Goal: Contribute content: Contribute content

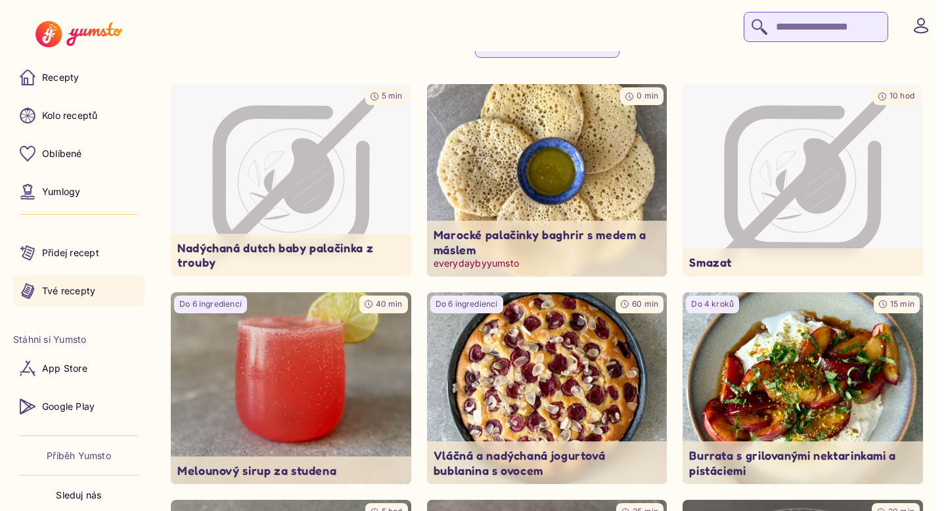
scroll to position [84, 0]
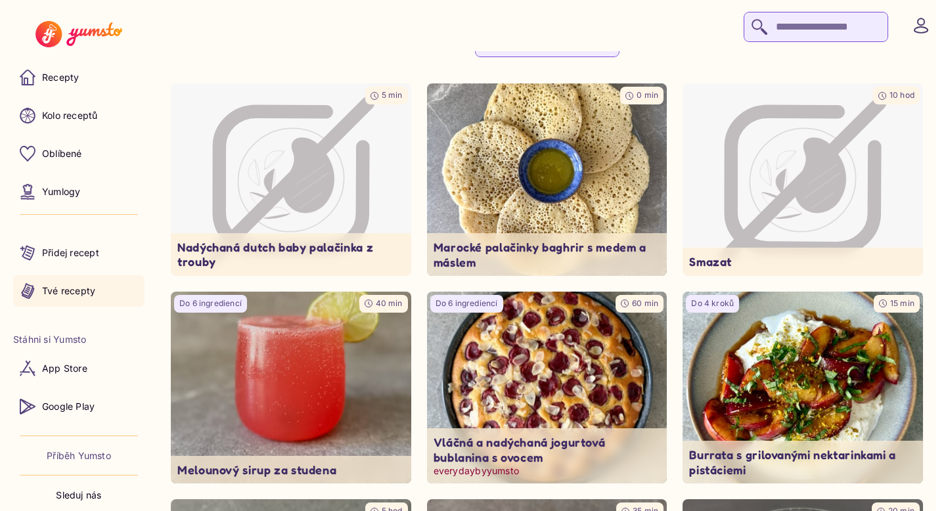
click at [561, 379] on img at bounding box center [547, 388] width 252 height 202
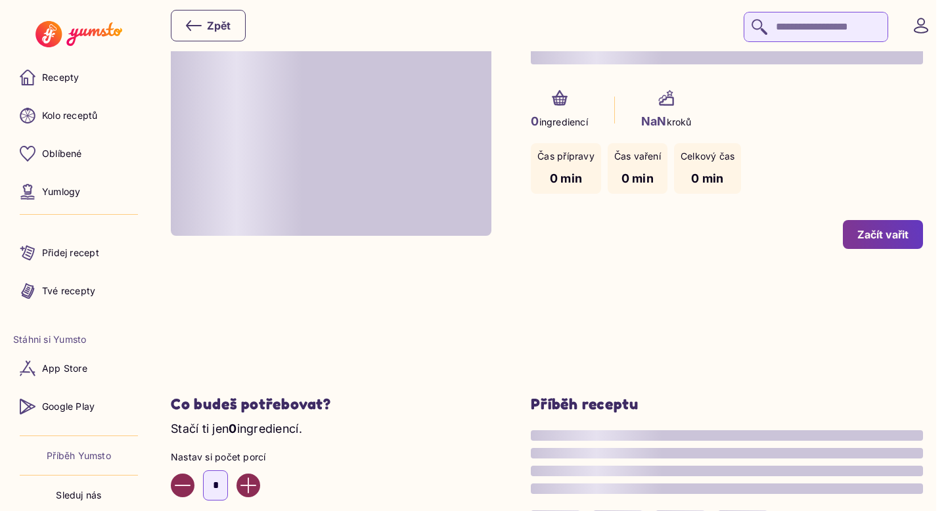
type input "*"
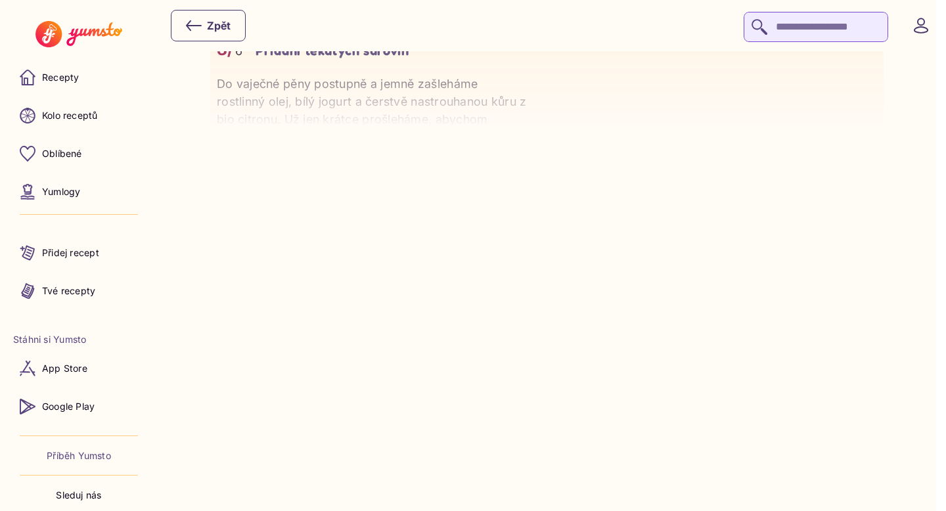
scroll to position [1367, 0]
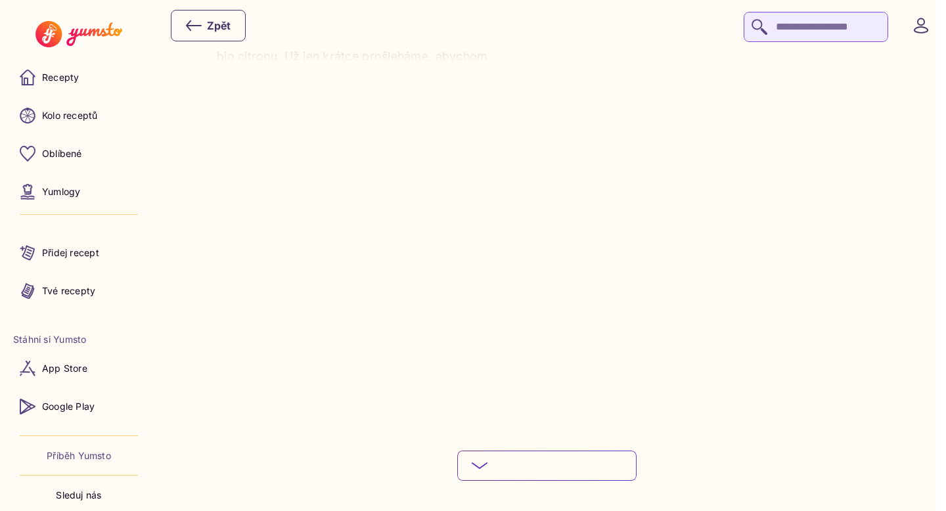
click at [556, 471] on button "Podívej se na celý postup" at bounding box center [546, 466] width 179 height 30
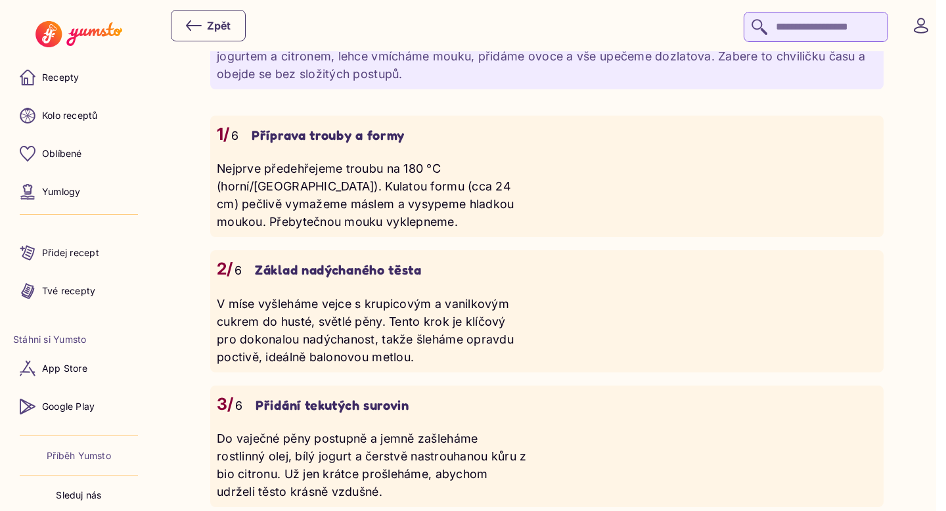
scroll to position [945, 0]
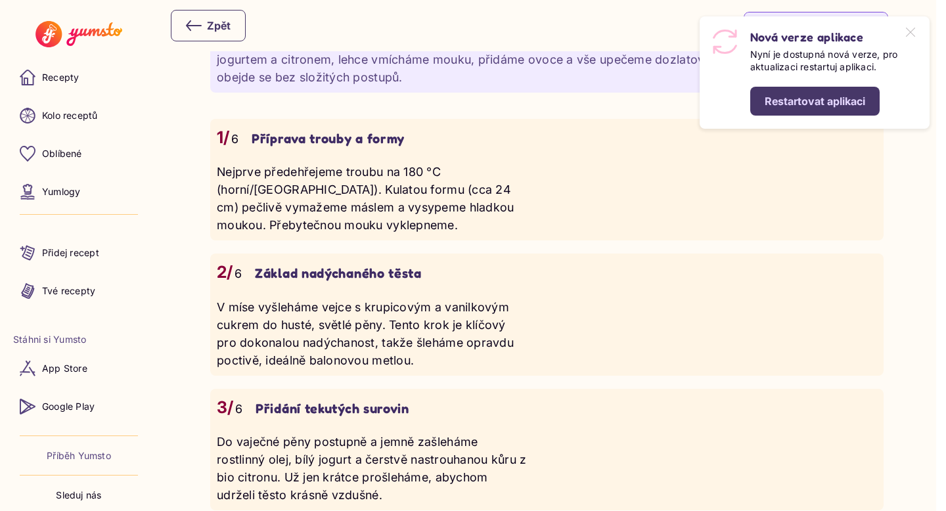
click at [813, 106] on div "Restartovat aplikaci" at bounding box center [815, 101] width 101 height 14
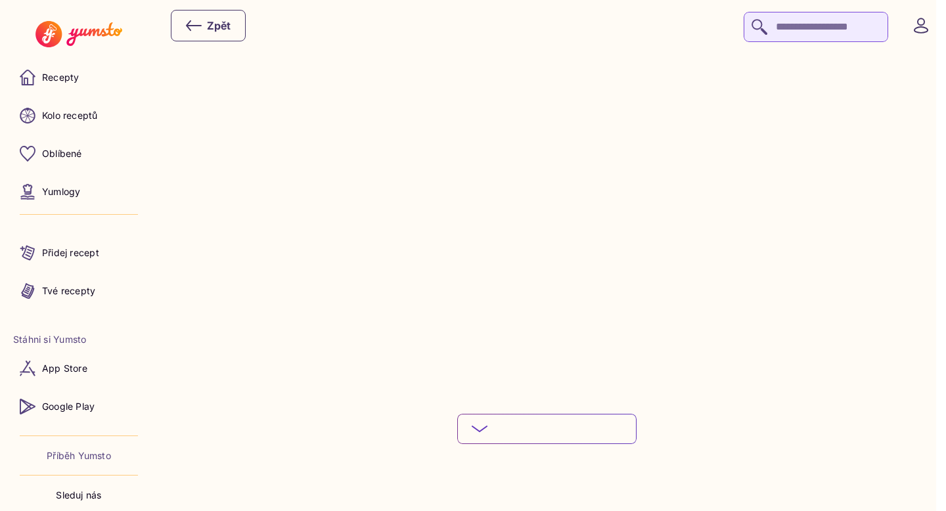
scroll to position [1470, 0]
click at [510, 369] on button "Podívej se na celý postup" at bounding box center [546, 362] width 179 height 30
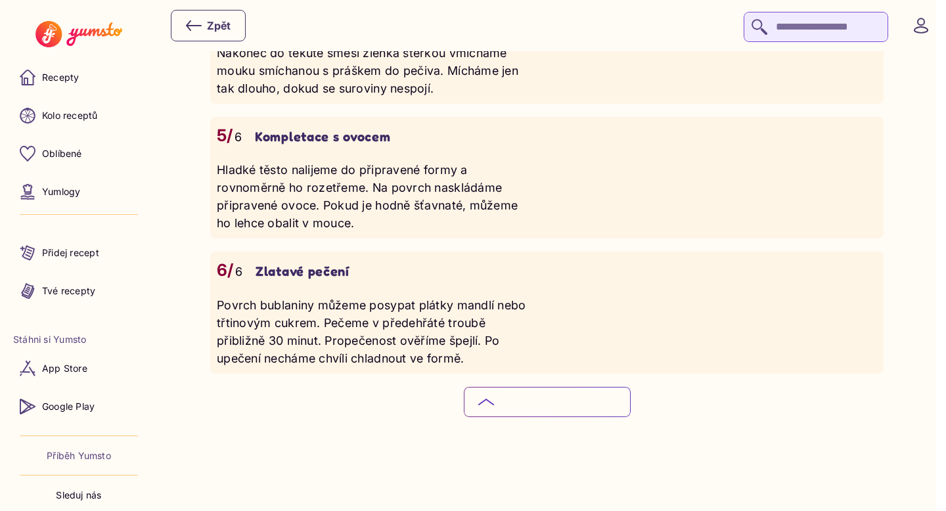
scroll to position [1482, 0]
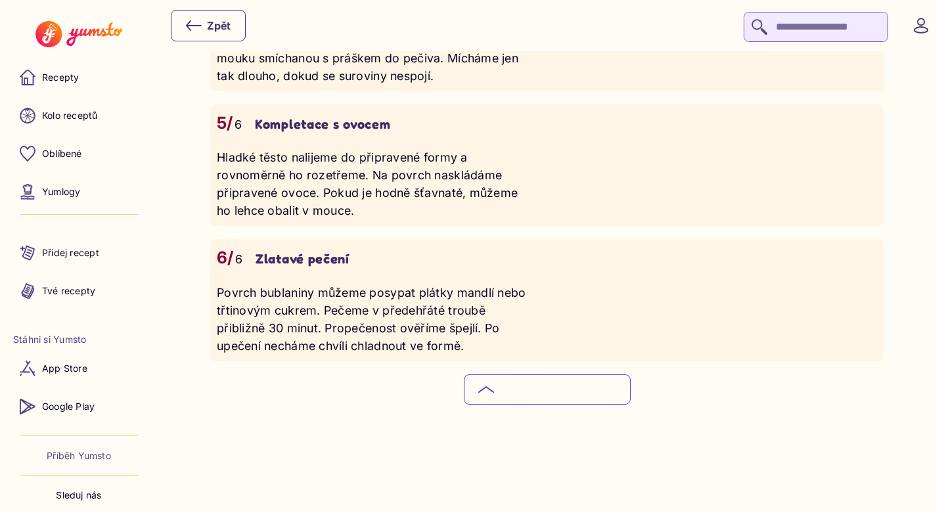
click at [464, 374] on button "Skryj podrobný postup" at bounding box center [547, 389] width 167 height 30
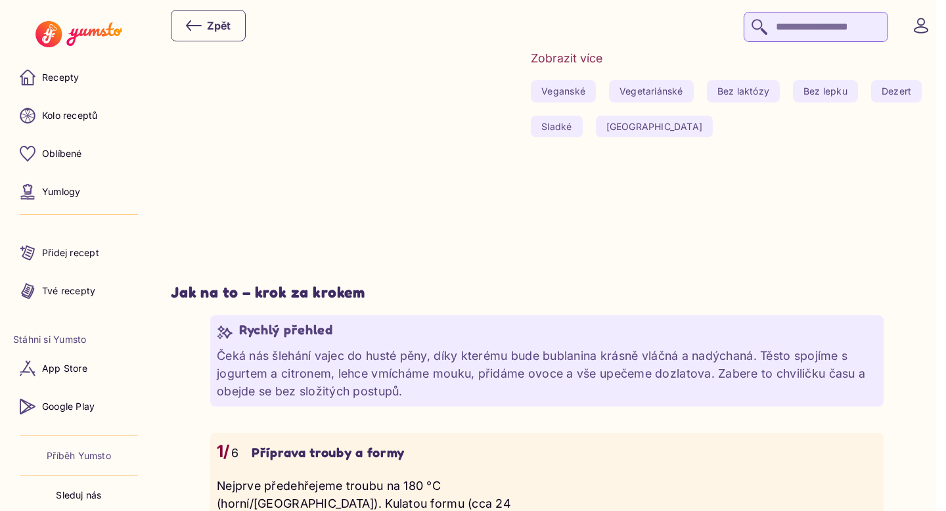
scroll to position [0, 0]
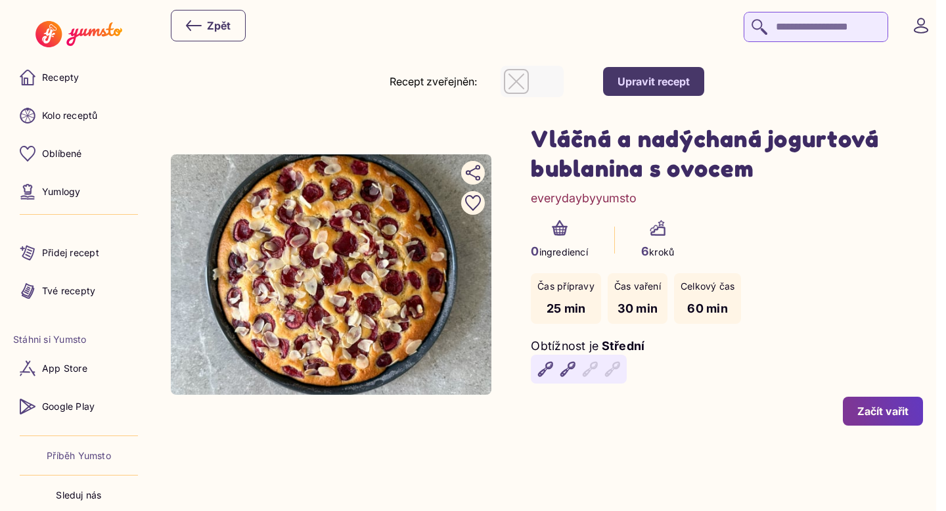
click at [692, 72] on button "Upravit recept" at bounding box center [653, 81] width 101 height 29
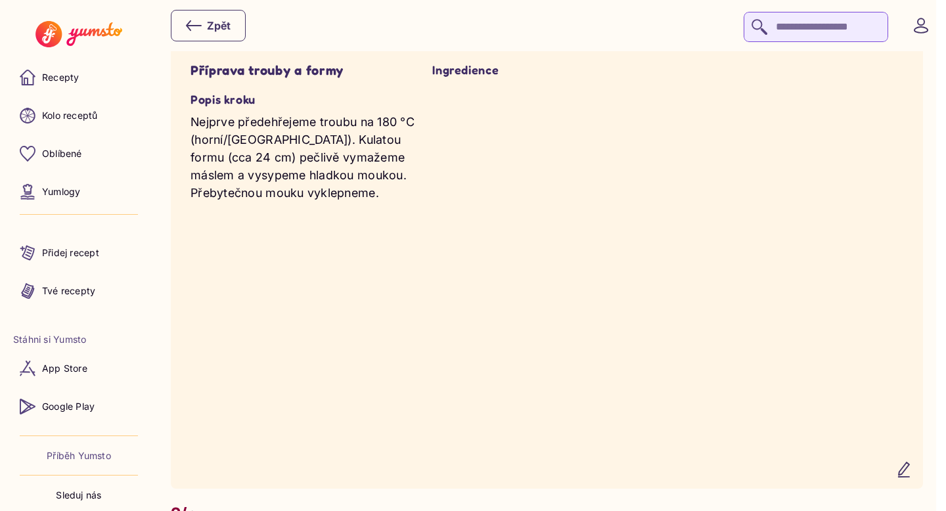
scroll to position [905, 0]
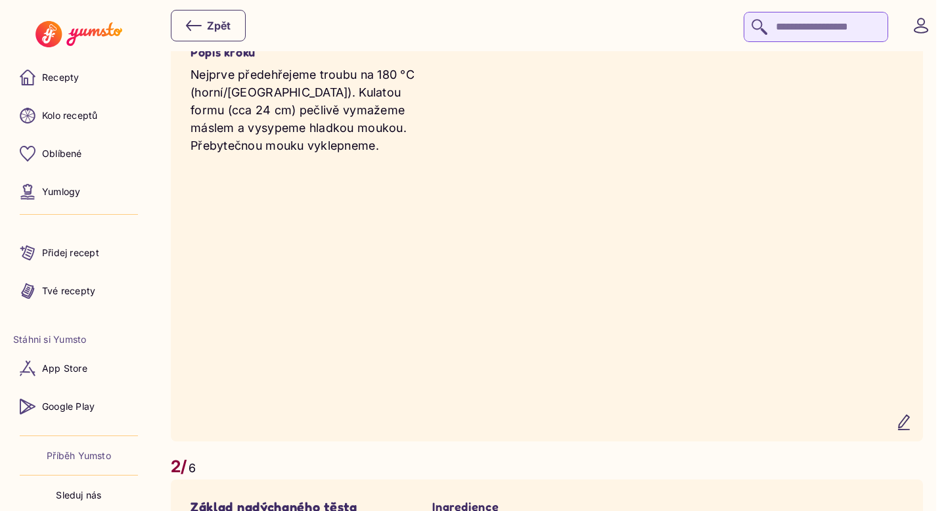
click at [909, 415] on icon "button" at bounding box center [904, 422] width 11 height 14
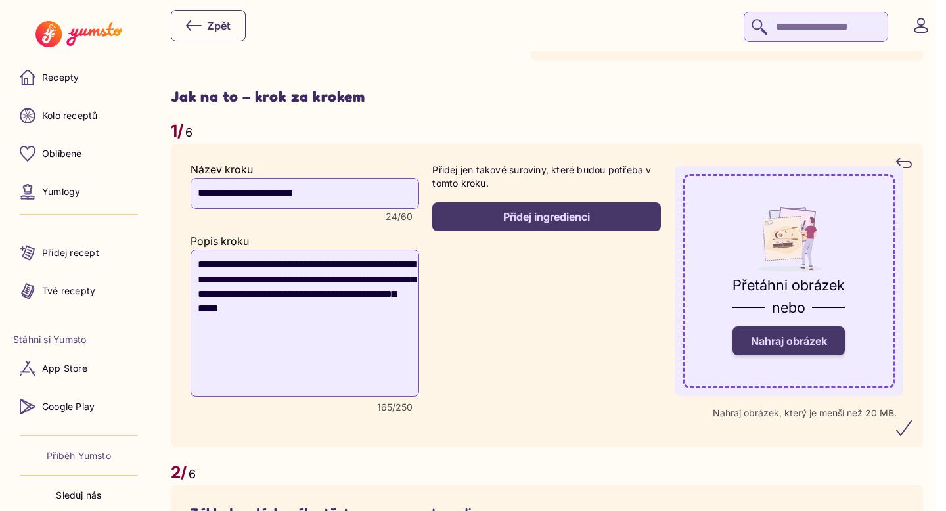
click at [813, 334] on span "Nahraj obrázek" at bounding box center [789, 340] width 76 height 13
click at [0, 0] on input "Nahraj obrázek" at bounding box center [0, 0] width 0 height 0
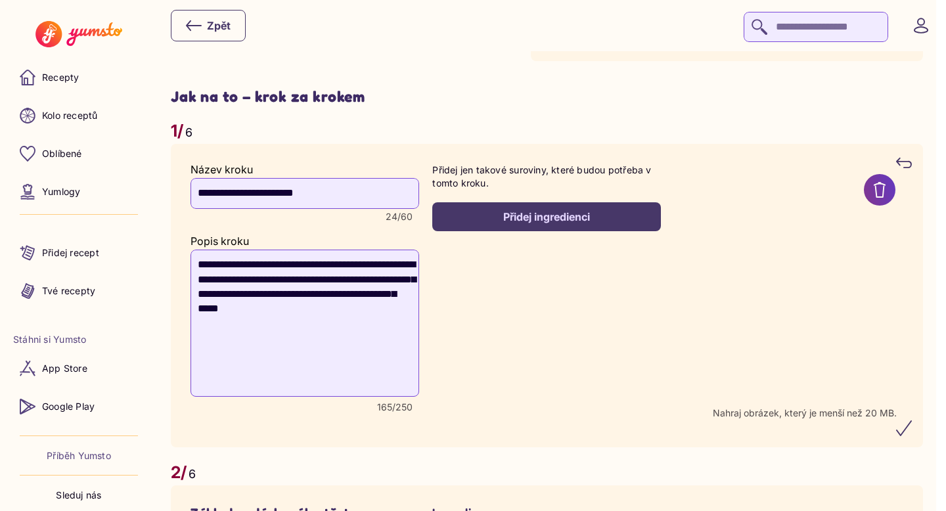
click at [357, 280] on textarea "**********" at bounding box center [305, 323] width 229 height 147
click at [538, 373] on recipe-step-ingredients "Přidej jen takové suroviny, které budou potřeba v tomto kroku. Přidej ingredien…" at bounding box center [546, 296] width 229 height 264
click at [912, 420] on icon "submit" at bounding box center [904, 428] width 16 height 16
type textarea "**********"
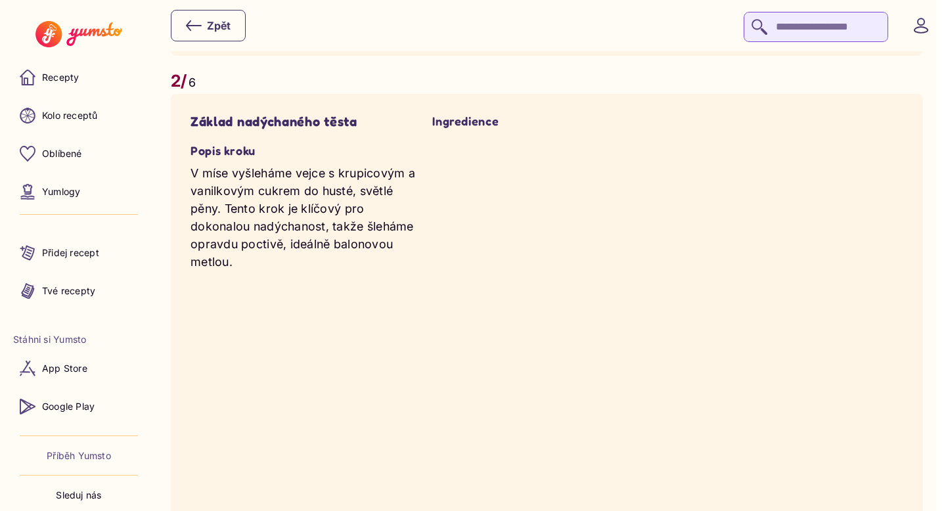
scroll to position [1337, 0]
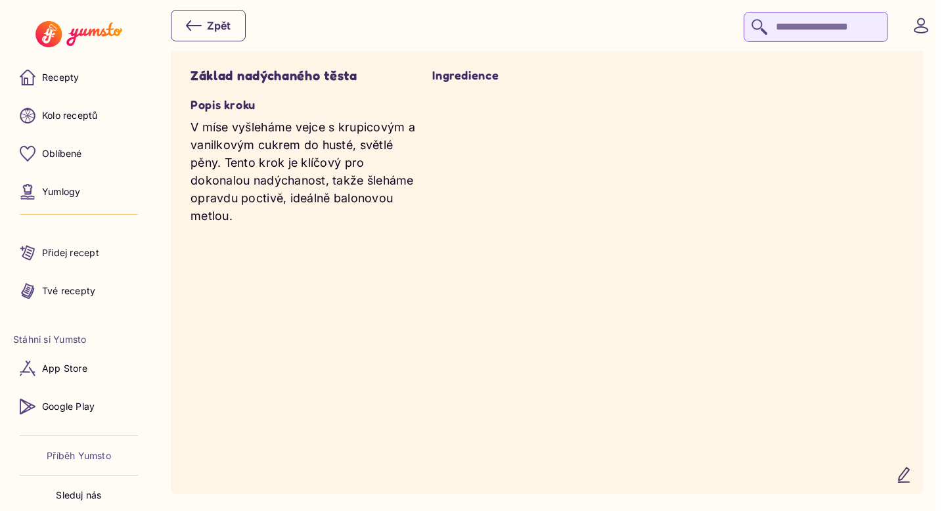
click at [912, 475] on icon "button" at bounding box center [904, 475] width 16 height 16
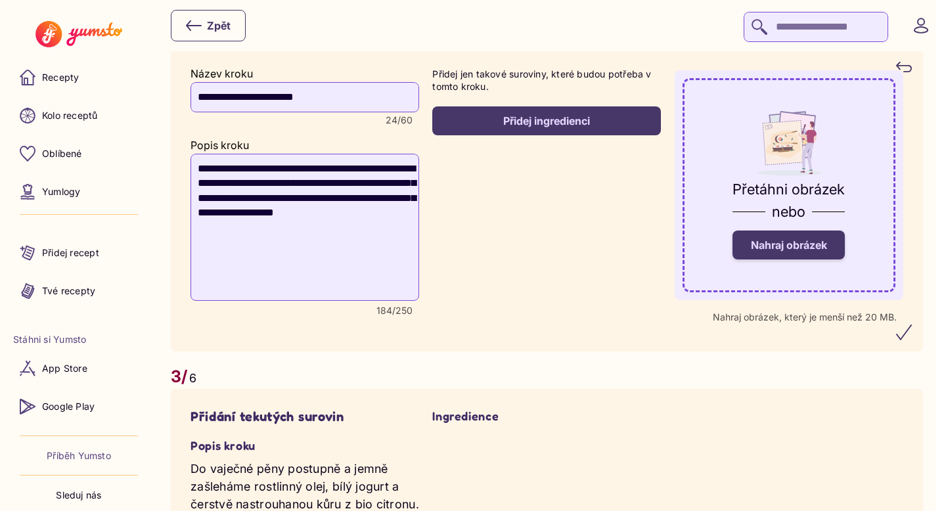
click at [820, 248] on div "Přetáhni obrázek nebo Nahraj obrázek" at bounding box center [789, 220] width 112 height 85
click at [811, 238] on span "Nahraj obrázek" at bounding box center [789, 244] width 76 height 13
click at [0, 0] on input "Nahraj obrázek" at bounding box center [0, 0] width 0 height 0
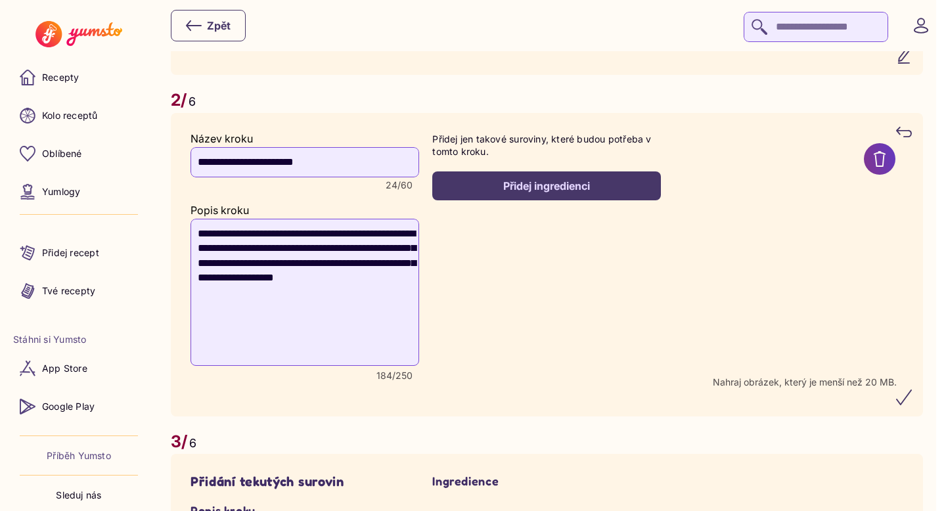
scroll to position [1266, 0]
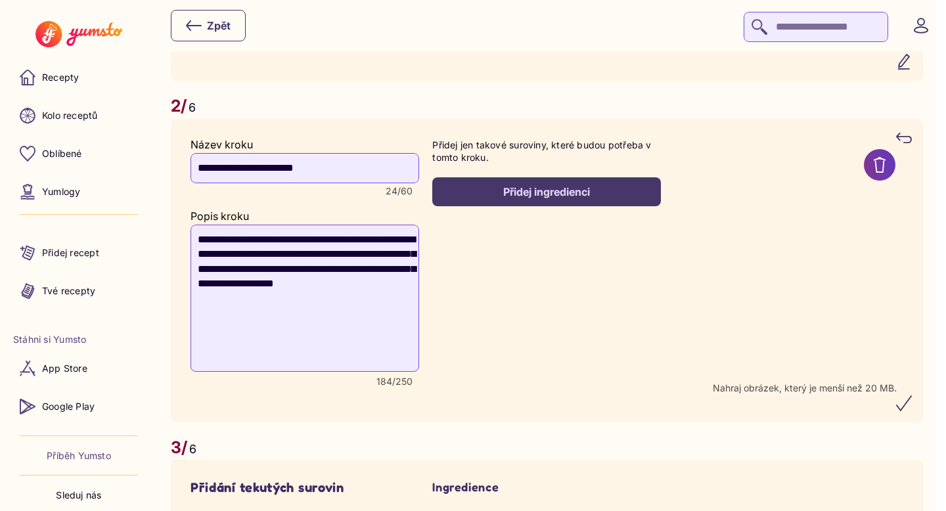
click at [578, 185] on div "Přidej ingredienci" at bounding box center [547, 192] width 200 height 14
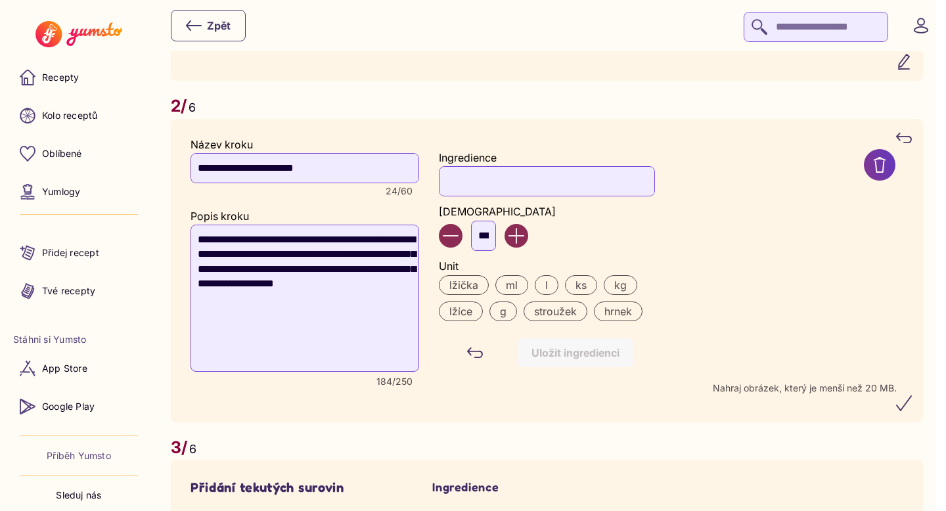
click at [483, 171] on input "Ingredience" at bounding box center [547, 181] width 216 height 30
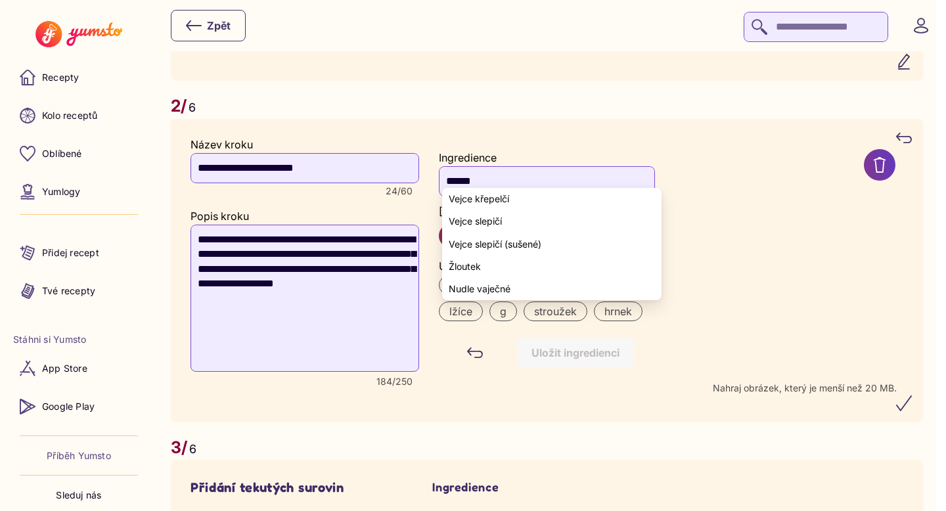
click at [485, 218] on span "Vejce slepičí" at bounding box center [475, 221] width 53 height 11
type input "**********"
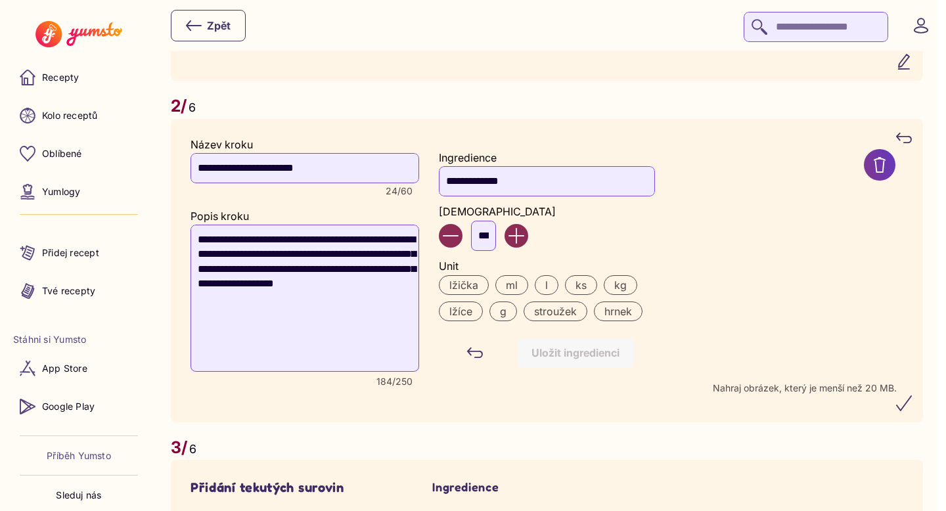
click at [496, 225] on input "***" at bounding box center [483, 236] width 25 height 30
type input "*"
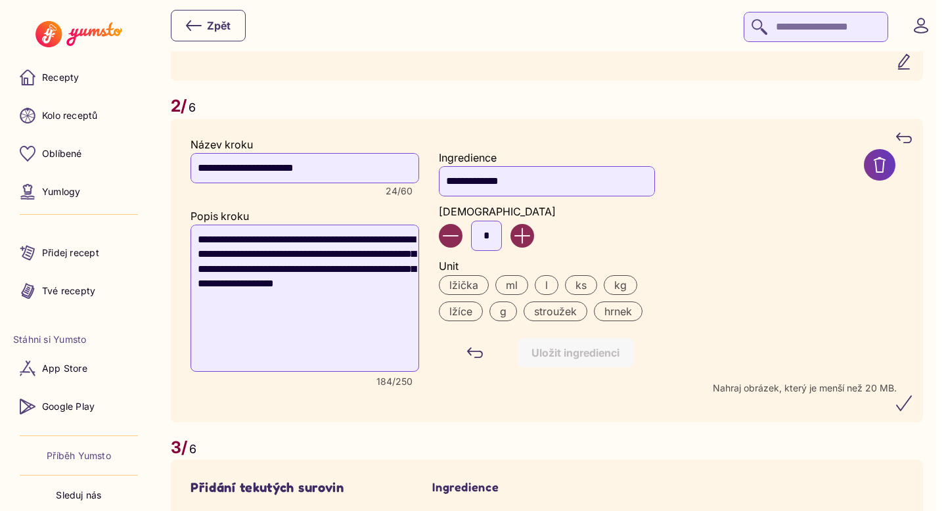
click at [579, 275] on label "ks" at bounding box center [581, 285] width 32 height 20
click at [581, 346] on div "Uložit ingredienci" at bounding box center [576, 353] width 88 height 14
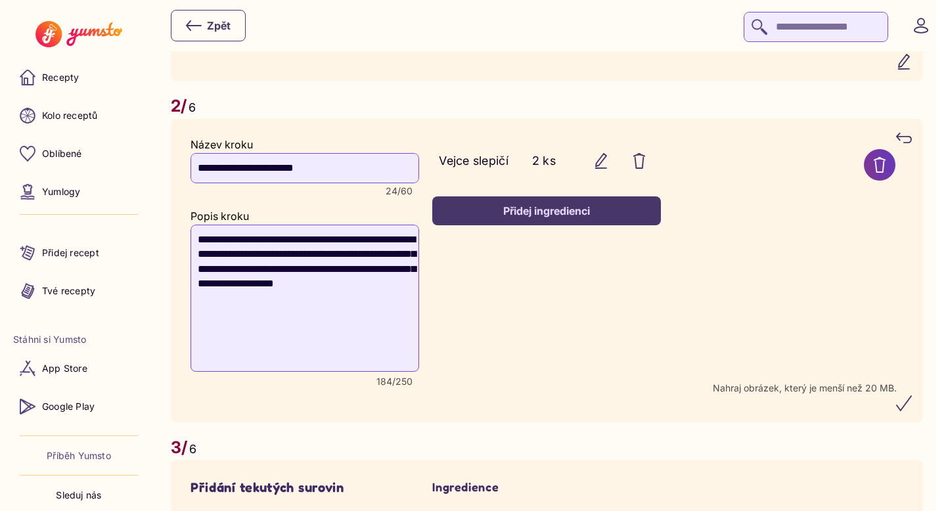
click at [538, 206] on button "Přidej ingredienci" at bounding box center [546, 210] width 229 height 29
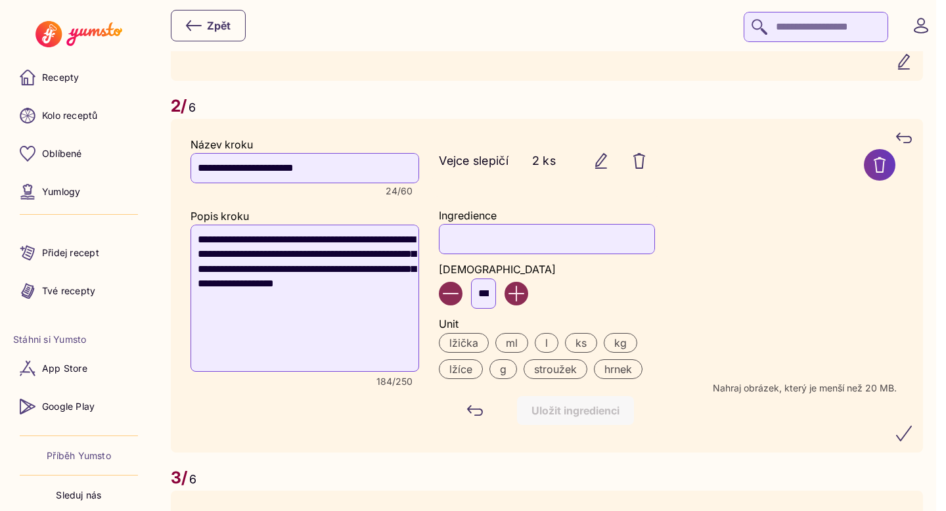
click at [511, 224] on input "Ingredience" at bounding box center [547, 239] width 216 height 30
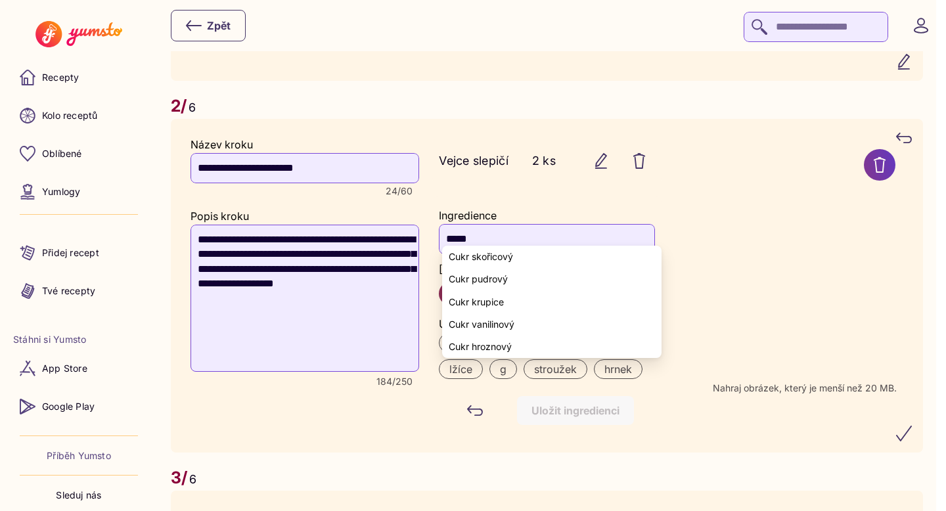
click at [488, 304] on span "Cukr krupice" at bounding box center [476, 302] width 55 height 11
type input "**********"
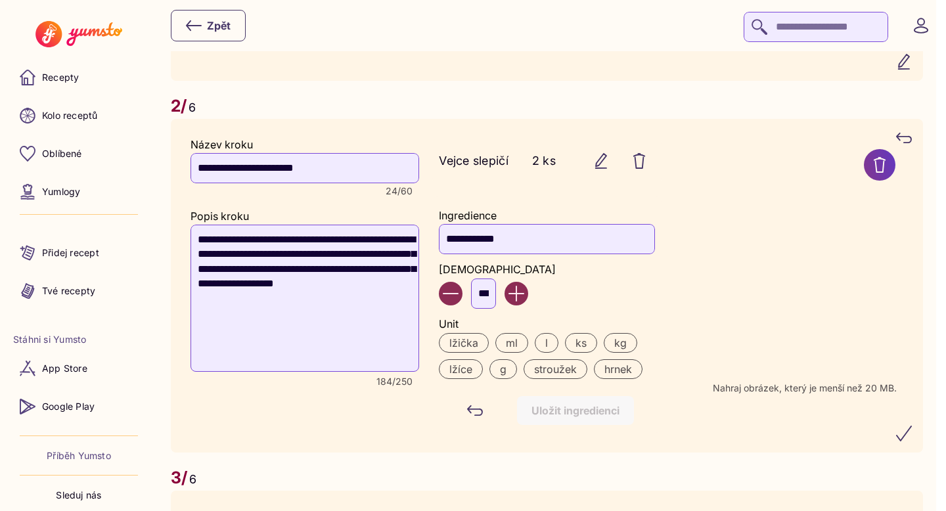
click at [496, 282] on input "***" at bounding box center [483, 294] width 25 height 30
type input "*"
type input "***"
click at [507, 363] on label "g" at bounding box center [503, 369] width 28 height 20
click at [562, 396] on button "Uložit ingredienci" at bounding box center [575, 410] width 117 height 29
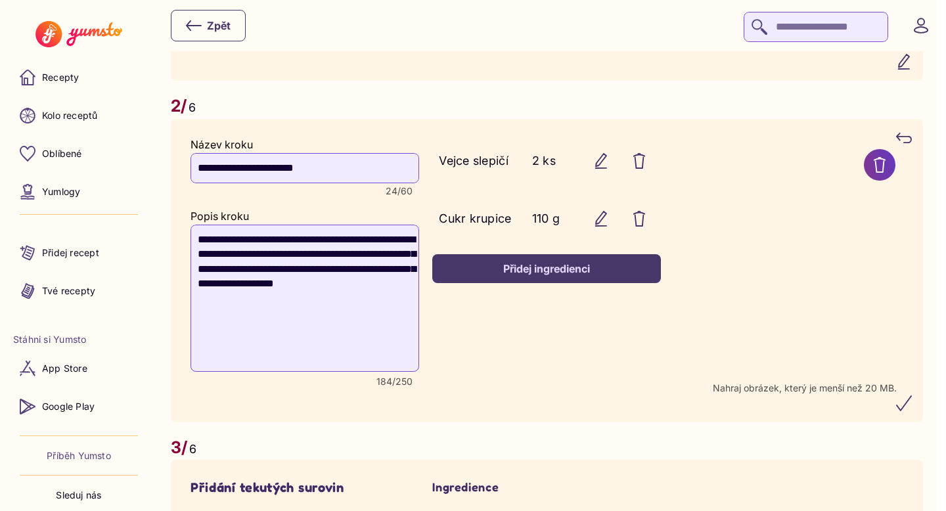
click at [553, 261] on div "Přidej ingredienci" at bounding box center [547, 268] width 200 height 14
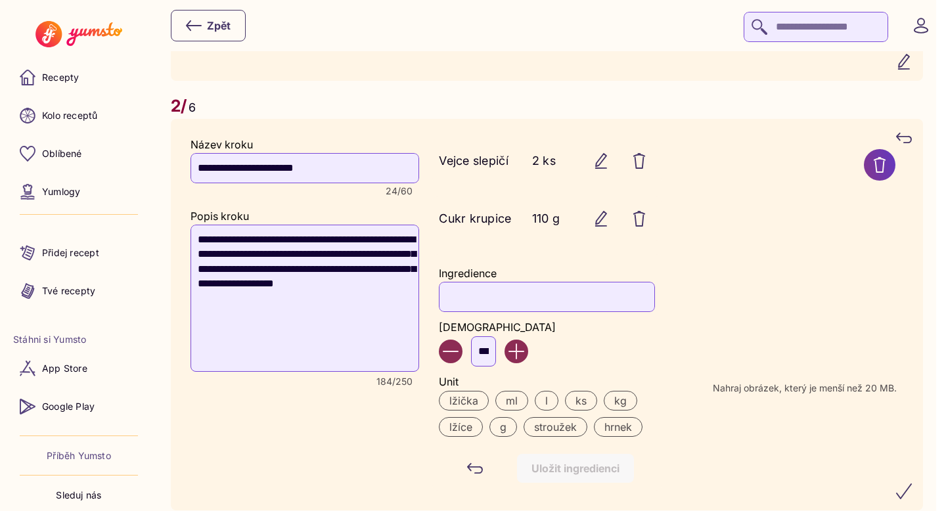
click at [514, 282] on input "Ingredience" at bounding box center [547, 297] width 216 height 30
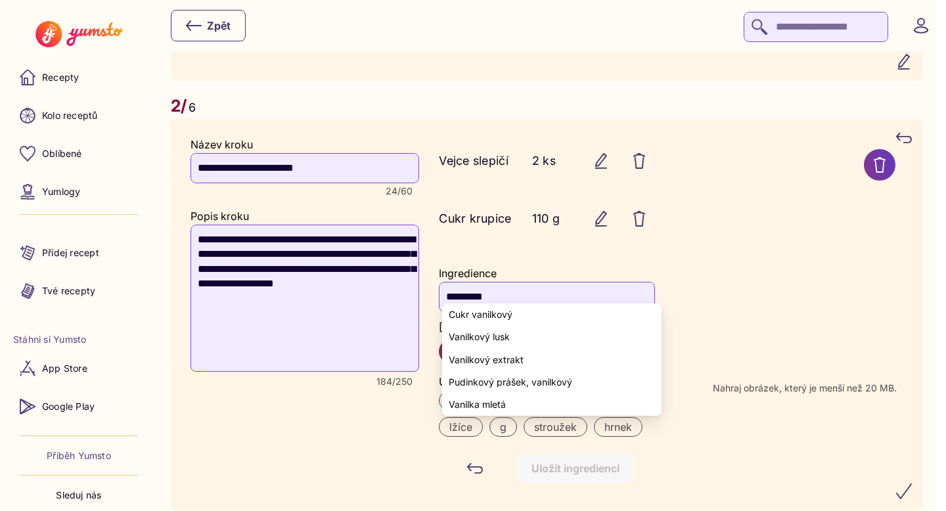
click at [511, 313] on span "Cukr vanilkový" at bounding box center [481, 314] width 64 height 11
click at [524, 308] on yumsto-option "Cukr vanilkový" at bounding box center [551, 315] width 219 height 22
click at [545, 267] on div "Ingredience" at bounding box center [547, 273] width 216 height 12
click at [478, 318] on span "Cukr vanilkový" at bounding box center [481, 314] width 64 height 11
click at [535, 282] on input "**********" at bounding box center [547, 297] width 216 height 30
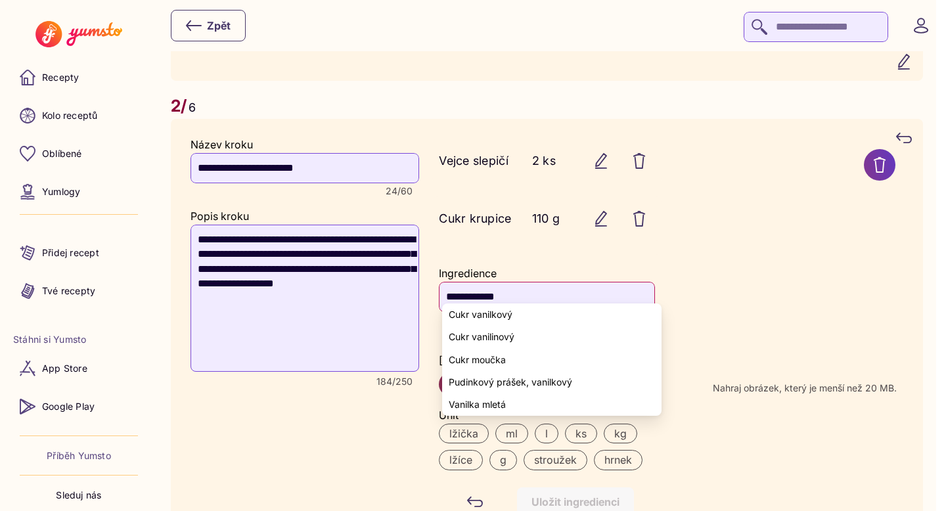
click at [459, 318] on span "Cukr vanilkový" at bounding box center [481, 314] width 64 height 11
type input "**********"
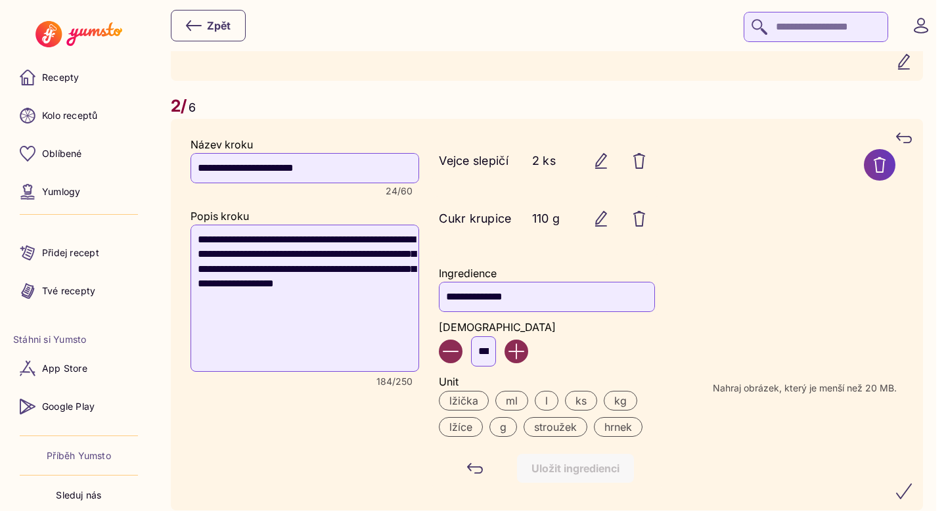
click at [489, 336] on input "***" at bounding box center [483, 351] width 25 height 30
type input "*"
click at [480, 391] on label "lžička" at bounding box center [464, 401] width 50 height 20
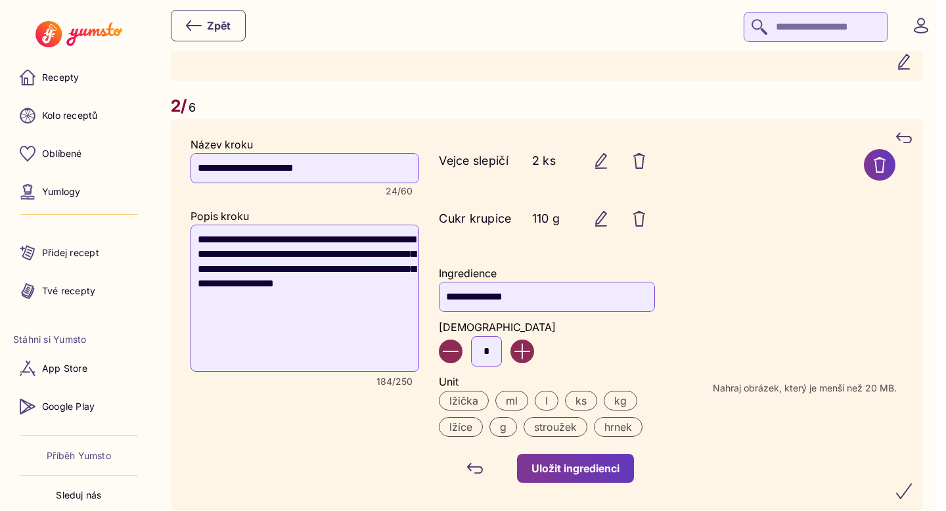
click at [589, 461] on div "Uložit ingredienci" at bounding box center [576, 468] width 88 height 14
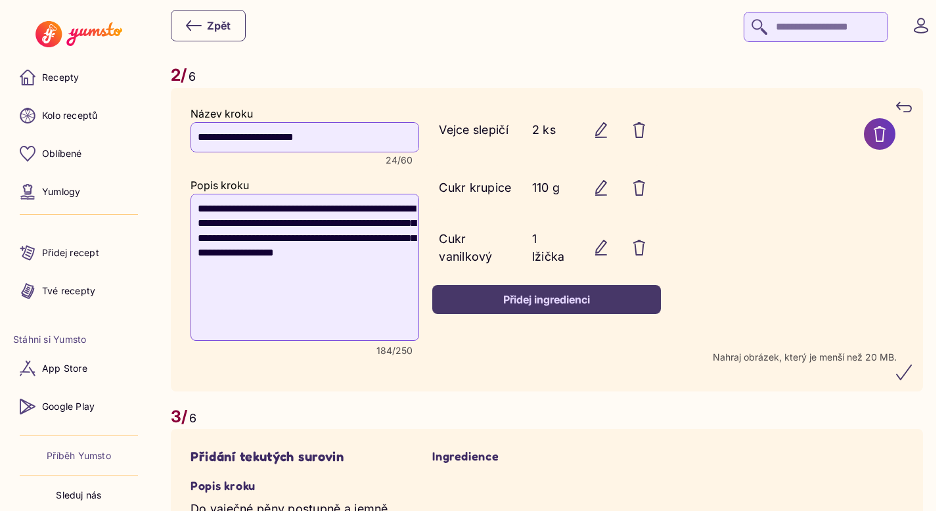
scroll to position [1298, 0]
click at [910, 364] on icon "submit" at bounding box center [904, 372] width 16 height 16
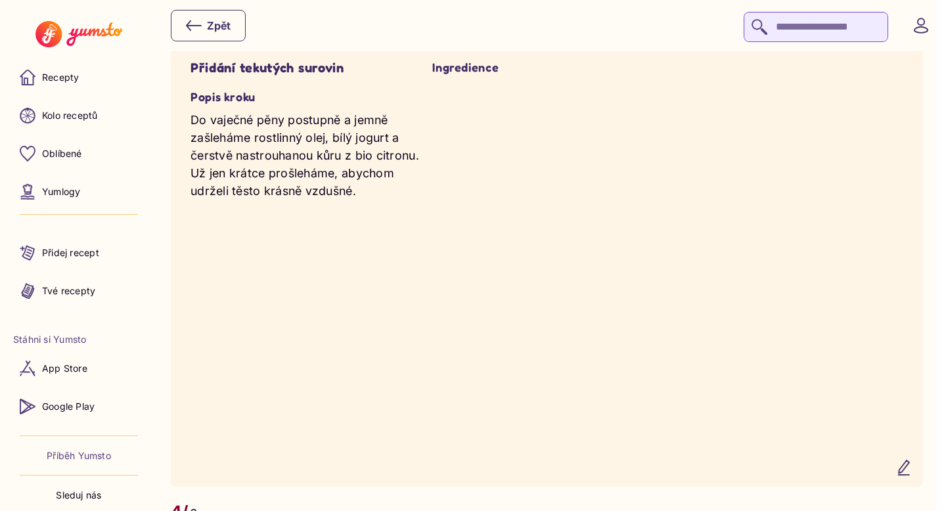
scroll to position [1829, 0]
click at [912, 466] on icon "button" at bounding box center [904, 467] width 16 height 16
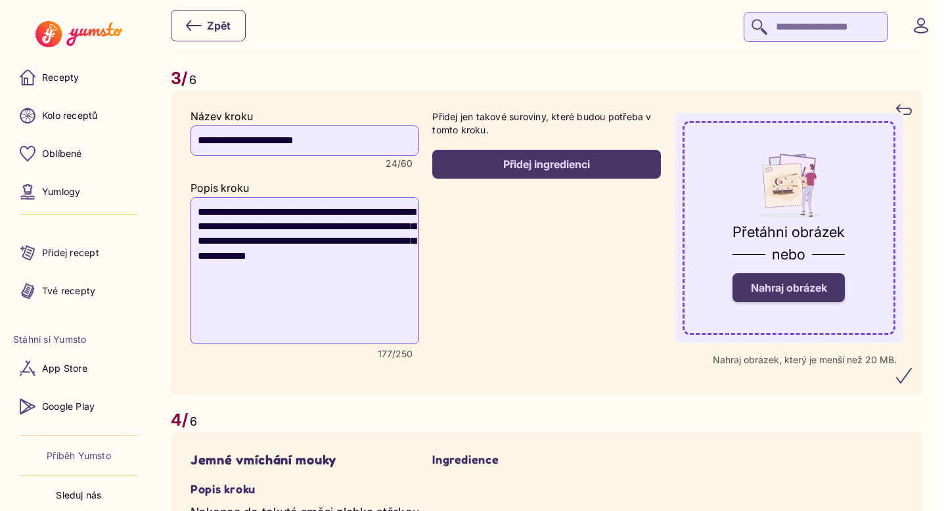
scroll to position [1767, 0]
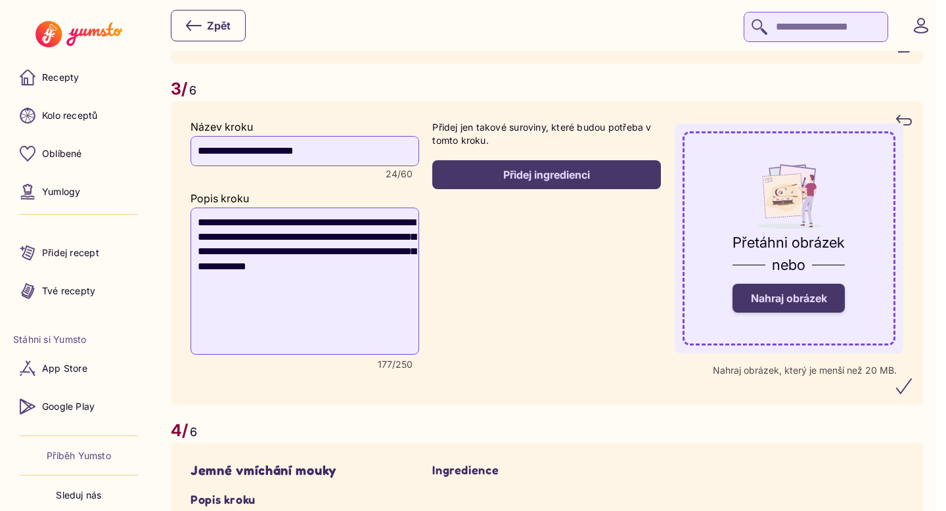
click at [826, 295] on span "Nahraj obrázek" at bounding box center [789, 298] width 76 height 13
click at [0, 0] on input "Nahraj obrázek" at bounding box center [0, 0] width 0 height 0
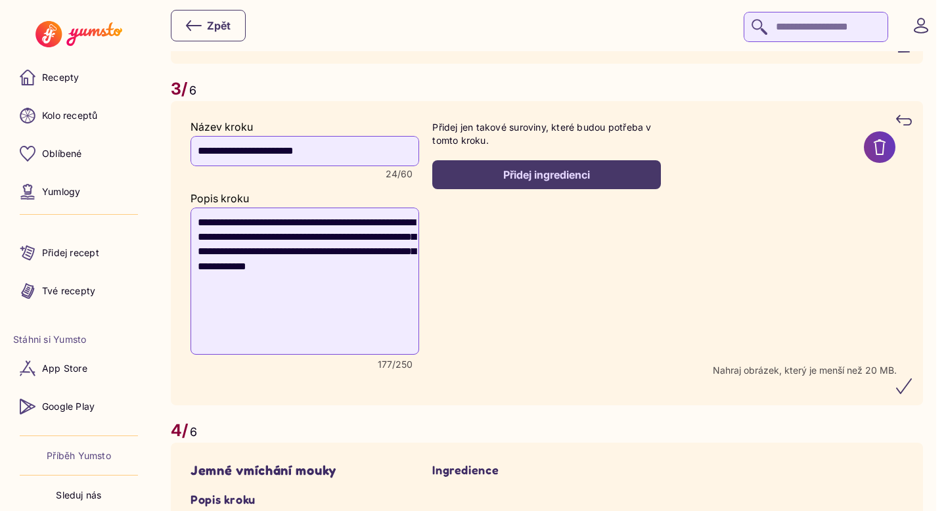
click at [551, 168] on div "Přidej ingredienci" at bounding box center [547, 175] width 200 height 14
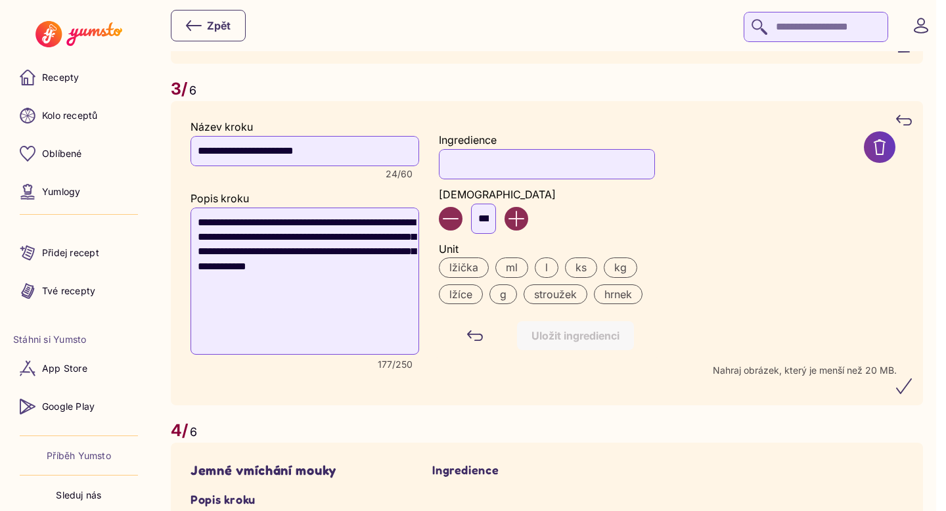
click at [498, 171] on input "Ingredience" at bounding box center [547, 164] width 216 height 30
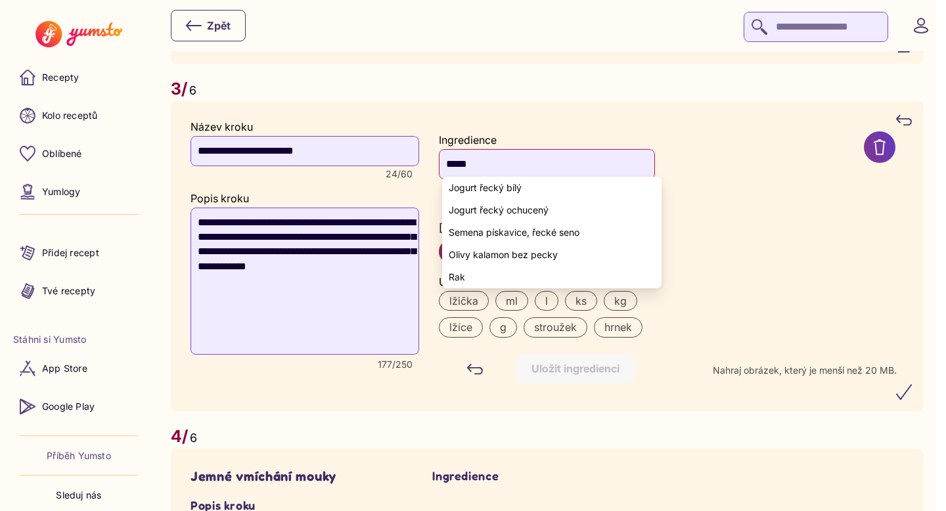
click at [544, 185] on yumsto-option "Jogurt řecký bílý" at bounding box center [551, 188] width 219 height 22
type input "**********"
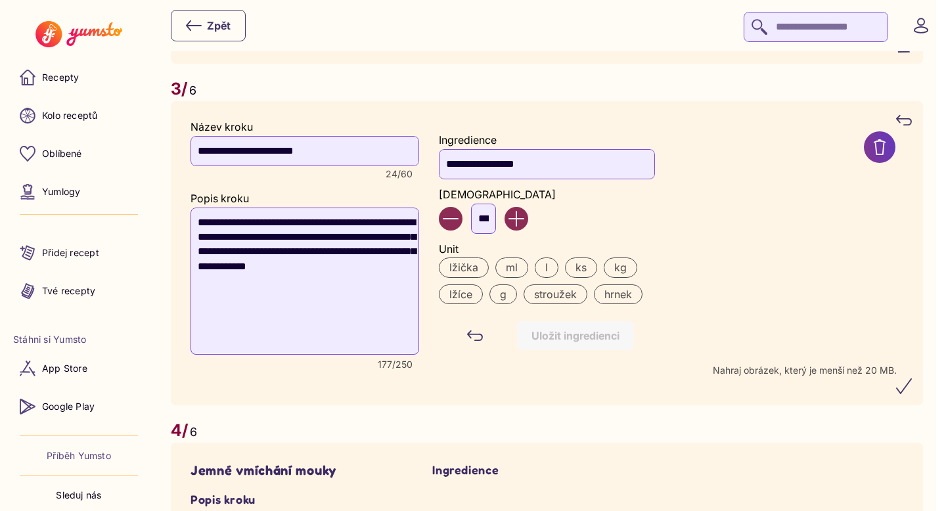
click at [495, 208] on input "***" at bounding box center [483, 219] width 25 height 30
type input "*"
type input "***"
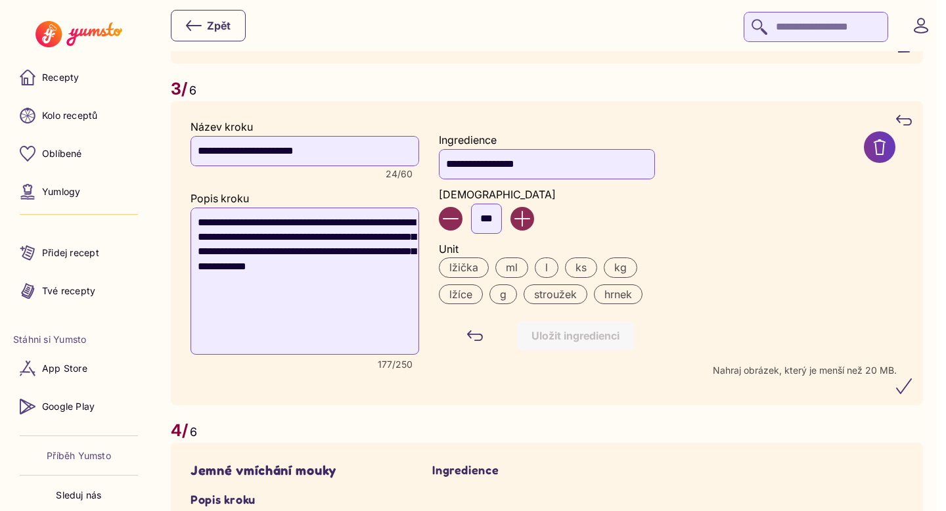
click at [506, 285] on label "g" at bounding box center [503, 294] width 28 height 20
click at [555, 329] on div "Uložit ingredienci" at bounding box center [576, 336] width 88 height 14
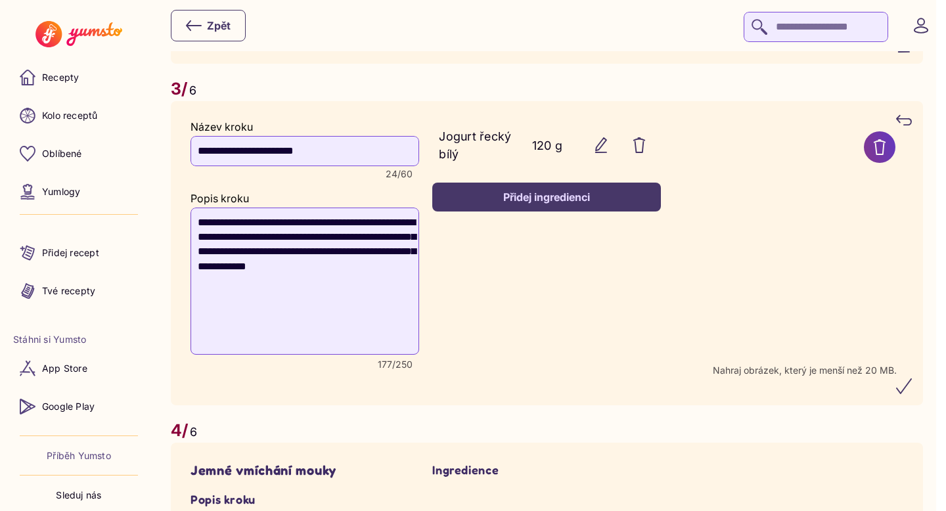
click at [547, 190] on div "Přidej ingredienci" at bounding box center [547, 197] width 200 height 14
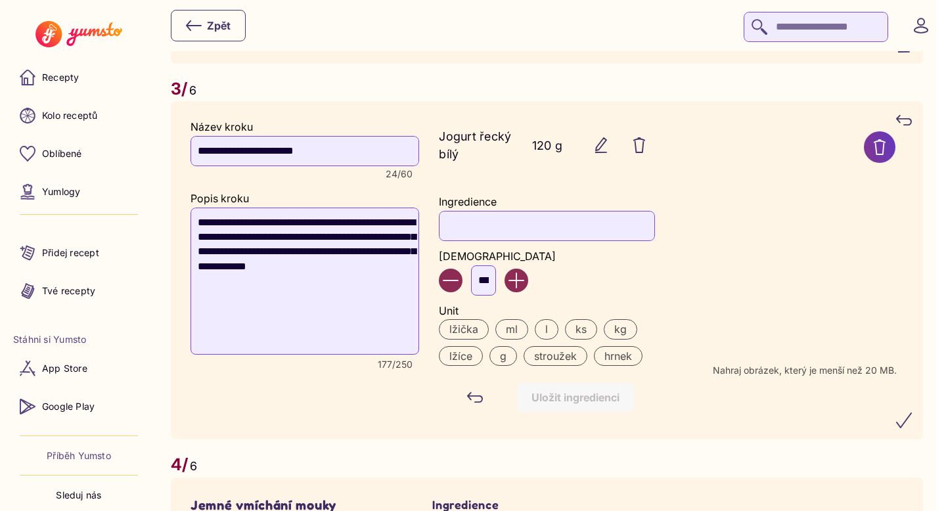
click at [497, 219] on input "Ingredience" at bounding box center [547, 226] width 216 height 30
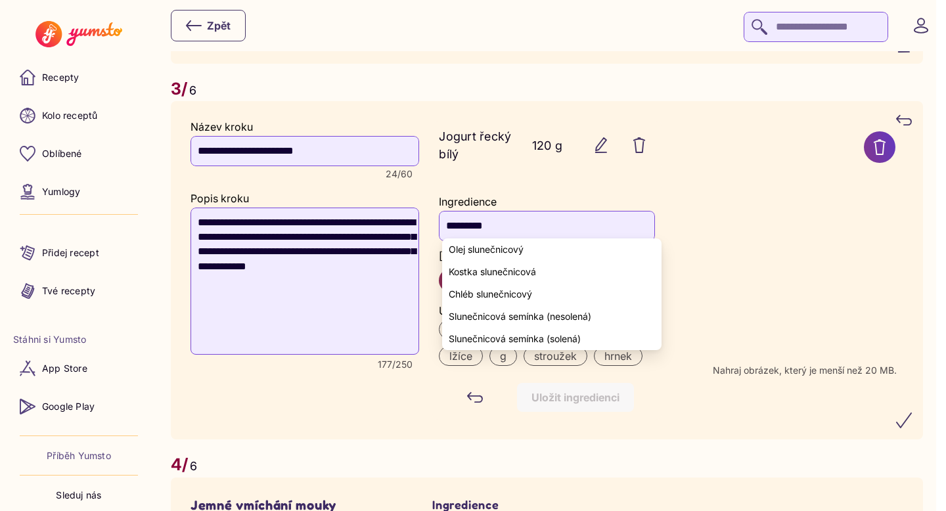
click at [480, 252] on span "Olej slunečnicový" at bounding box center [486, 249] width 75 height 11
type input "**********"
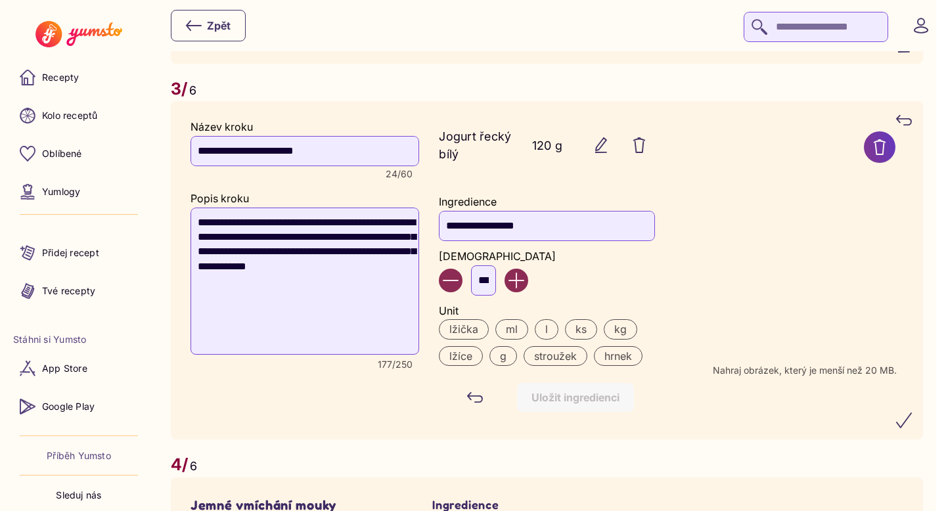
click at [495, 274] on input "***" at bounding box center [483, 280] width 25 height 30
type input "*"
type input "**"
click at [522, 327] on label "ml" at bounding box center [511, 329] width 33 height 20
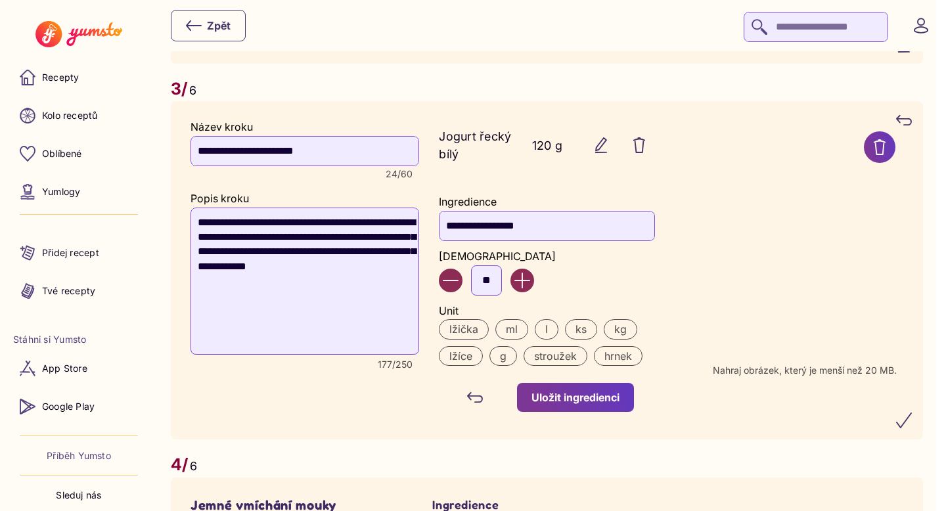
click at [589, 399] on button "Uložit ingredienci" at bounding box center [575, 397] width 117 height 29
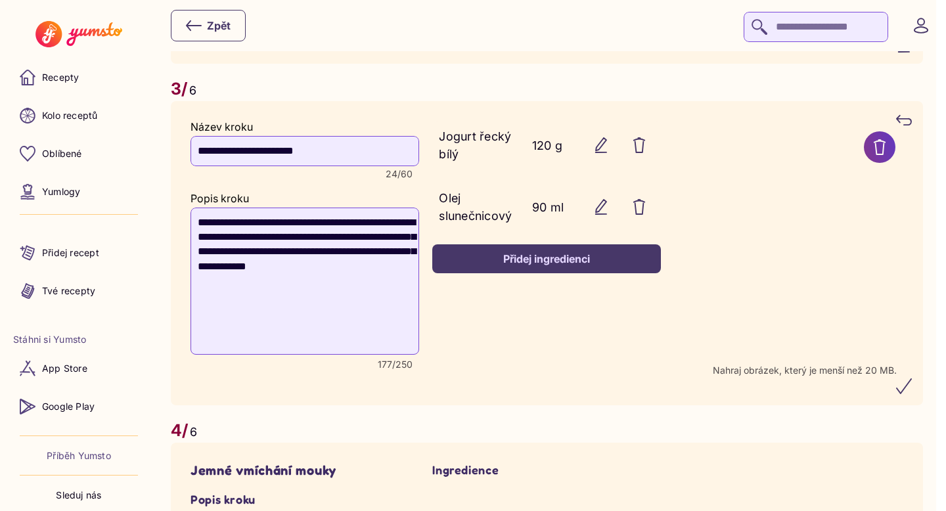
click at [605, 199] on icon "button" at bounding box center [601, 207] width 16 height 16
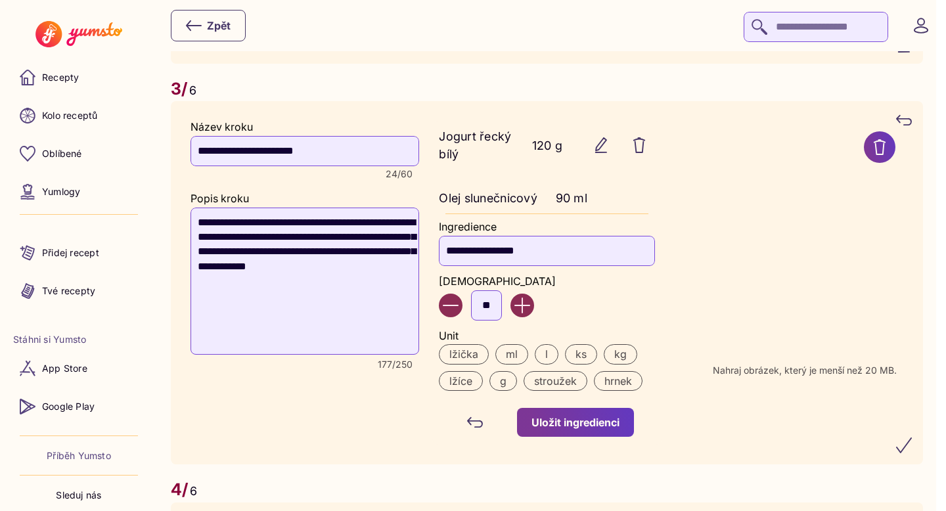
click at [505, 372] on label "g" at bounding box center [503, 381] width 28 height 20
click at [566, 415] on div "Uložit ingredienci" at bounding box center [576, 422] width 88 height 14
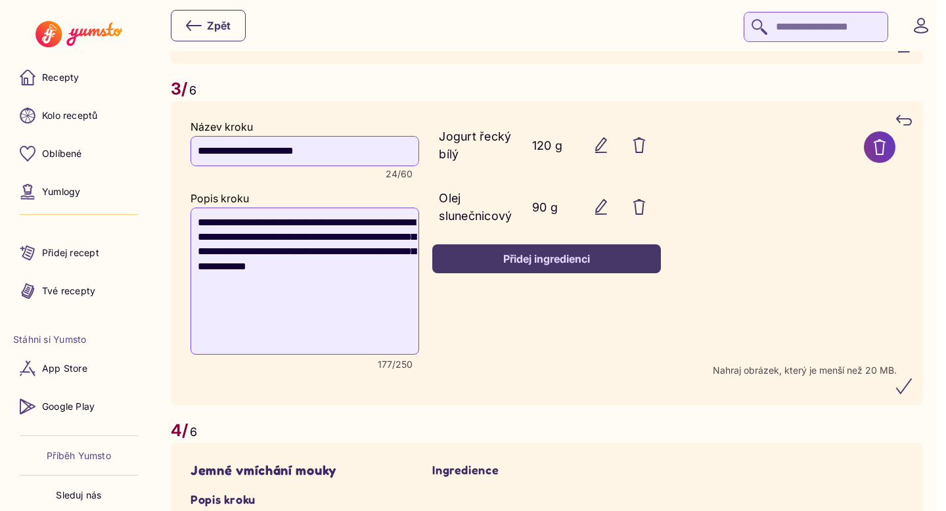
click at [556, 252] on div "Přidej ingredienci" at bounding box center [547, 259] width 200 height 14
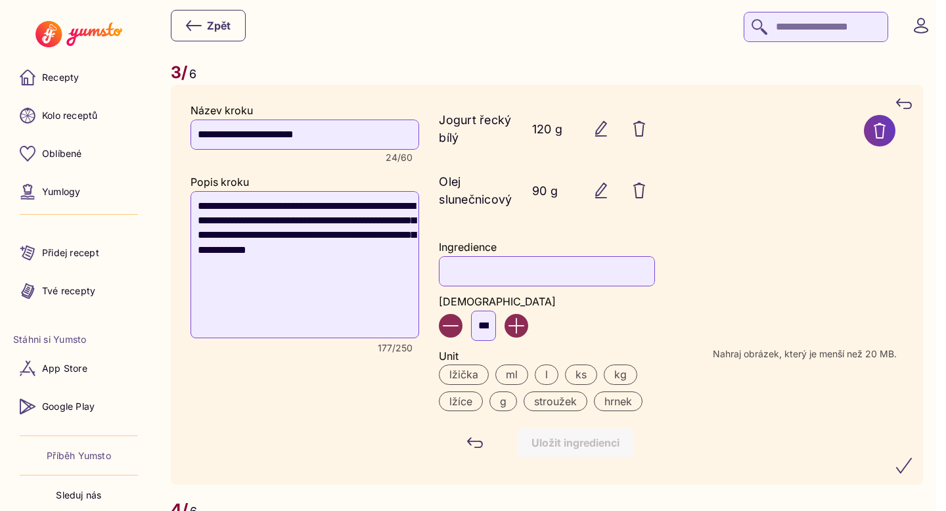
scroll to position [1784, 0]
click at [522, 256] on input "Ingredience" at bounding box center [547, 271] width 216 height 30
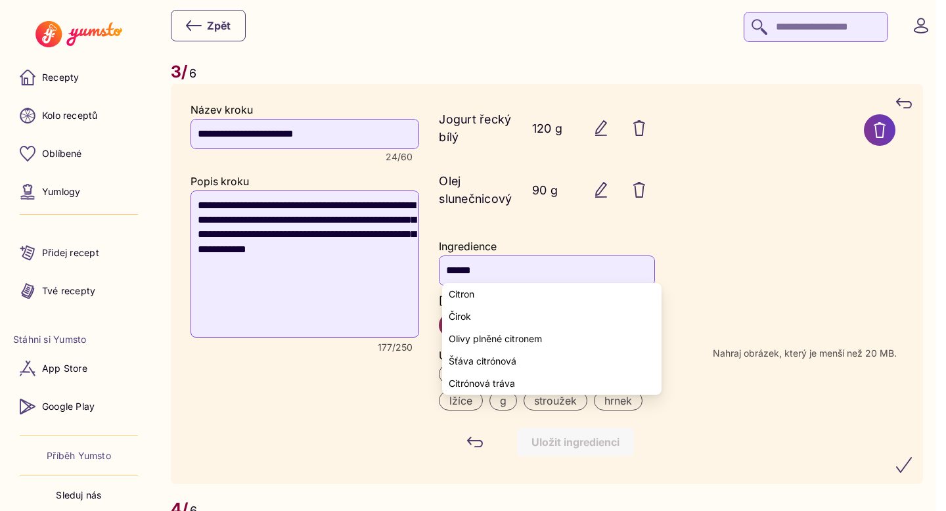
click at [477, 298] on yumsto-option "Citron" at bounding box center [551, 294] width 219 height 22
type input "******"
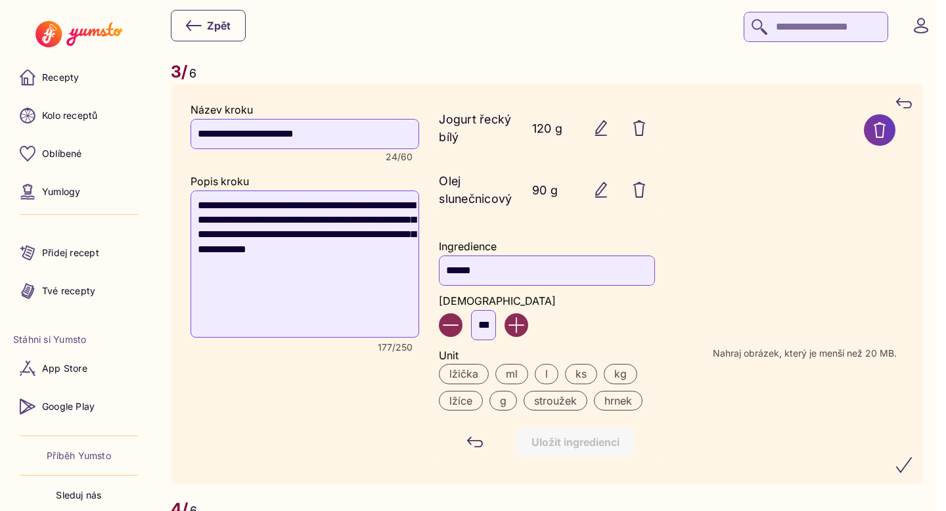
click at [496, 320] on input "***" at bounding box center [483, 325] width 25 height 30
type input "*"
click at [588, 367] on label "ks" at bounding box center [581, 374] width 32 height 20
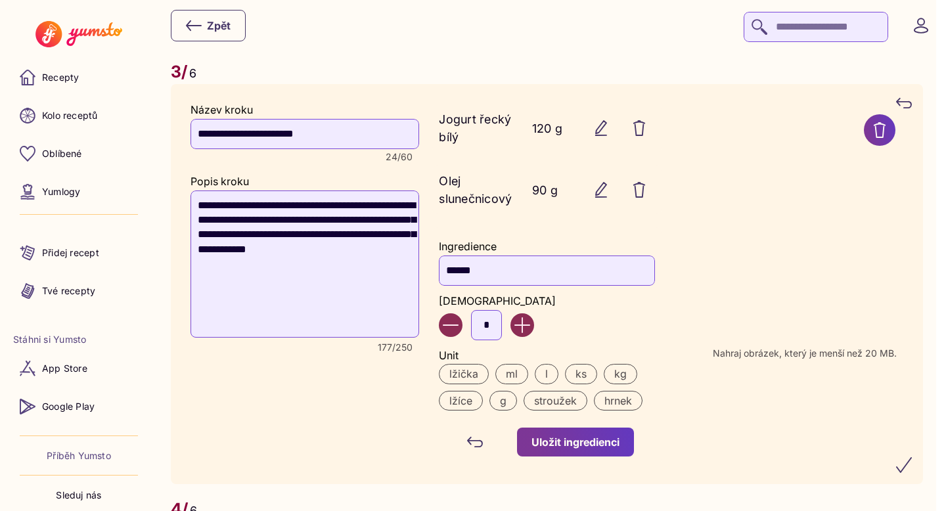
click at [588, 438] on div "Uložit ingredienci" at bounding box center [576, 442] width 88 height 14
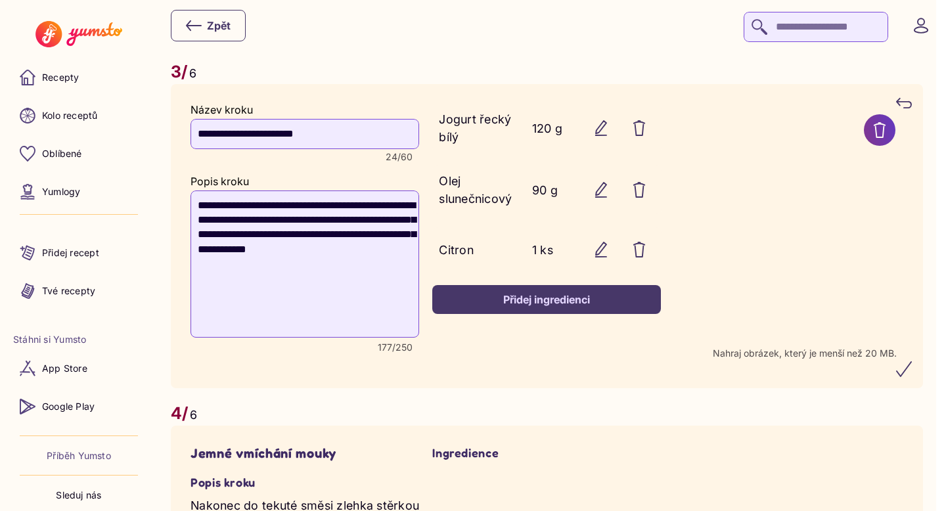
click at [912, 363] on icon "submit" at bounding box center [904, 369] width 16 height 16
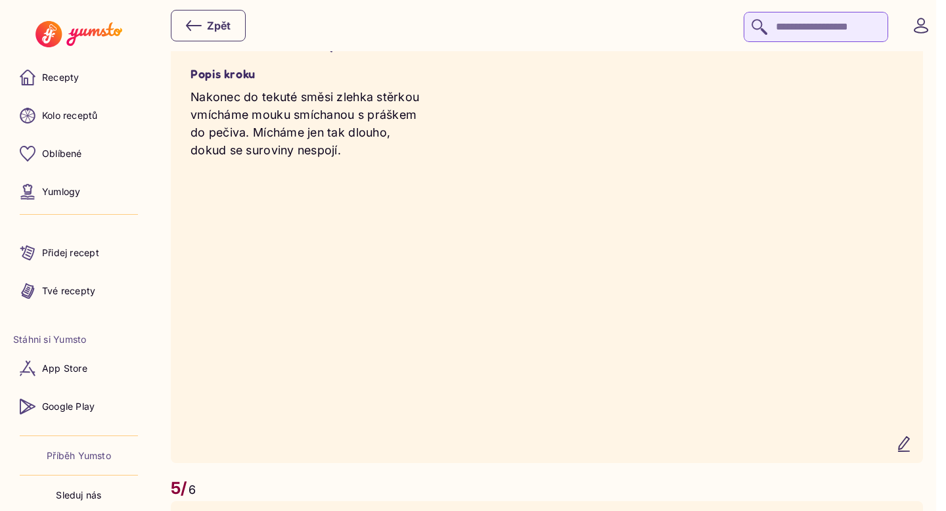
scroll to position [2333, 0]
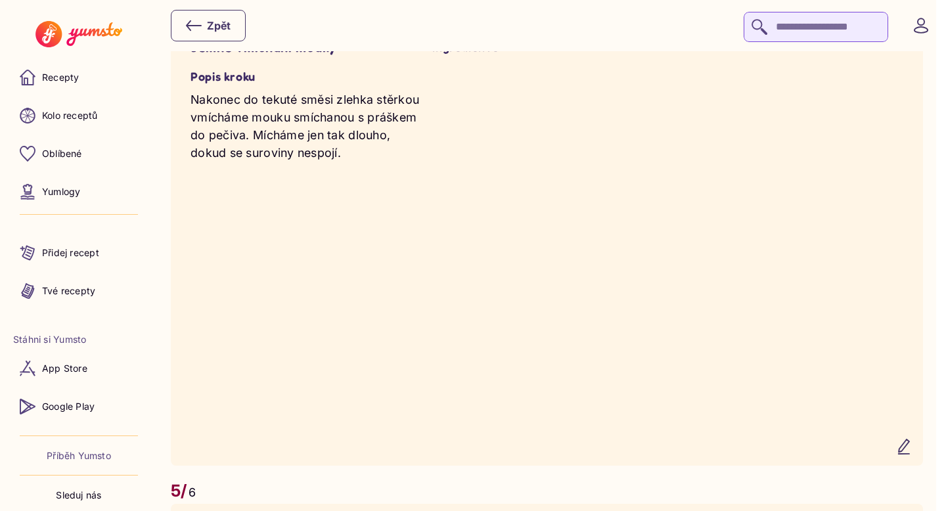
click at [912, 451] on icon "button" at bounding box center [904, 447] width 16 height 16
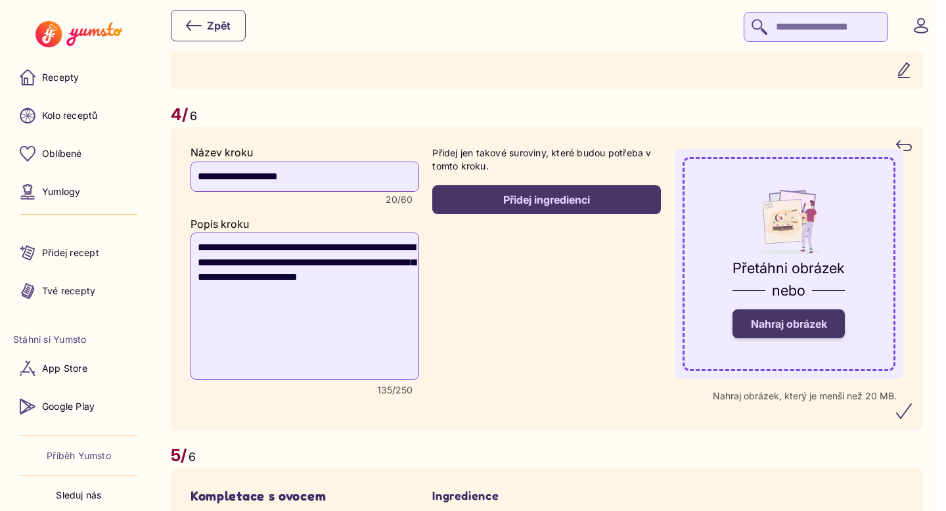
scroll to position [2225, 0]
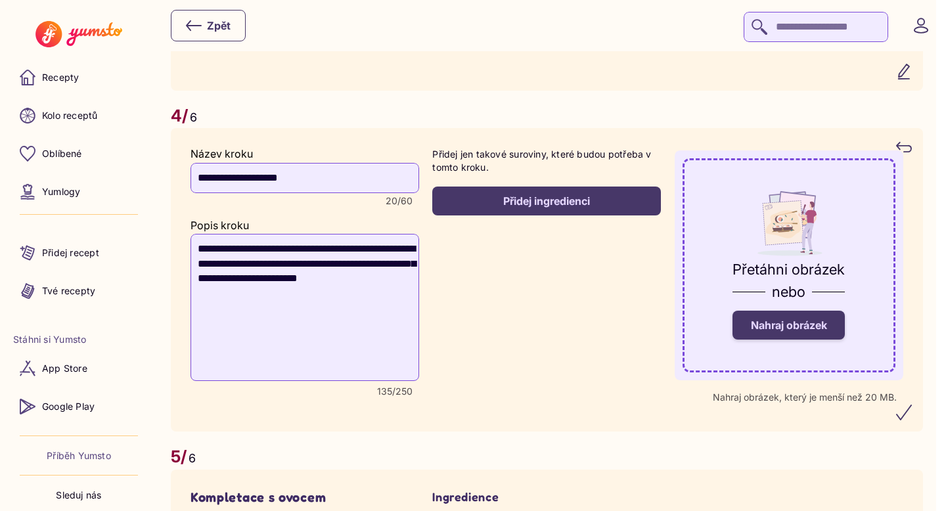
click at [405, 250] on textarea "**********" at bounding box center [305, 307] width 229 height 147
click at [408, 281] on textarea "**********" at bounding box center [305, 307] width 229 height 147
click at [526, 304] on recipe-step-ingredients "Přidej jen takové suroviny, které budou potřeba v tomto kroku. Přidej ingredien…" at bounding box center [546, 280] width 229 height 264
click at [254, 295] on textarea "**********" at bounding box center [305, 307] width 229 height 147
type textarea "**********"
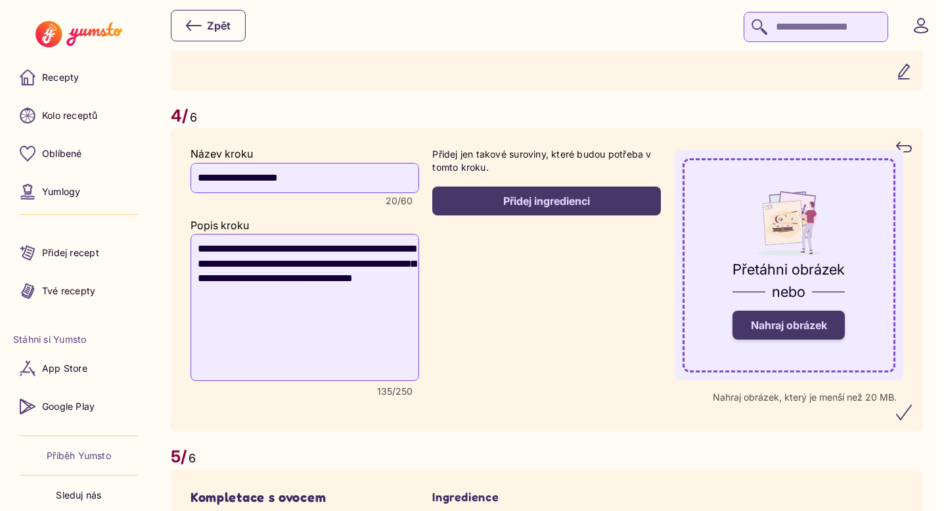
click at [527, 199] on div "Přidej ingredienci" at bounding box center [547, 201] width 200 height 14
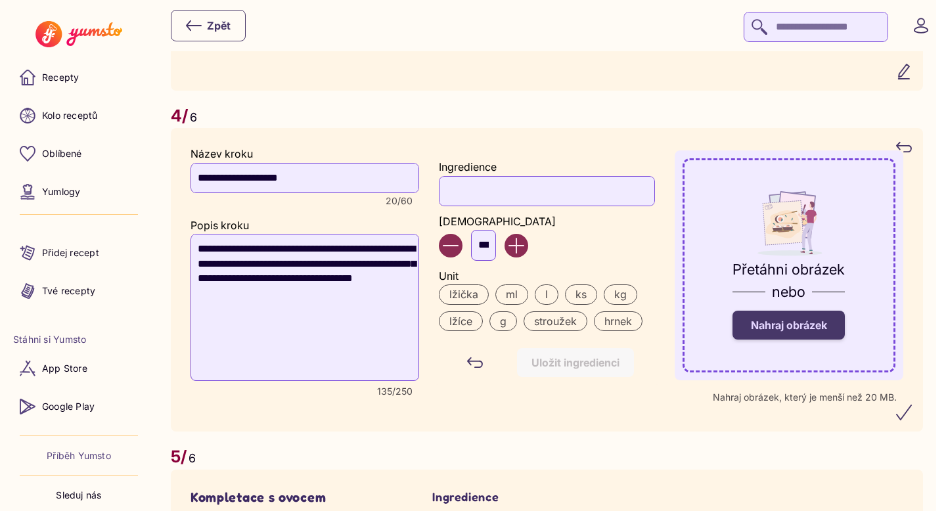
click at [499, 201] on input "Ingredience" at bounding box center [547, 191] width 216 height 30
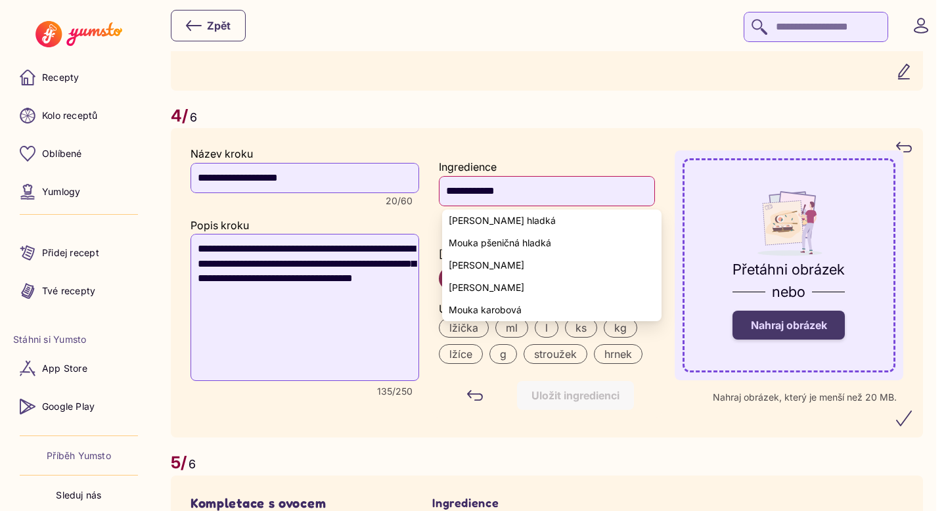
click at [522, 246] on span "Mouka pšeničná hladká" at bounding box center [500, 243] width 102 height 11
type input "**********"
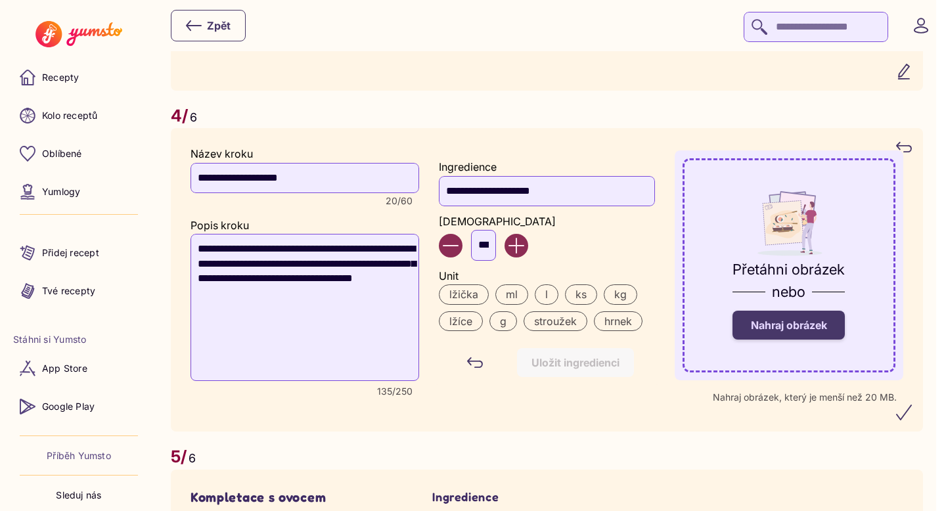
click at [496, 249] on input "***" at bounding box center [483, 245] width 25 height 30
type input "*"
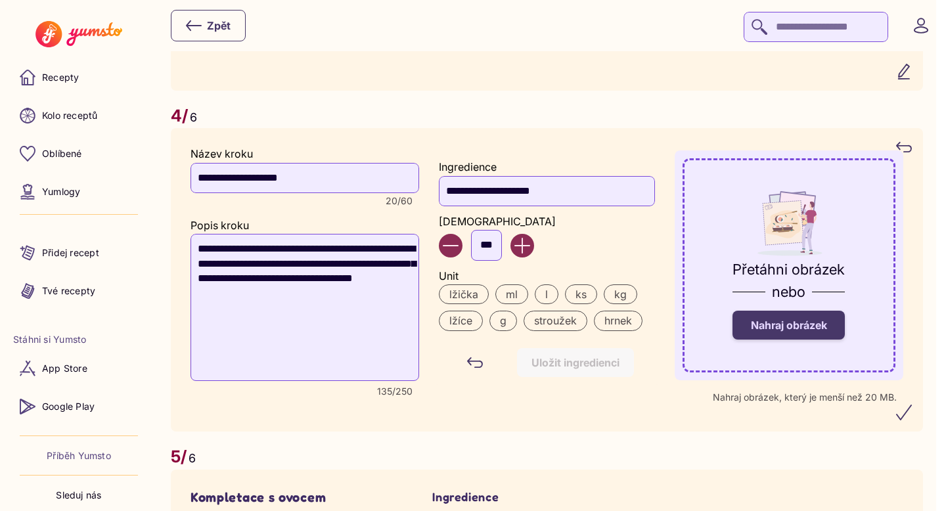
type input "***"
click at [508, 323] on label "g" at bounding box center [503, 321] width 28 height 20
click at [569, 369] on div "Uložit ingredienci" at bounding box center [576, 362] width 88 height 14
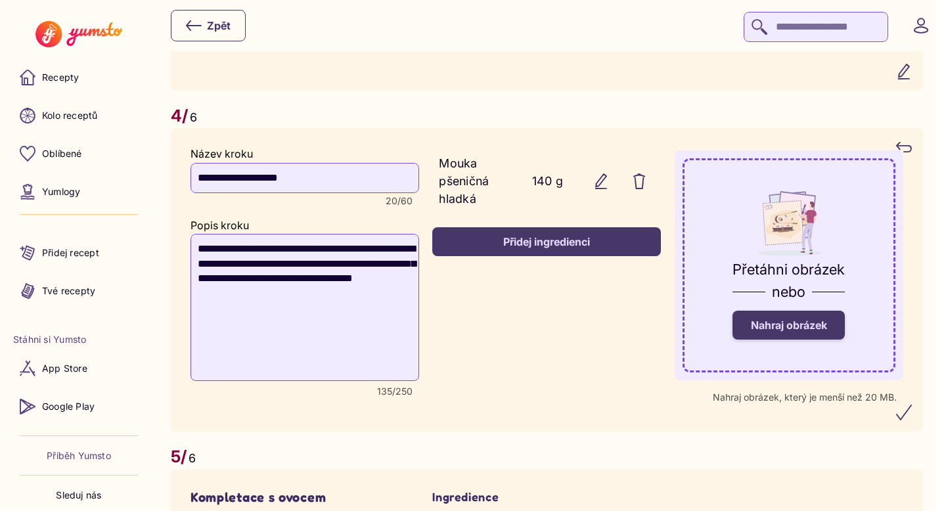
click at [516, 248] on div "Přidej ingredienci" at bounding box center [547, 242] width 200 height 14
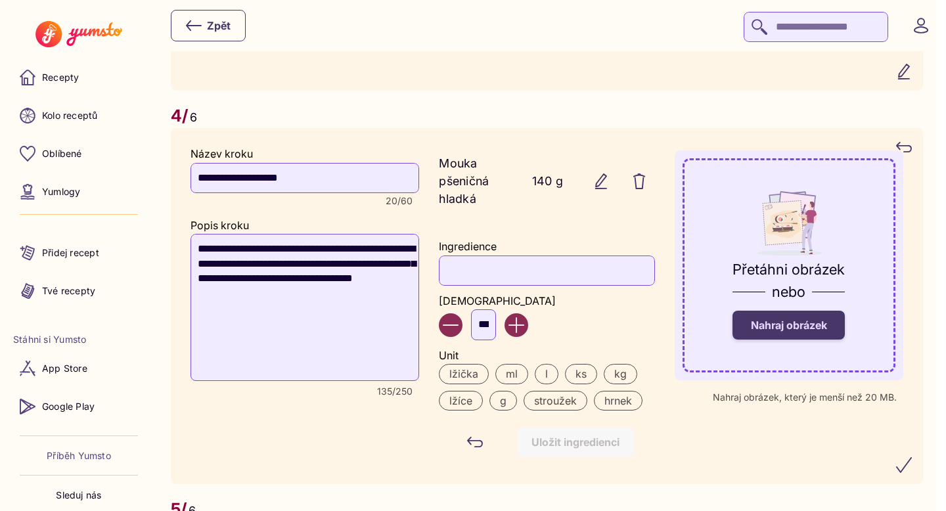
click at [486, 277] on input "Ingredience" at bounding box center [547, 271] width 216 height 30
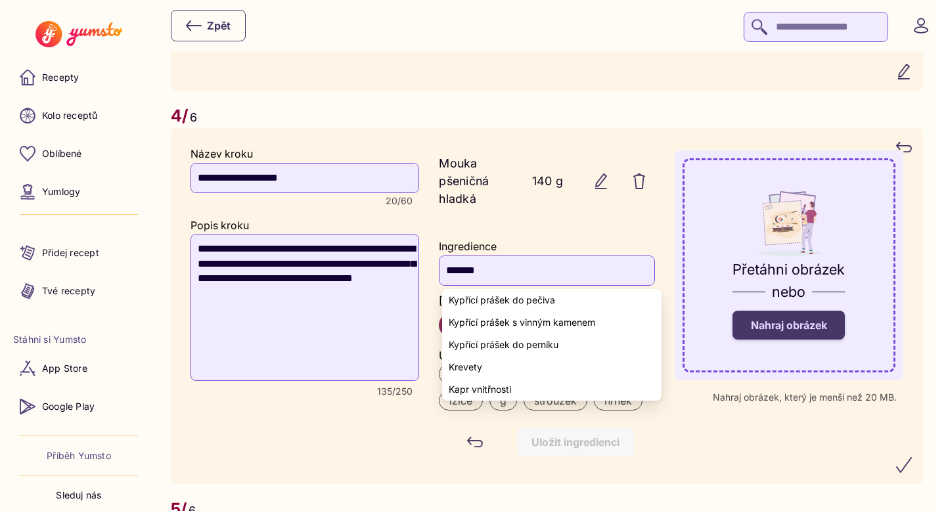
click at [512, 302] on span "Kypřící prášek do pečiva" at bounding box center [502, 300] width 106 height 11
click at [552, 291] on yumsto-option "Kypřící prášek do pečiva" at bounding box center [551, 300] width 219 height 22
click at [581, 277] on input "**********" at bounding box center [547, 271] width 216 height 30
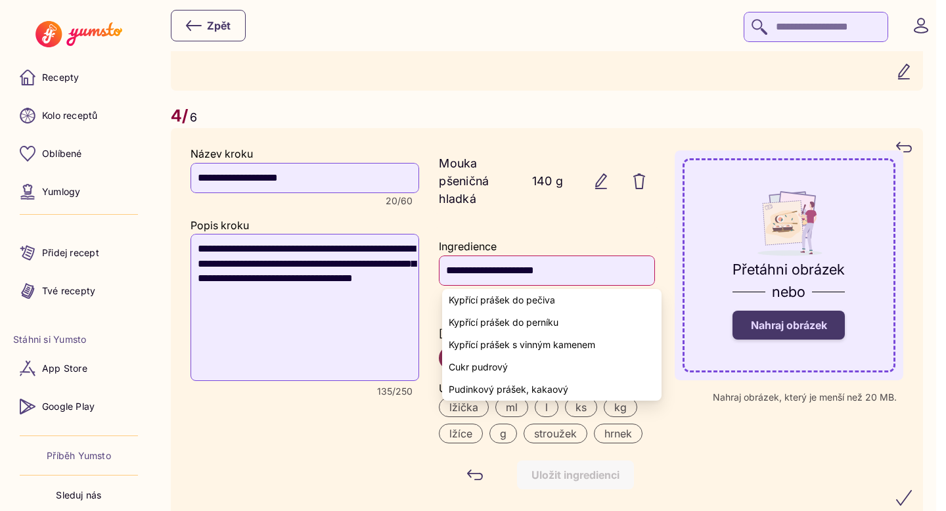
click at [480, 306] on yumsto-option "Kypřící prášek do pečiva" at bounding box center [551, 300] width 219 height 22
type input "**********"
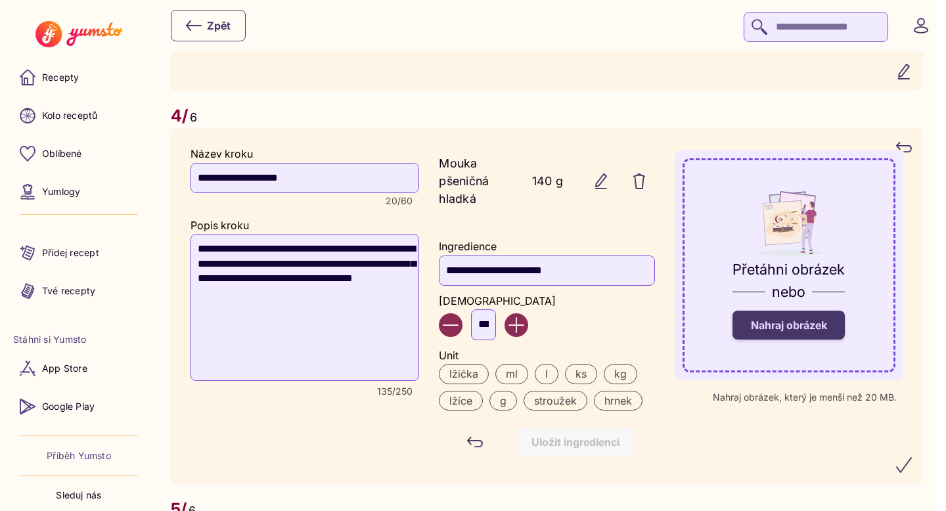
click at [486, 329] on input "***" at bounding box center [483, 324] width 25 height 30
type input "*"
click at [478, 377] on label "lžička" at bounding box center [464, 374] width 50 height 20
click at [568, 437] on div "Uložit ingredienci" at bounding box center [576, 442] width 88 height 14
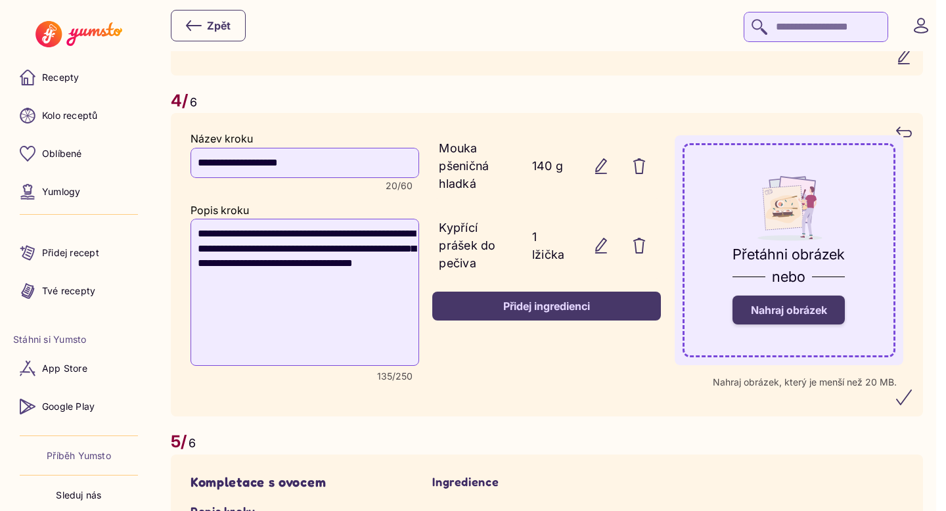
scroll to position [2240, 0]
click at [912, 394] on icon "submit" at bounding box center [904, 397] width 16 height 16
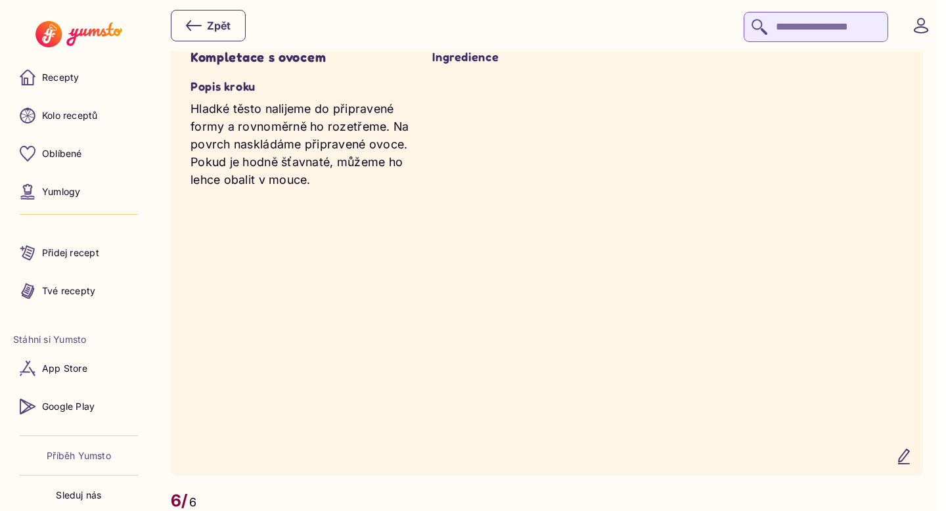
scroll to position [2826, 0]
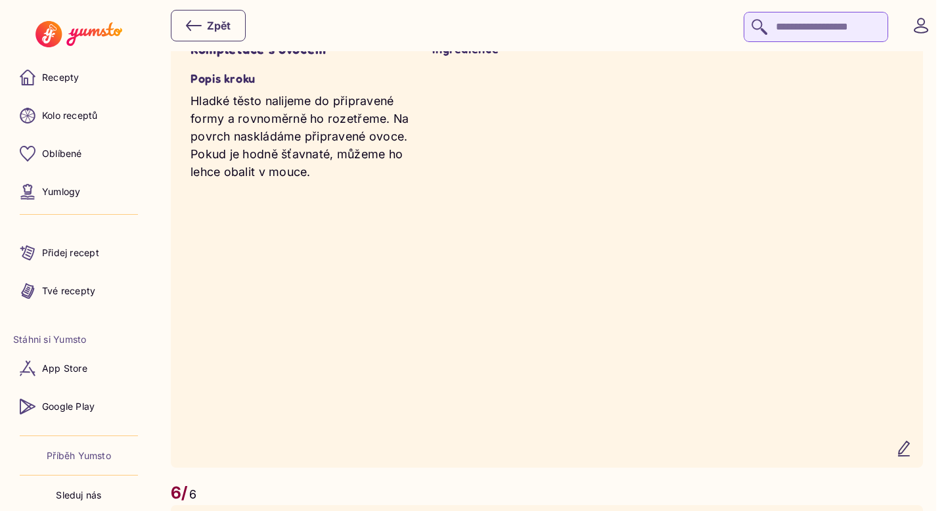
click at [912, 457] on icon "button" at bounding box center [904, 449] width 16 height 16
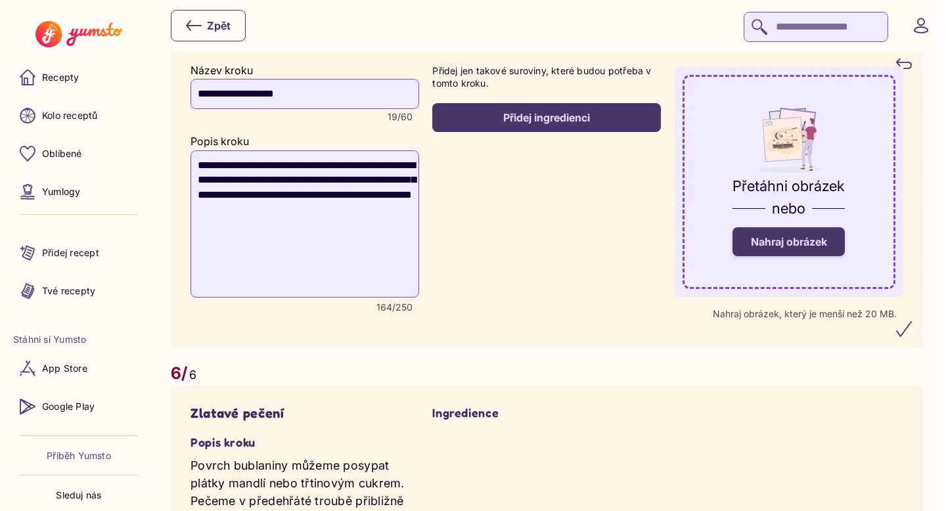
scroll to position [2796, 0]
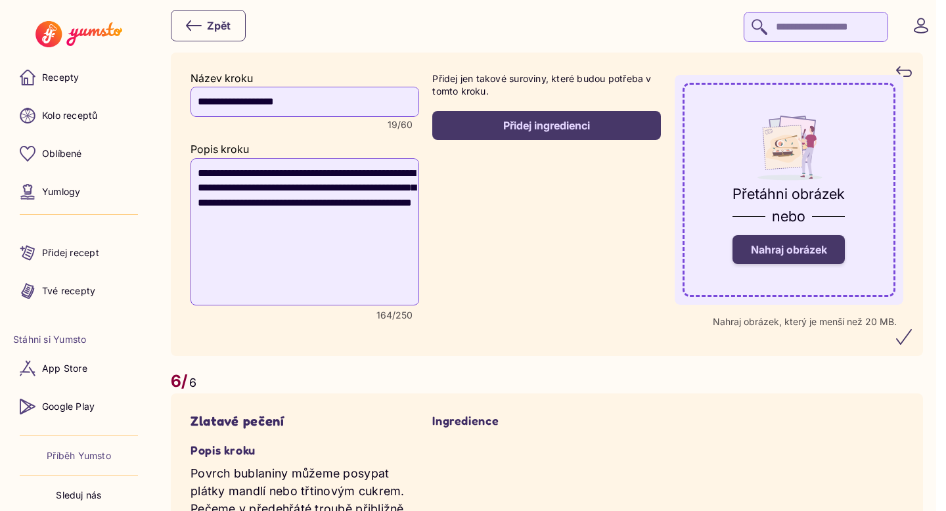
click at [539, 133] on div "Přidej ingredienci" at bounding box center [547, 125] width 200 height 14
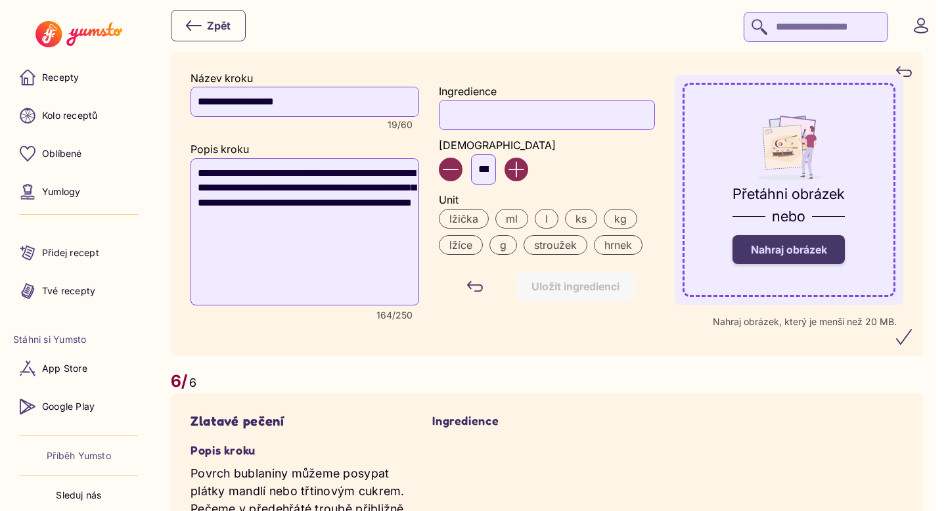
click at [507, 130] on input "Ingredience" at bounding box center [547, 115] width 216 height 30
type input "*"
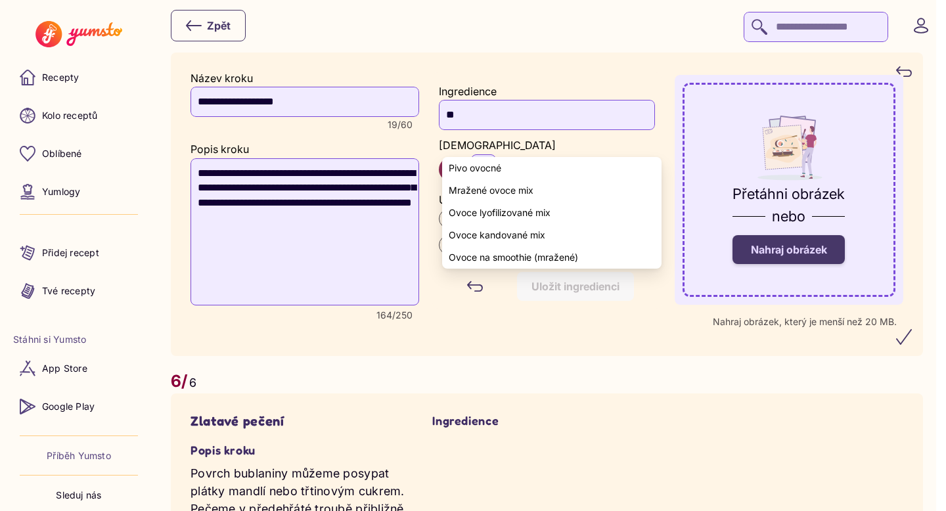
type input "*"
click at [512, 168] on yumsto-option "Třešně" at bounding box center [551, 168] width 219 height 22
type input "******"
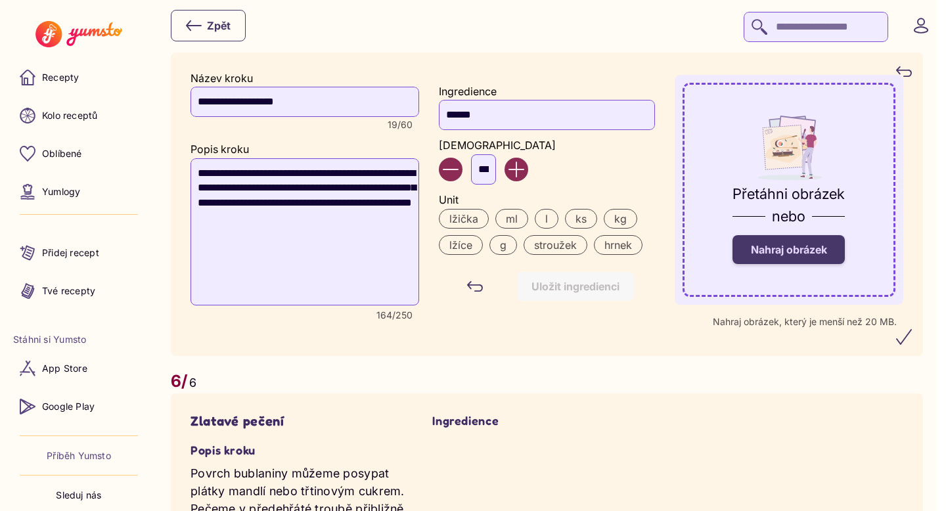
click at [496, 185] on input "***" at bounding box center [483, 169] width 25 height 30
type input "*"
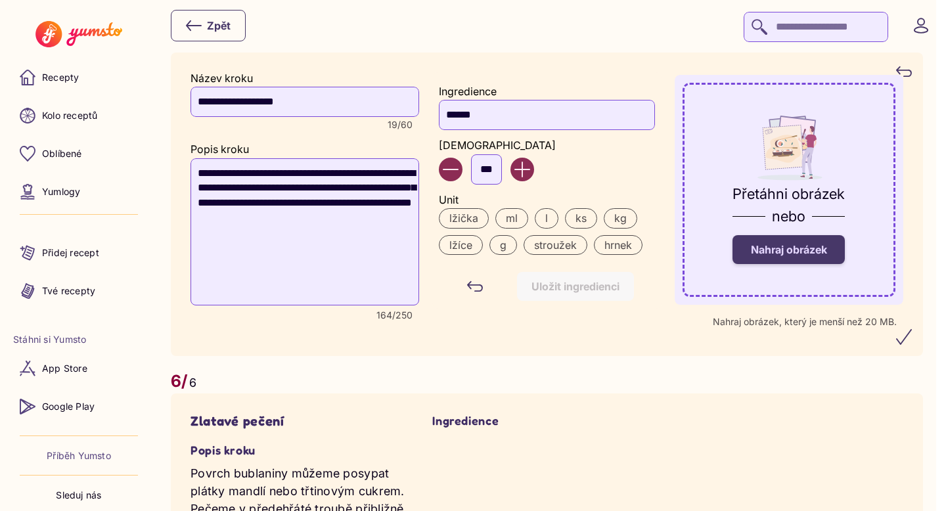
click at [511, 255] on label "g" at bounding box center [503, 245] width 28 height 20
click at [488, 185] on input "***" at bounding box center [486, 169] width 31 height 30
type input "***"
click at [598, 294] on div "Uložit ingredienci" at bounding box center [576, 286] width 88 height 14
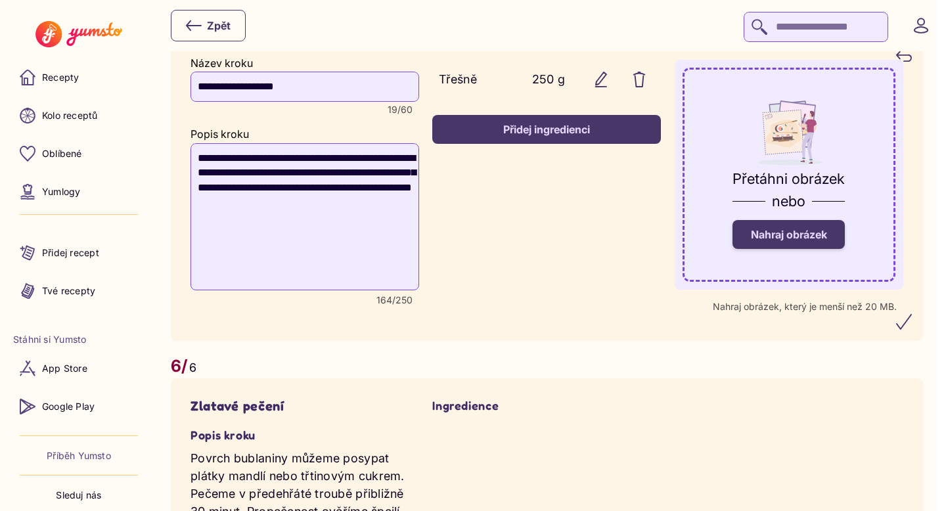
scroll to position [2813, 0]
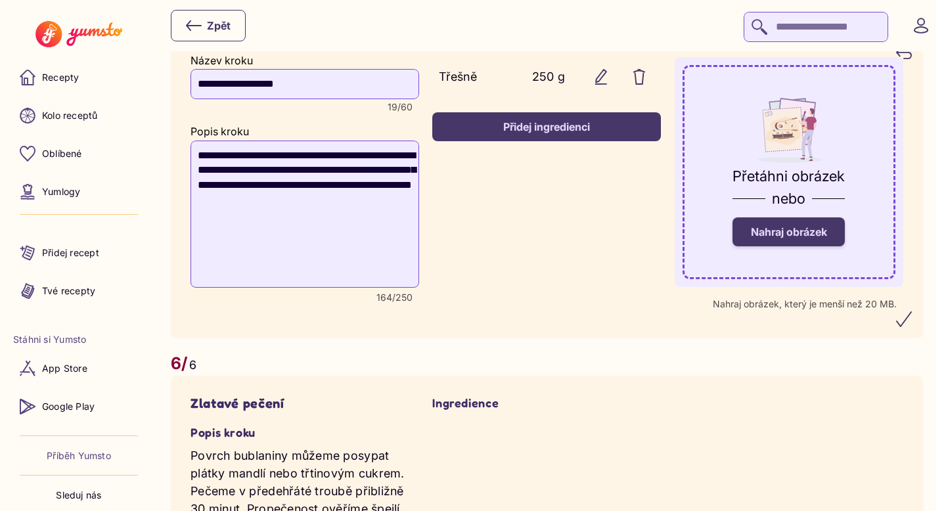
click at [317, 212] on textarea "**********" at bounding box center [305, 214] width 229 height 147
click at [466, 283] on recipe-step-ingredients "Třešně 250 g Ingredience ****** Množství *** Unit lžička ml l ks kg lžíce g str…" at bounding box center [546, 187] width 229 height 264
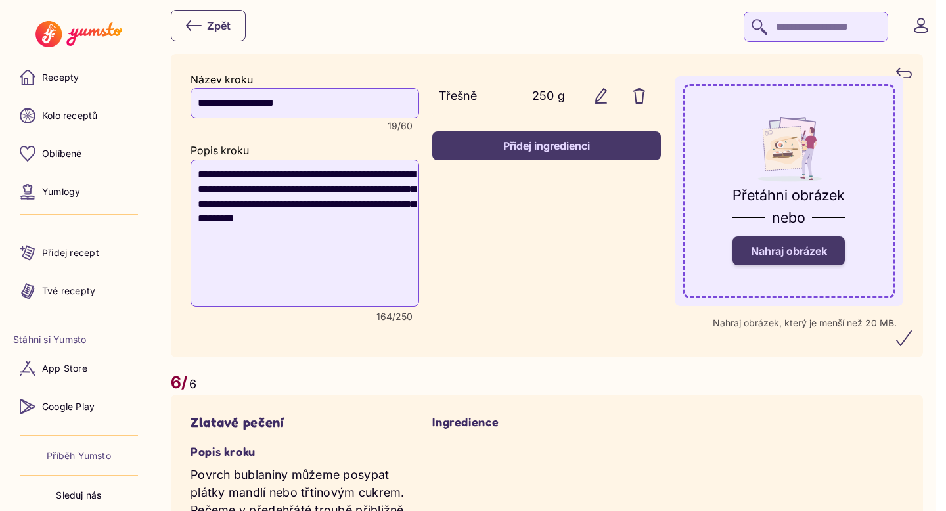
scroll to position [2807, 0]
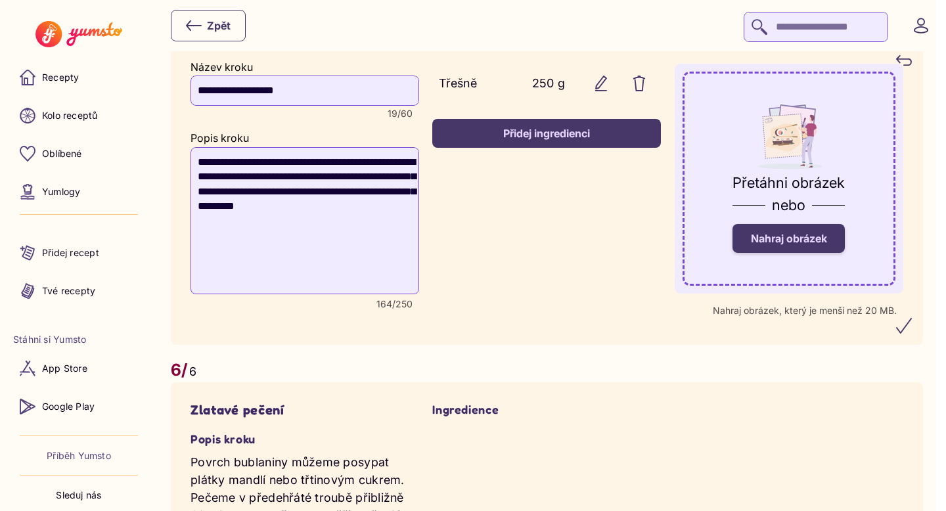
click at [816, 253] on label "Nahraj obrázek" at bounding box center [789, 238] width 112 height 29
click at [0, 0] on input "Nahraj obrázek" at bounding box center [0, 0] width 0 height 0
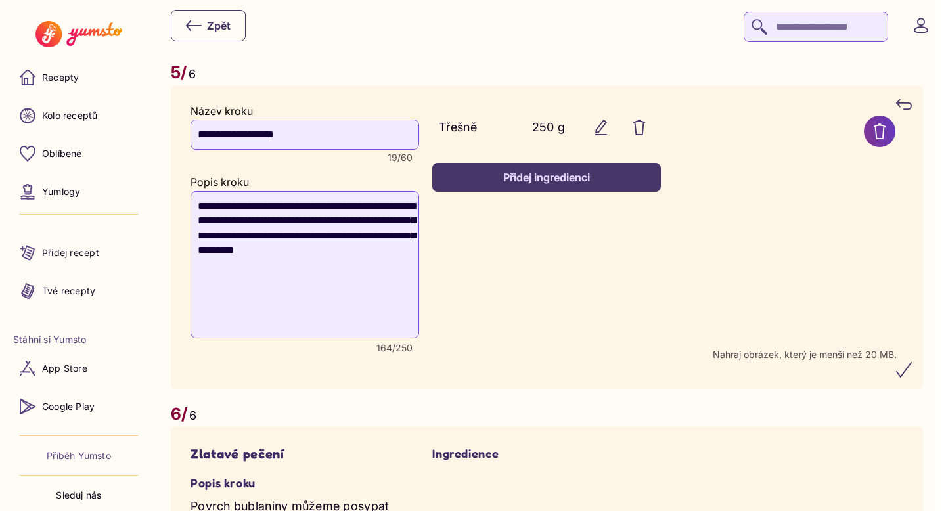
scroll to position [2762, 0]
click at [912, 378] on icon "submit" at bounding box center [904, 371] width 16 height 16
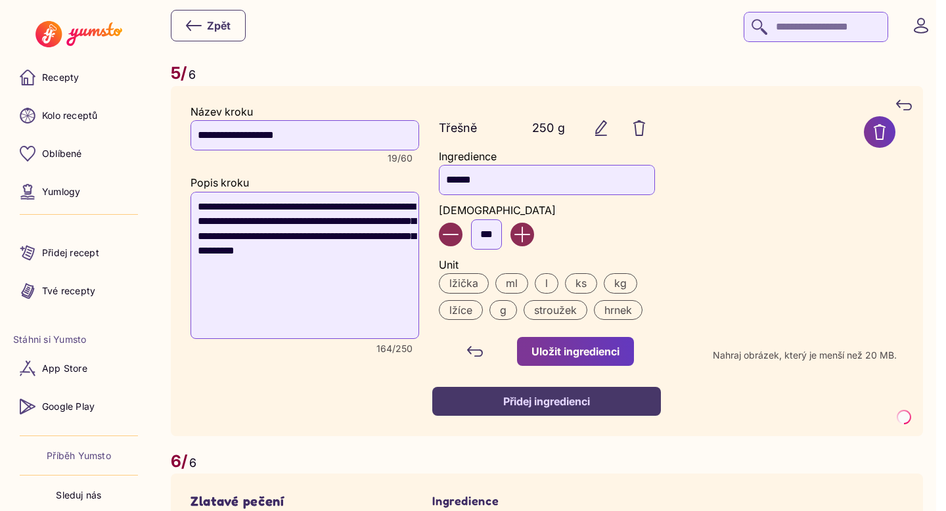
type textarea "**********"
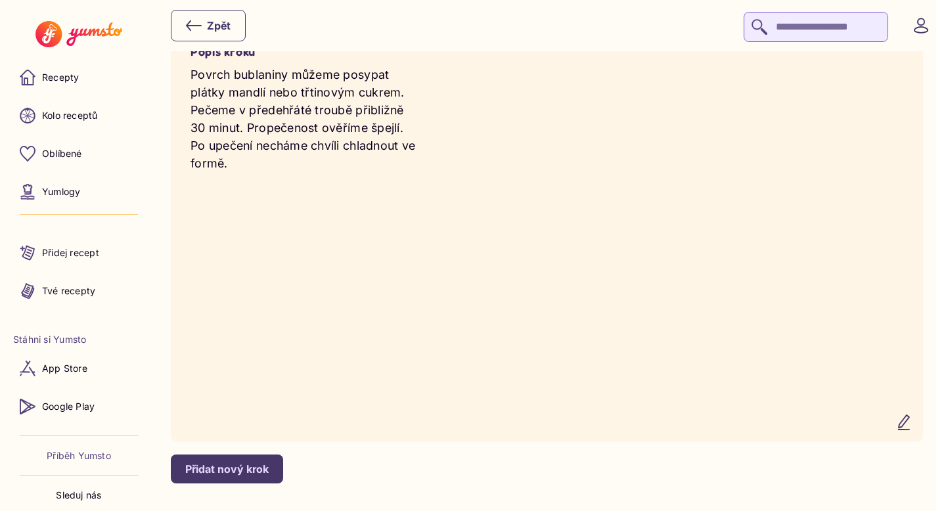
click at [909, 430] on icon "button" at bounding box center [904, 422] width 11 height 14
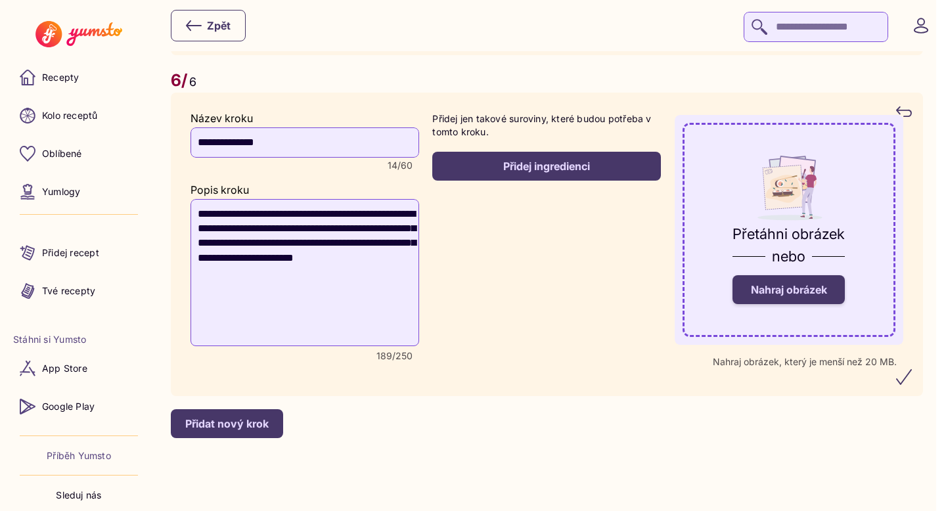
scroll to position [3299, 0]
click at [601, 150] on div "Přidej jen takové suroviny, které budou potřeba v tomto kroku. Přidej ingredien…" at bounding box center [546, 146] width 229 height 68
click at [540, 160] on div "Přidej ingredienci" at bounding box center [547, 166] width 200 height 14
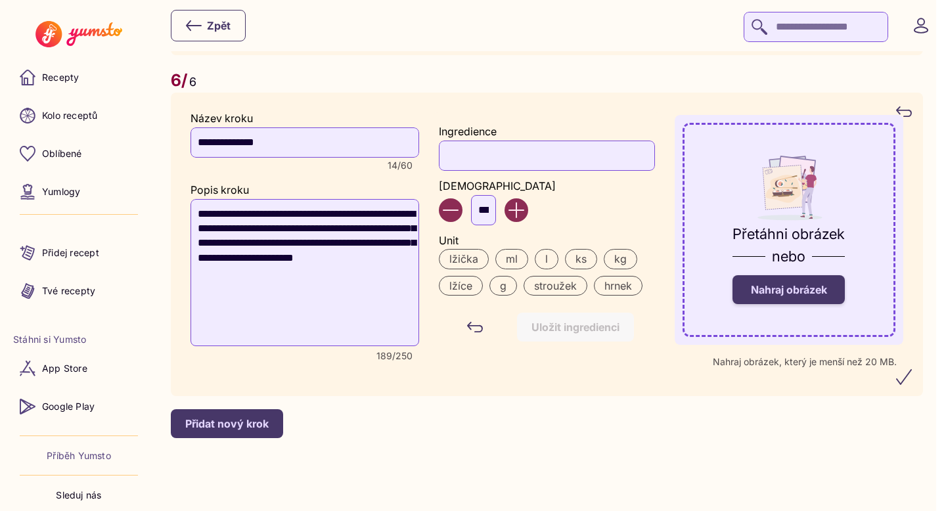
click at [518, 163] on input "Ingredience" at bounding box center [547, 156] width 216 height 30
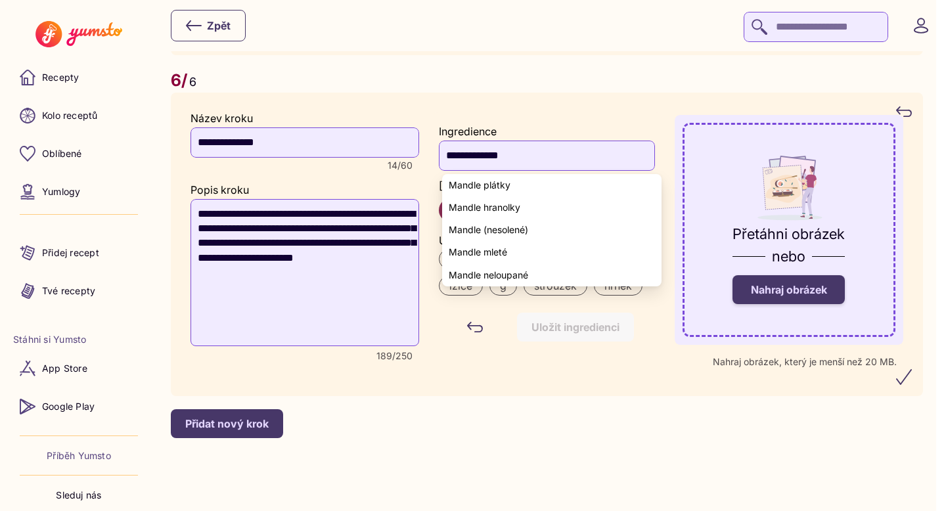
click at [532, 187] on yumsto-option "Mandle plátky" at bounding box center [551, 185] width 219 height 22
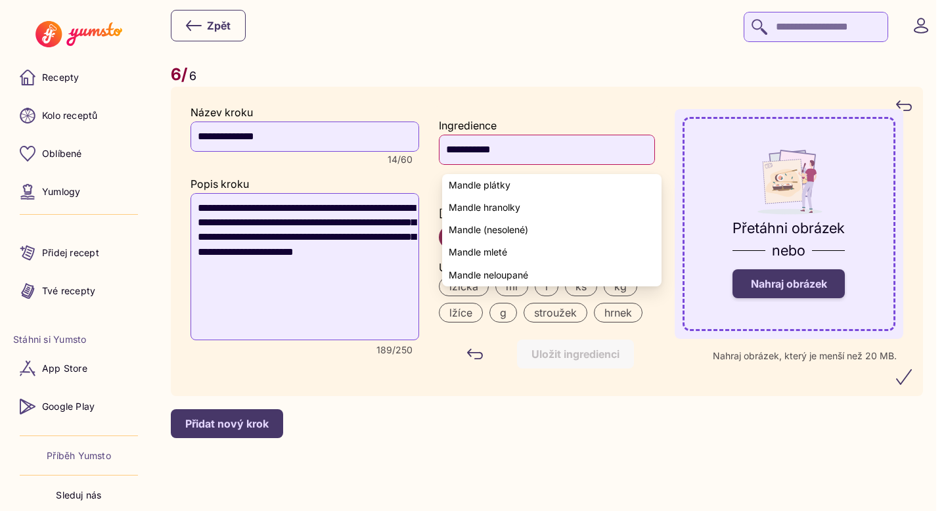
click at [472, 177] on yumsto-option "Mandle plátky" at bounding box center [551, 185] width 219 height 22
click at [482, 183] on span "Mandle plátky" at bounding box center [480, 185] width 62 height 11
click at [499, 185] on span "Mandle plátky" at bounding box center [480, 185] width 62 height 11
click at [509, 185] on span "Mandle plátky" at bounding box center [480, 185] width 62 height 11
type input "**********"
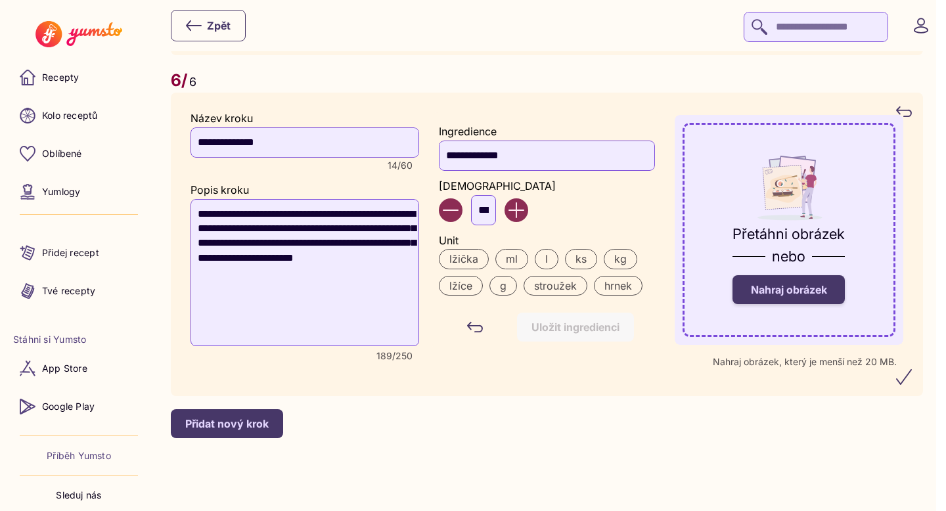
click at [496, 208] on input "***" at bounding box center [483, 210] width 25 height 30
type input "*"
type input "**"
click at [509, 282] on label "g" at bounding box center [503, 286] width 28 height 20
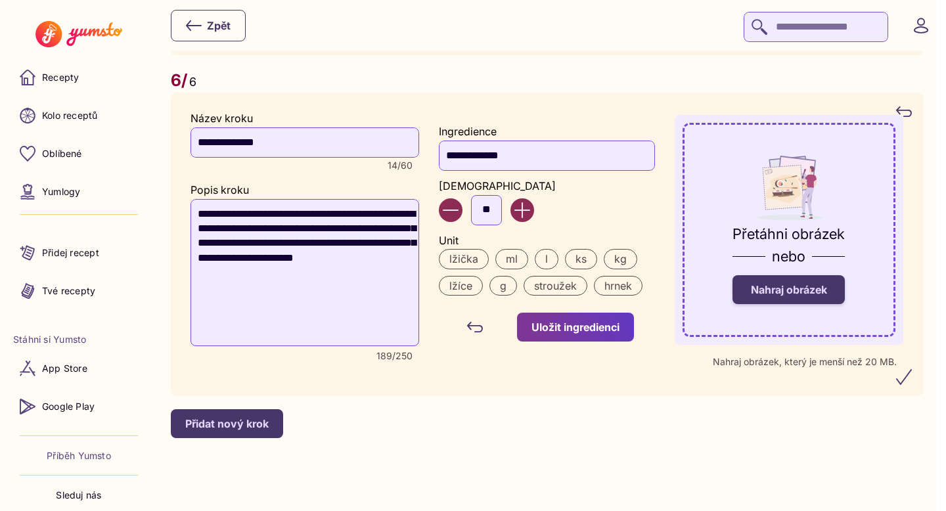
click at [577, 325] on div "Uložit ingredienci" at bounding box center [576, 327] width 88 height 14
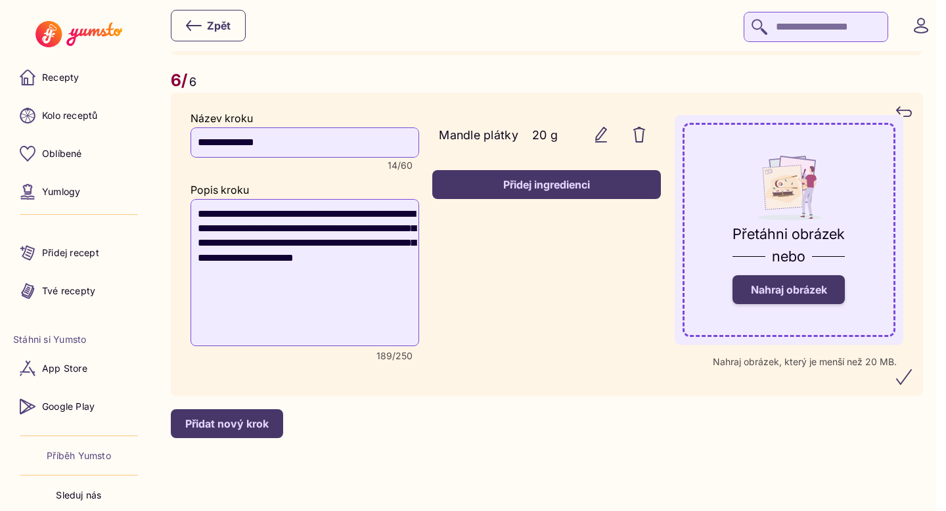
click at [771, 298] on label "Nahraj obrázek" at bounding box center [789, 289] width 112 height 29
click at [0, 0] on input "Nahraj obrázek" at bounding box center [0, 0] width 0 height 0
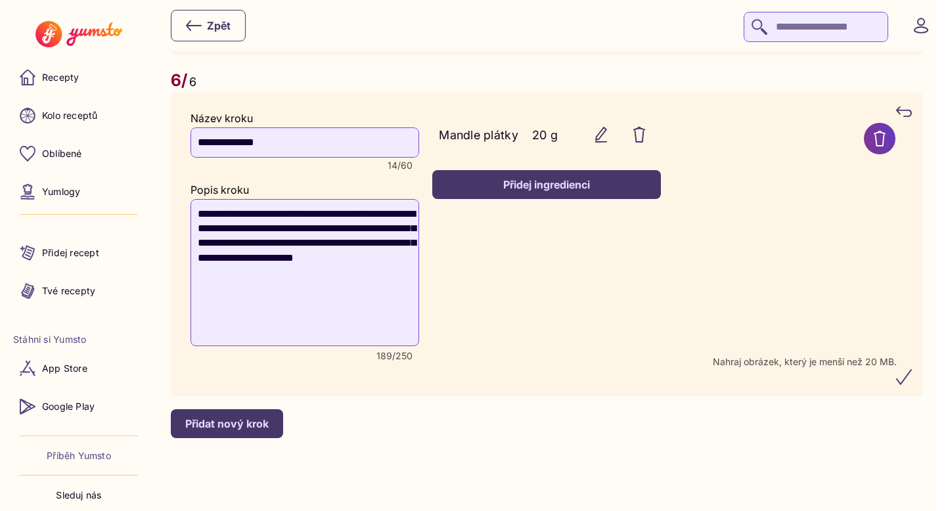
click at [912, 380] on icon "submit" at bounding box center [904, 377] width 16 height 16
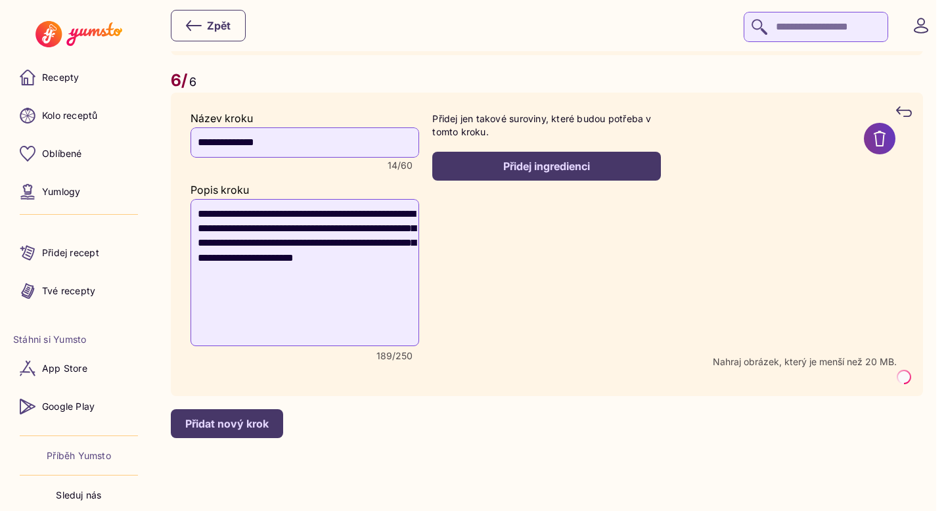
scroll to position [3330, 0]
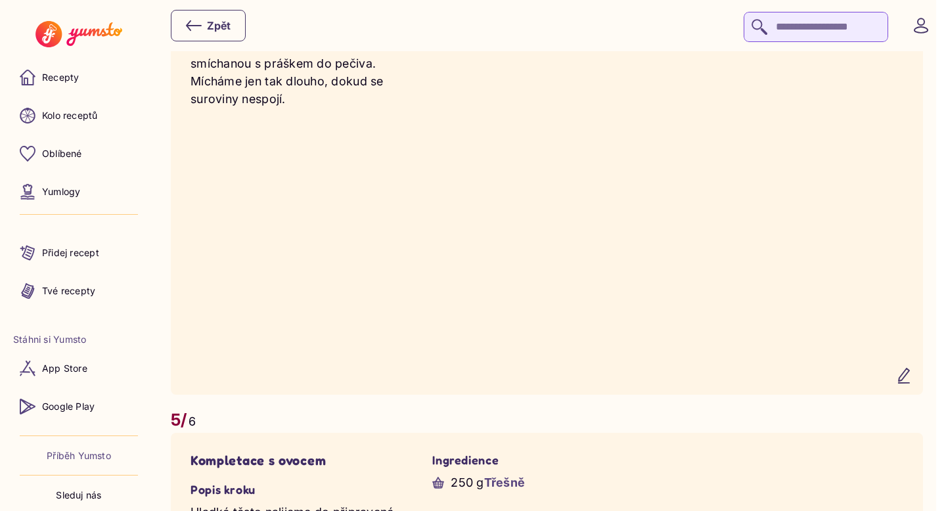
click at [912, 384] on icon "button" at bounding box center [904, 376] width 16 height 16
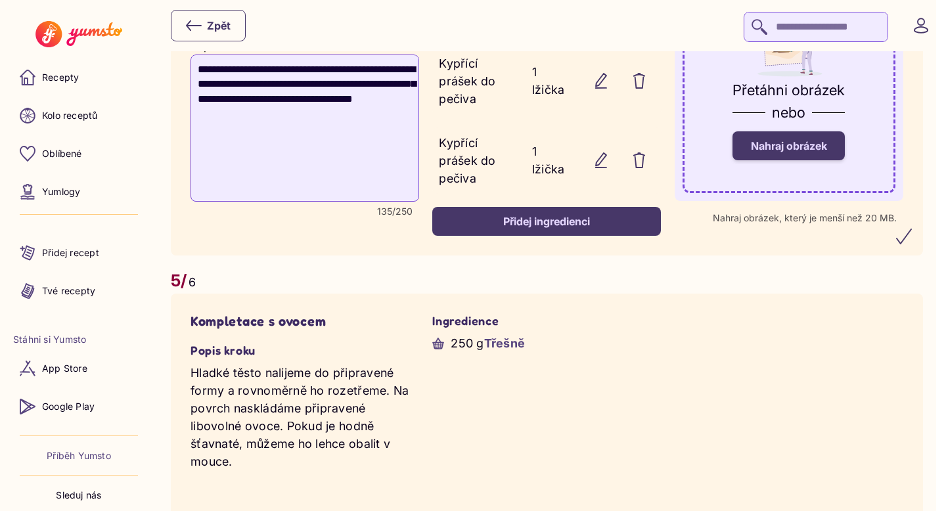
scroll to position [2328, 0]
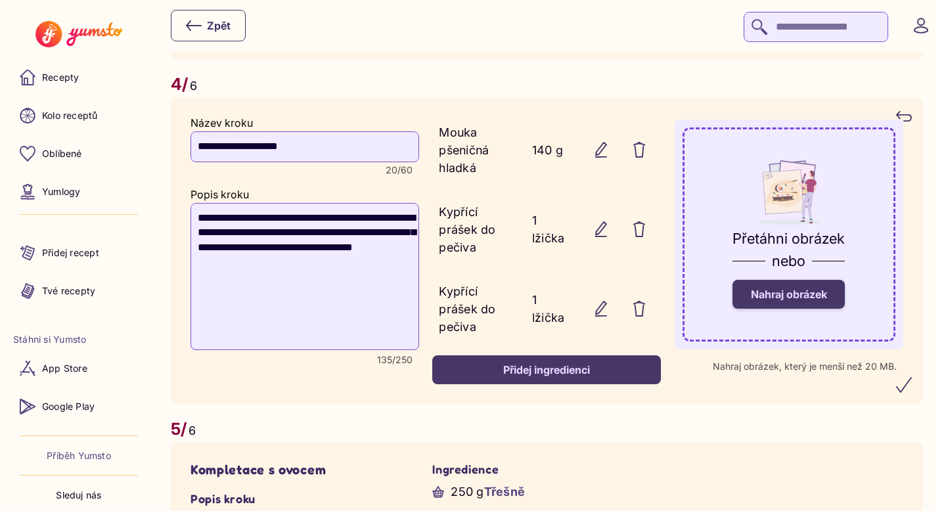
click at [827, 301] on span "Nahraj obrázek" at bounding box center [789, 294] width 76 height 13
click at [0, 0] on input "Nahraj obrázek" at bounding box center [0, 0] width 0 height 0
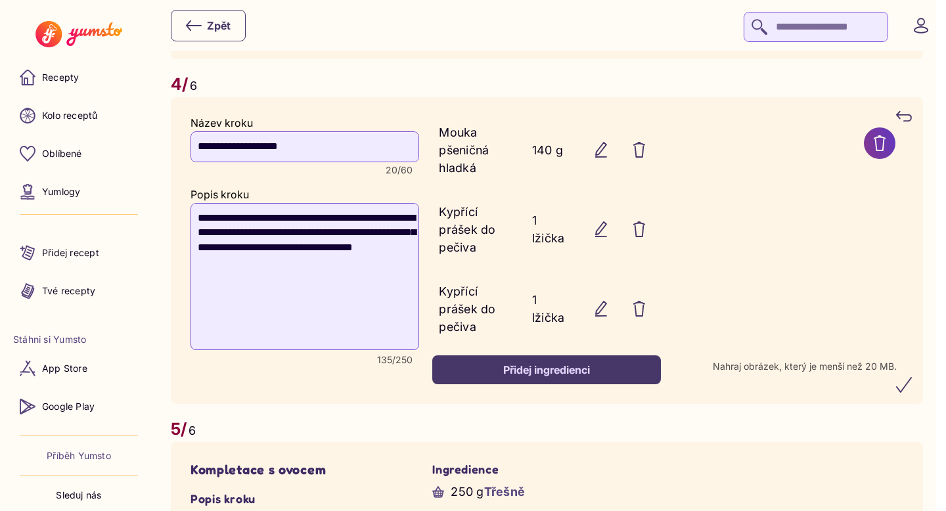
click at [912, 393] on icon "submit" at bounding box center [904, 385] width 16 height 16
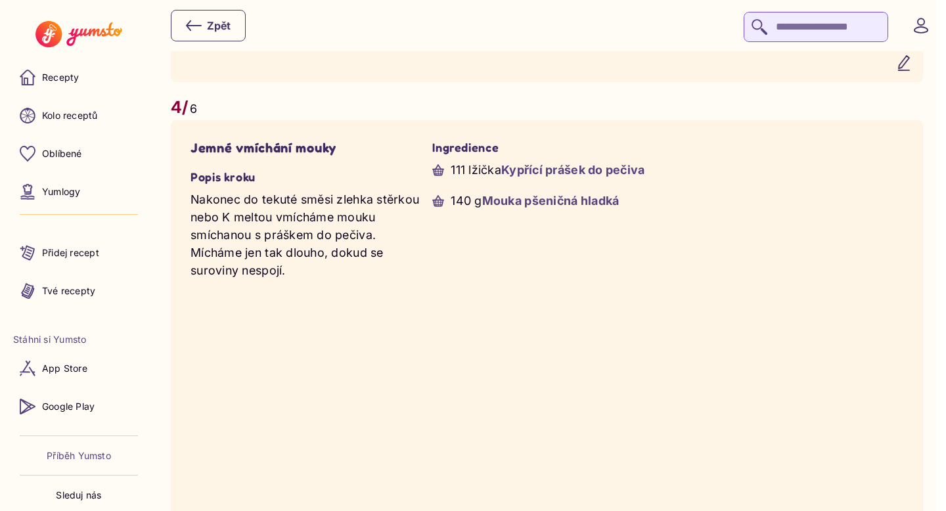
scroll to position [2303, 0]
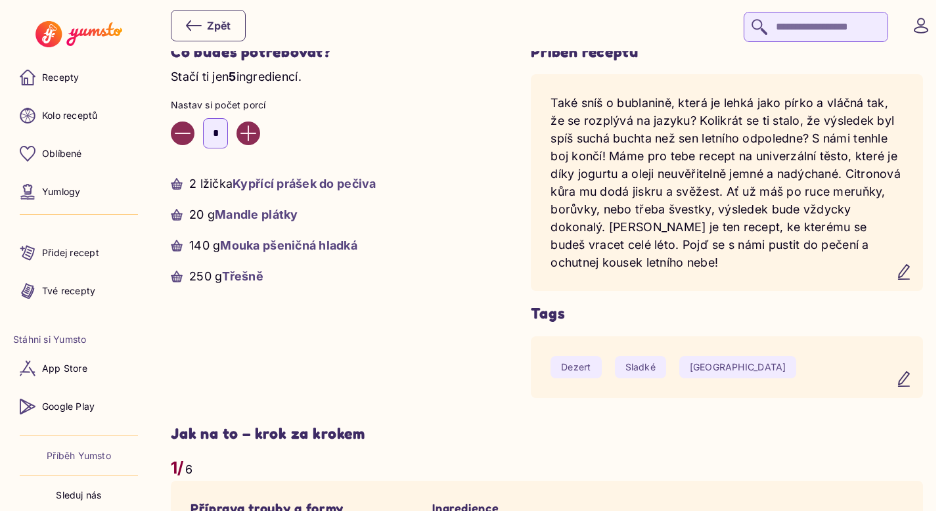
scroll to position [384, 0]
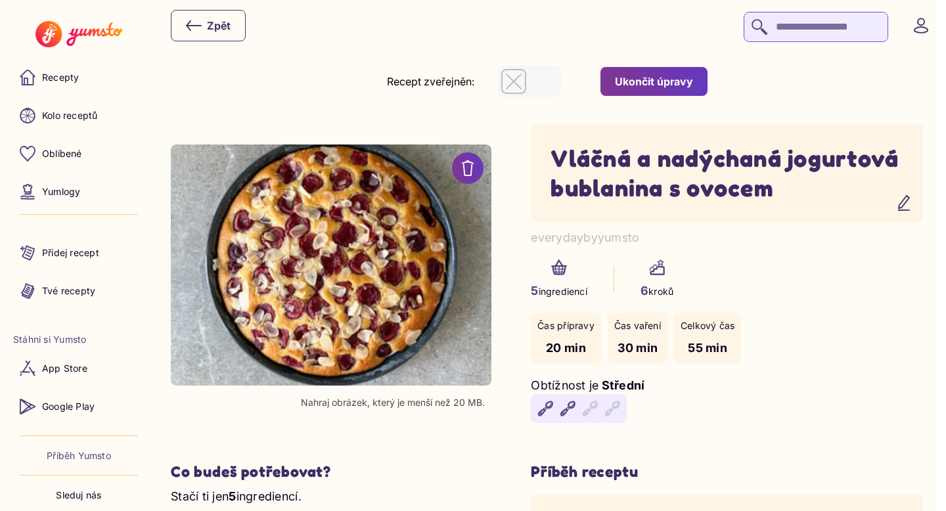
click at [684, 76] on div "Ukončit úpravy" at bounding box center [654, 81] width 78 height 14
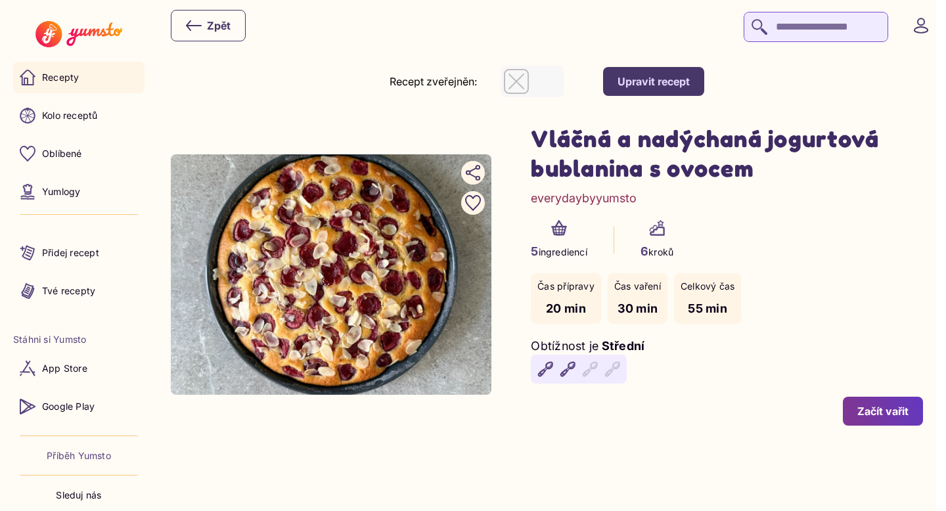
click at [70, 75] on p "Recepty" at bounding box center [60, 77] width 37 height 13
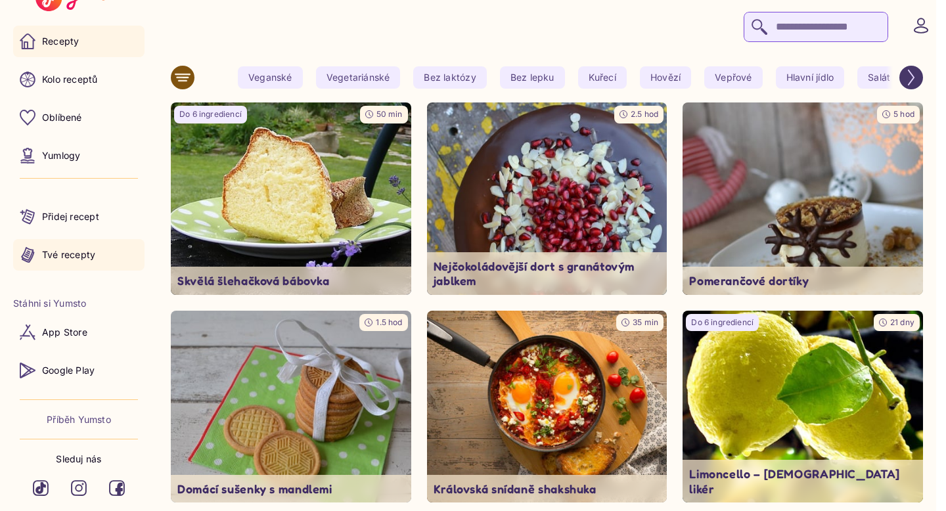
scroll to position [38, 0]
click at [80, 263] on link "Tvé recepty" at bounding box center [78, 253] width 131 height 32
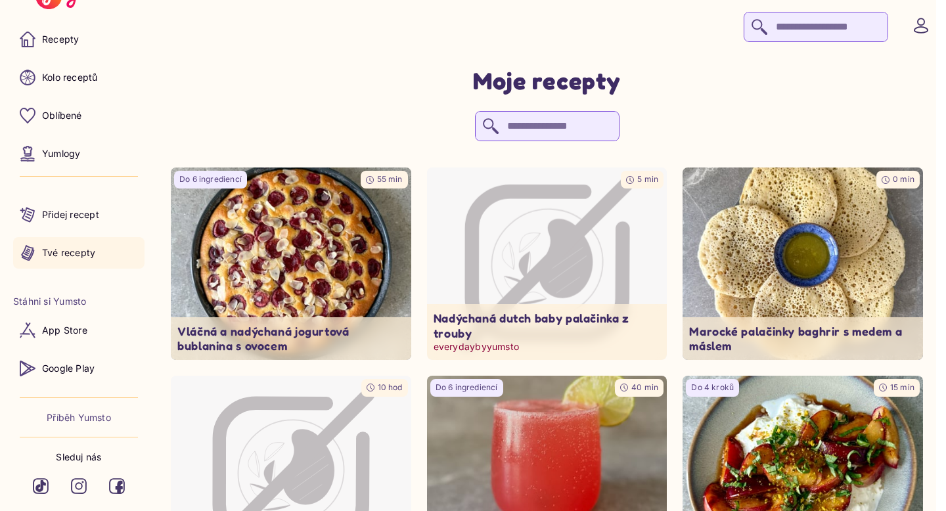
scroll to position [24, 0]
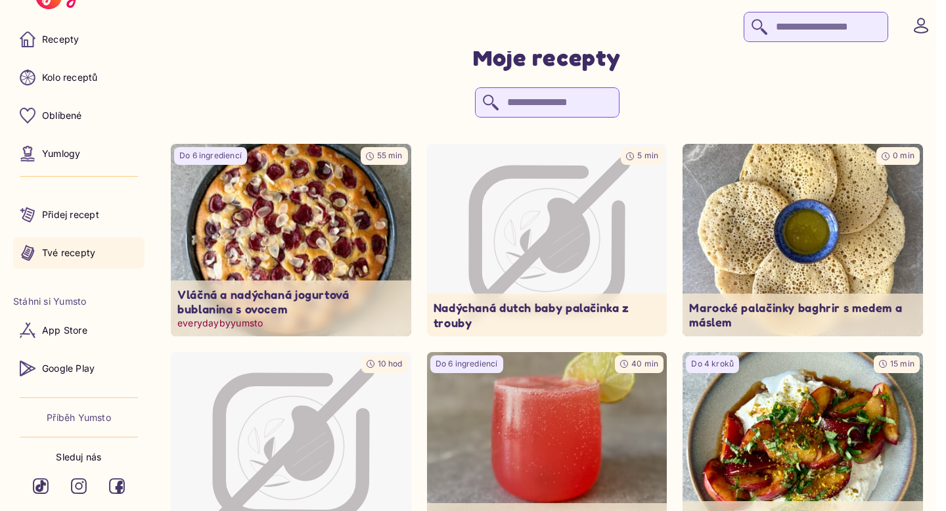
click at [313, 242] on img at bounding box center [291, 240] width 252 height 202
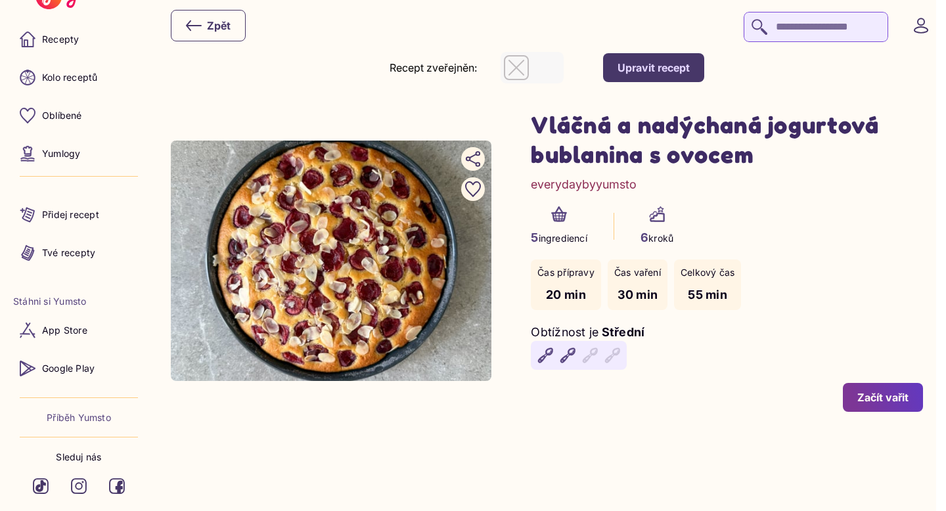
scroll to position [17, 0]
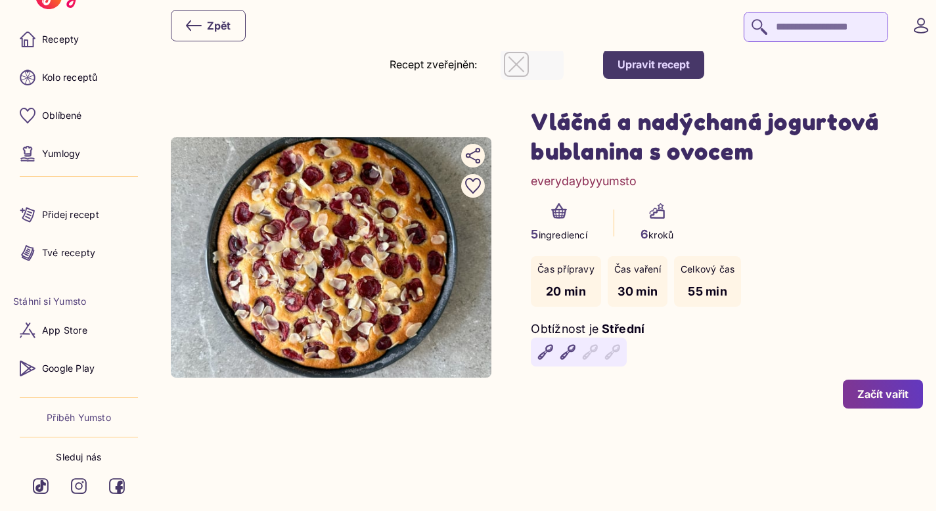
click at [686, 60] on div "Upravit recept" at bounding box center [654, 64] width 72 height 14
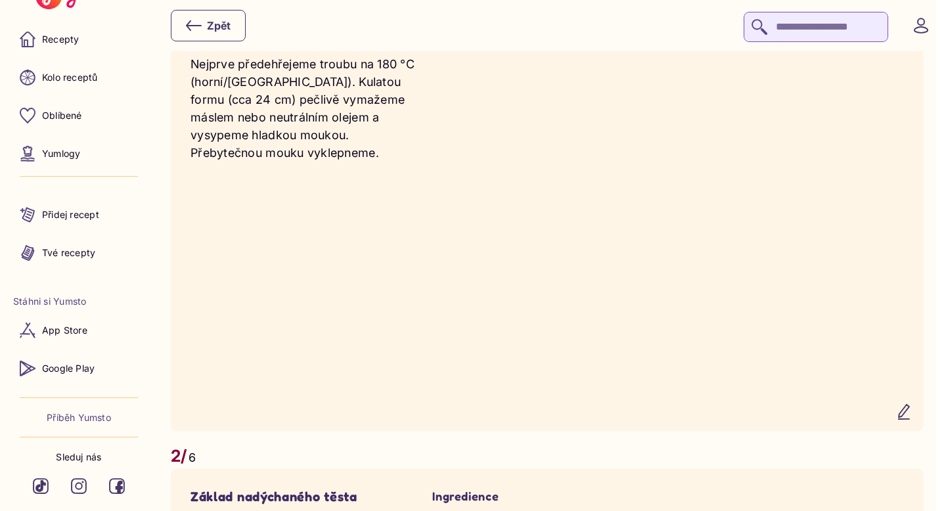
scroll to position [917, 0]
click at [911, 403] on icon "button" at bounding box center [904, 411] width 16 height 16
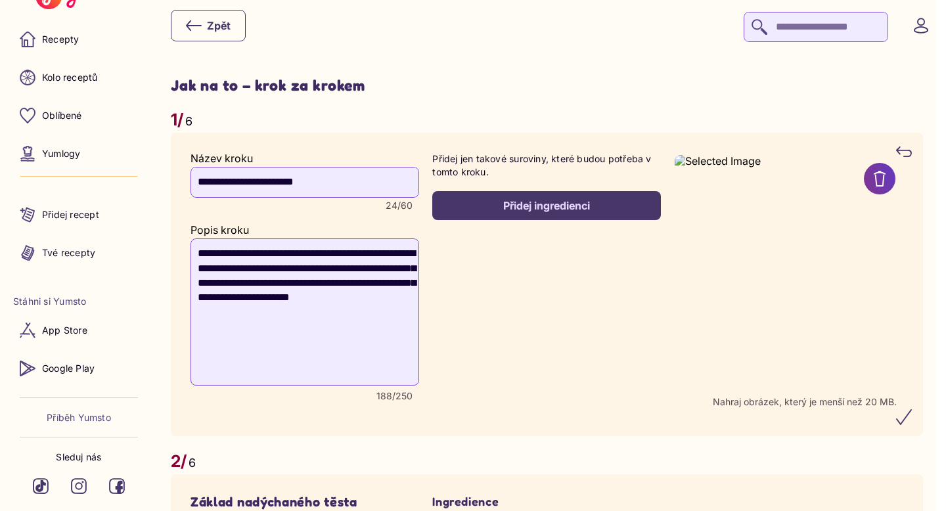
click at [545, 198] on div "Přidej ingredienci" at bounding box center [547, 205] width 200 height 14
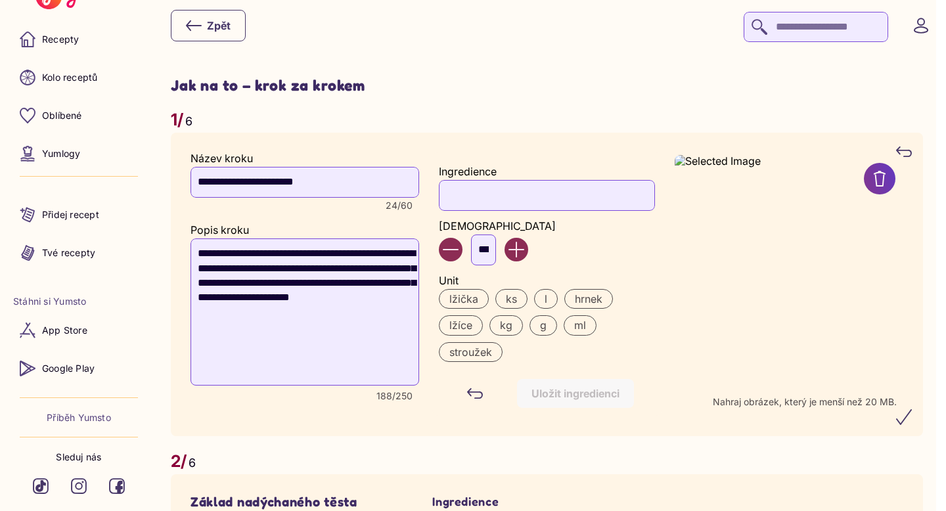
click at [511, 181] on input "Ingredience" at bounding box center [547, 195] width 216 height 30
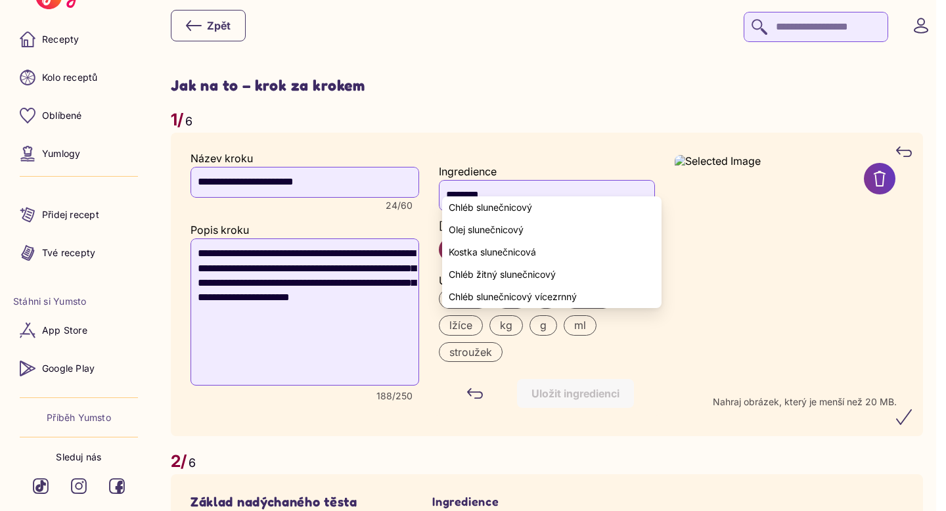
click at [501, 235] on span "Olej slunečnicový" at bounding box center [486, 230] width 75 height 11
type input "**********"
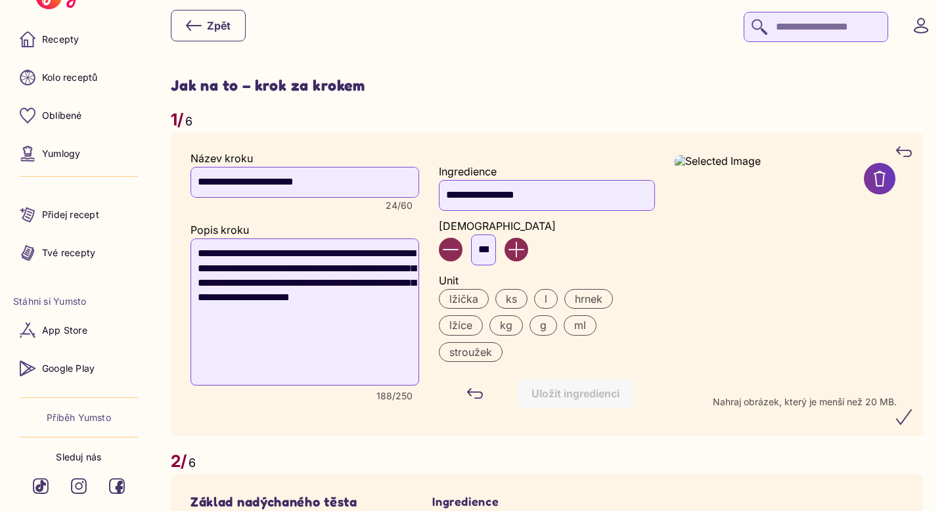
click at [496, 237] on input "***" at bounding box center [483, 250] width 25 height 30
type input "*"
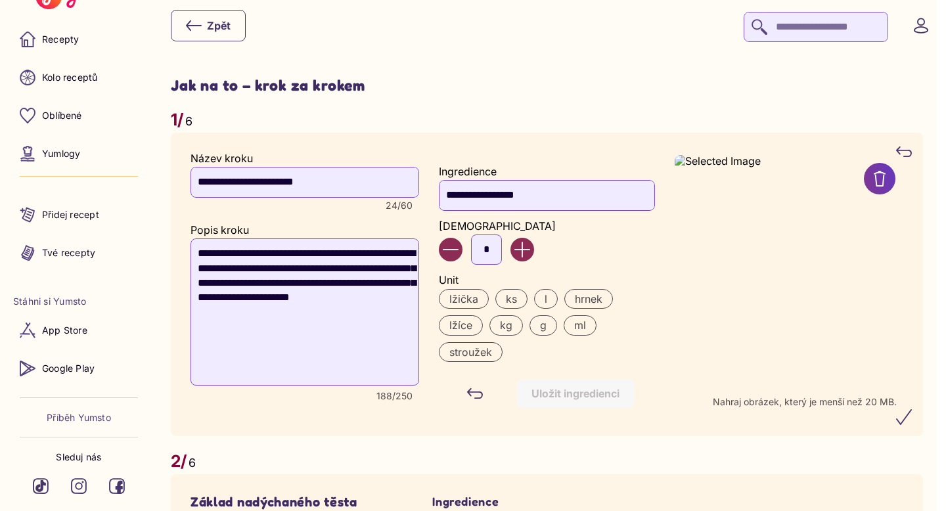
click at [478, 289] on label "lžička" at bounding box center [464, 299] width 50 height 20
click at [576, 386] on div "Uložit ingredienci" at bounding box center [576, 393] width 88 height 14
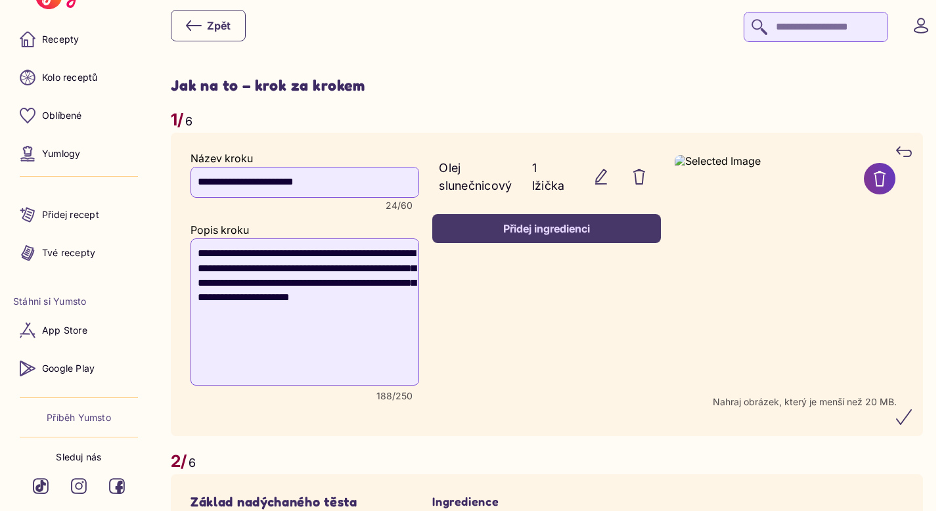
click at [541, 221] on div "Přidej ingredienci" at bounding box center [547, 228] width 200 height 14
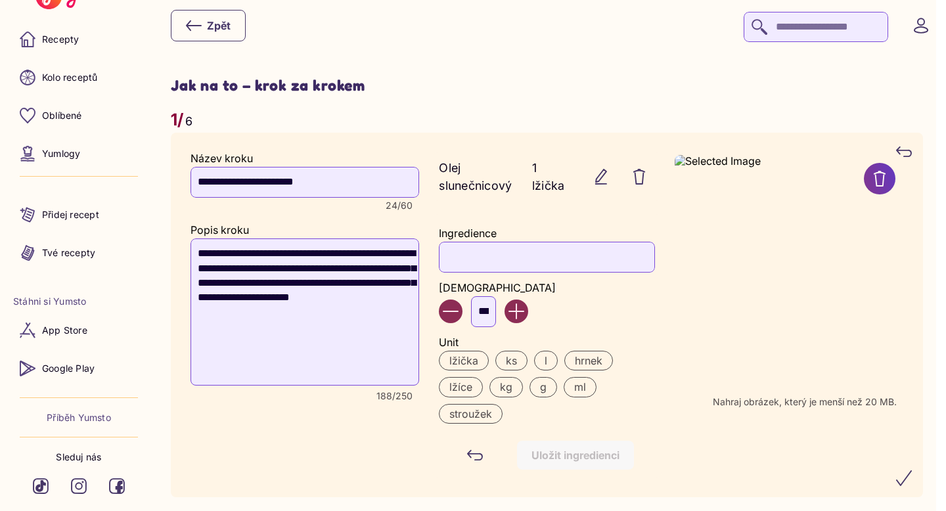
click at [511, 242] on input "Ingredience" at bounding box center [547, 257] width 216 height 30
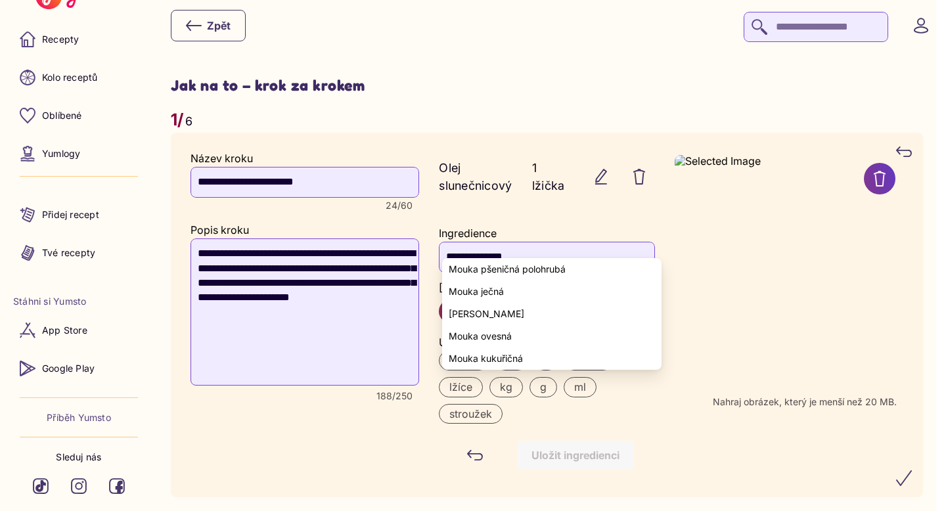
click at [521, 270] on span "Mouka pšeničná polohrubá" at bounding box center [507, 269] width 117 height 11
type input "**********"
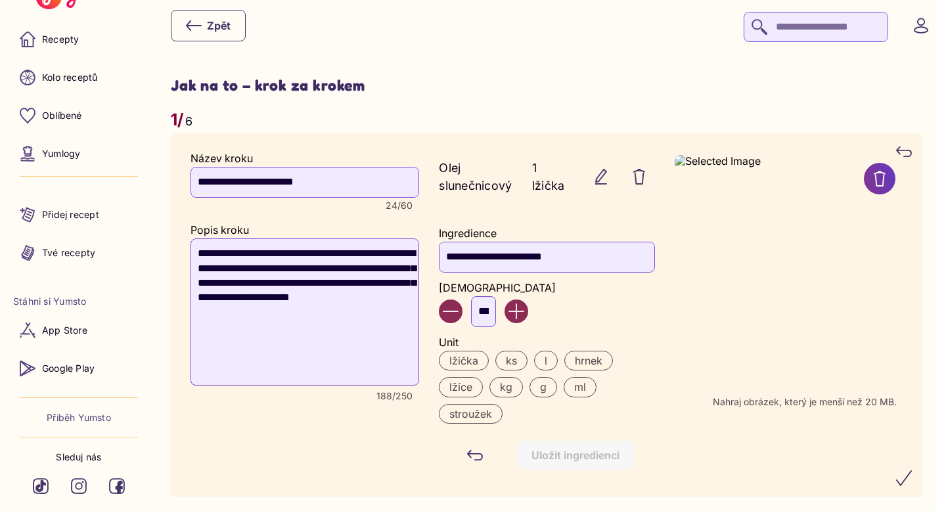
click at [493, 296] on input "***" at bounding box center [483, 311] width 25 height 30
type input "*"
click at [473, 377] on label "lžíce" at bounding box center [461, 387] width 44 height 20
click at [556, 448] on div "Uložit ingredienci" at bounding box center [576, 455] width 88 height 14
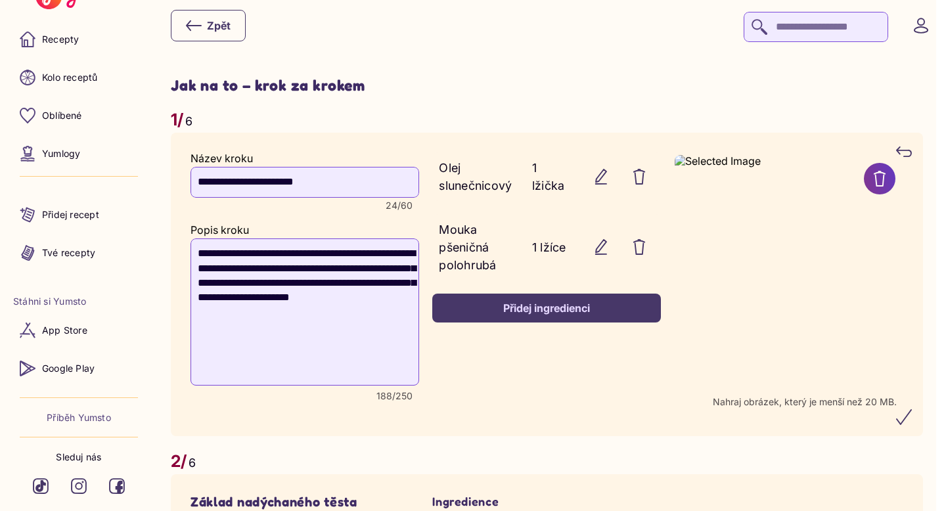
click at [909, 409] on icon "submit" at bounding box center [904, 417] width 16 height 16
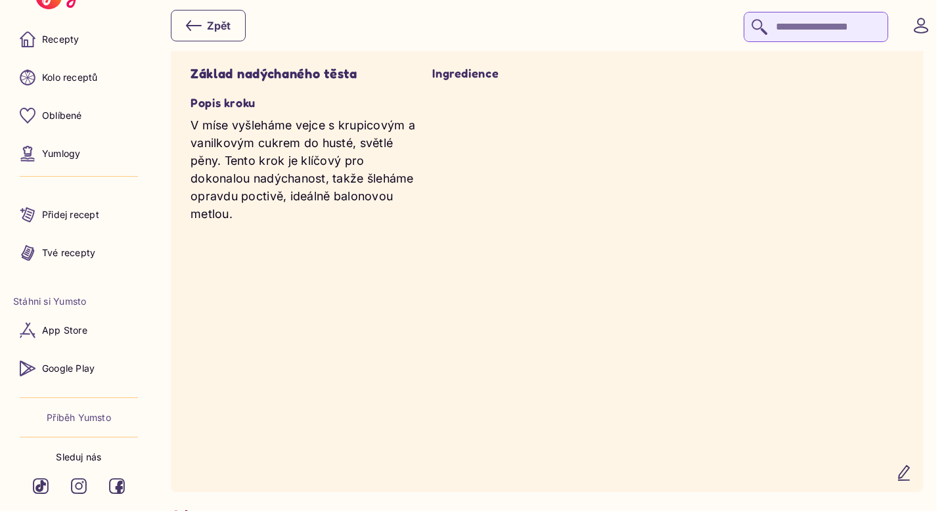
scroll to position [1346, 0]
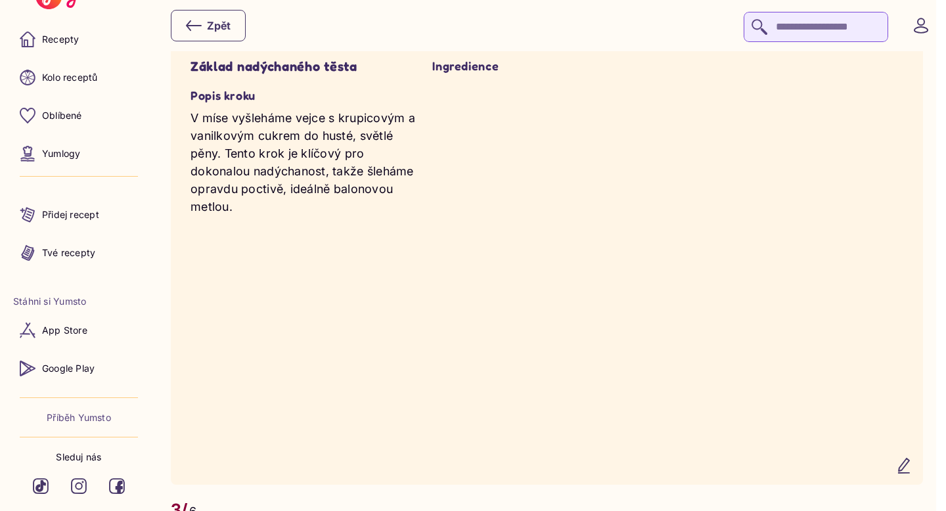
click at [909, 459] on icon "button" at bounding box center [904, 466] width 11 height 14
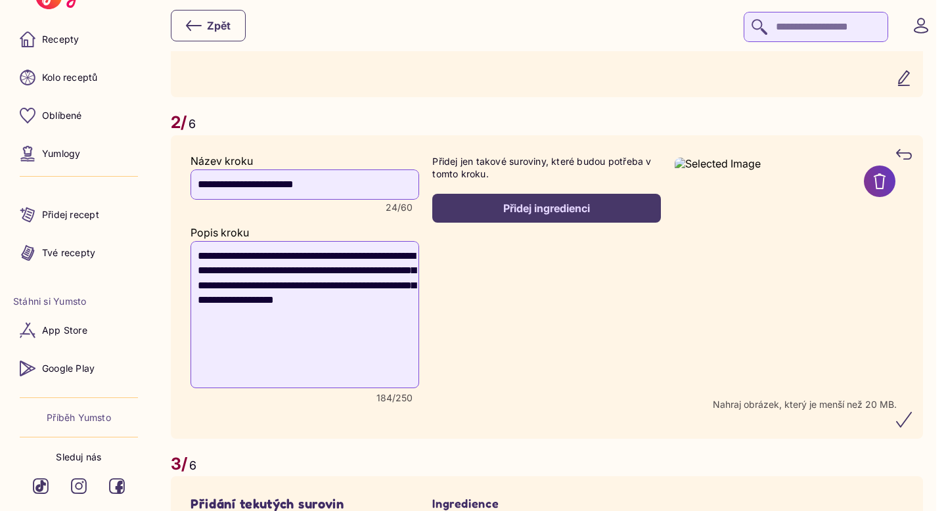
scroll to position [1158, 0]
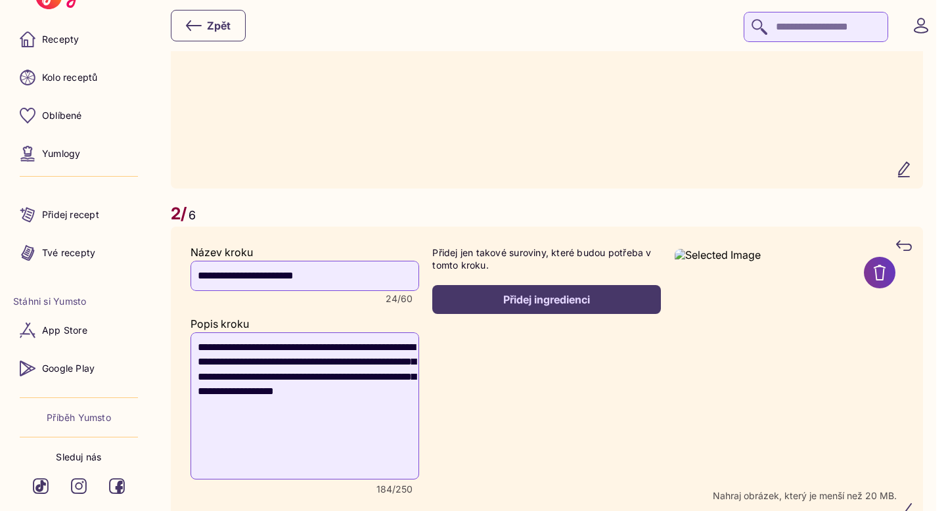
click at [524, 292] on div "Přidej ingredienci" at bounding box center [547, 299] width 200 height 14
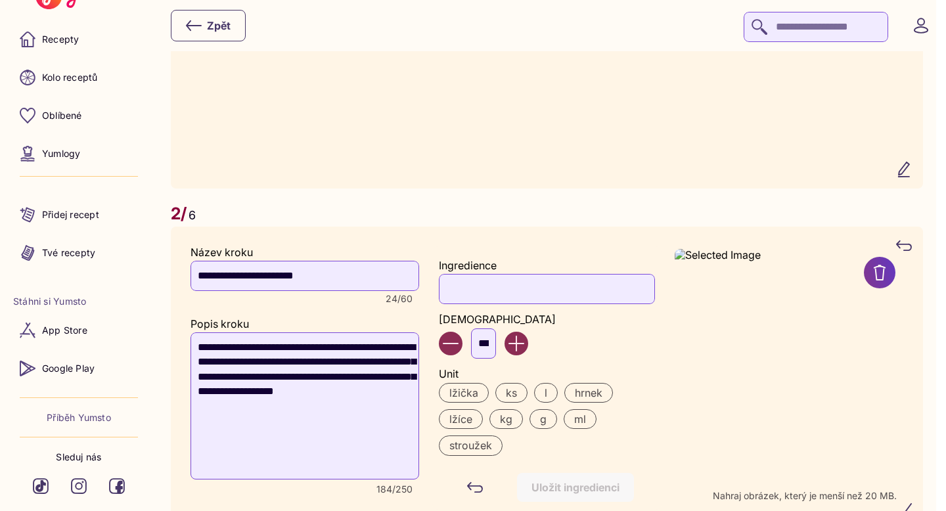
click at [491, 276] on input "Ingredience" at bounding box center [547, 289] width 216 height 30
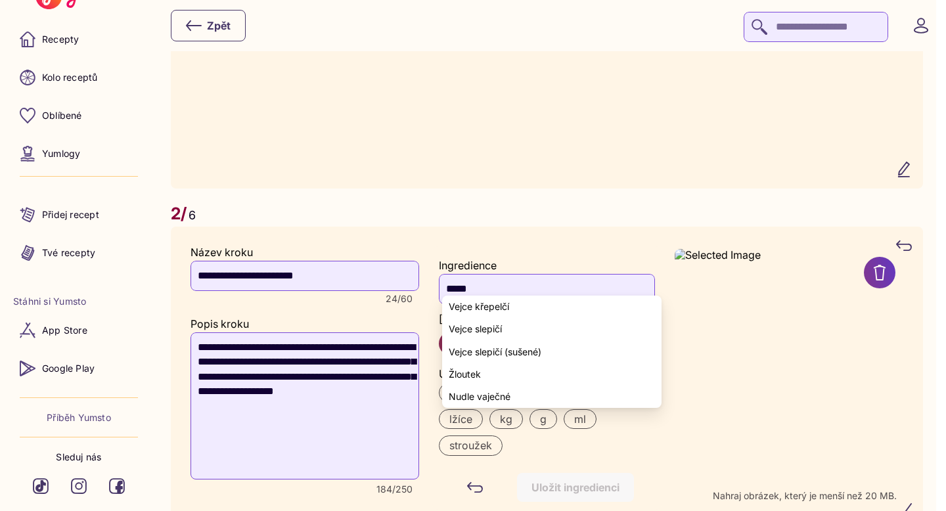
click at [485, 325] on span "Vejce slepičí" at bounding box center [475, 329] width 53 height 11
type input "**********"
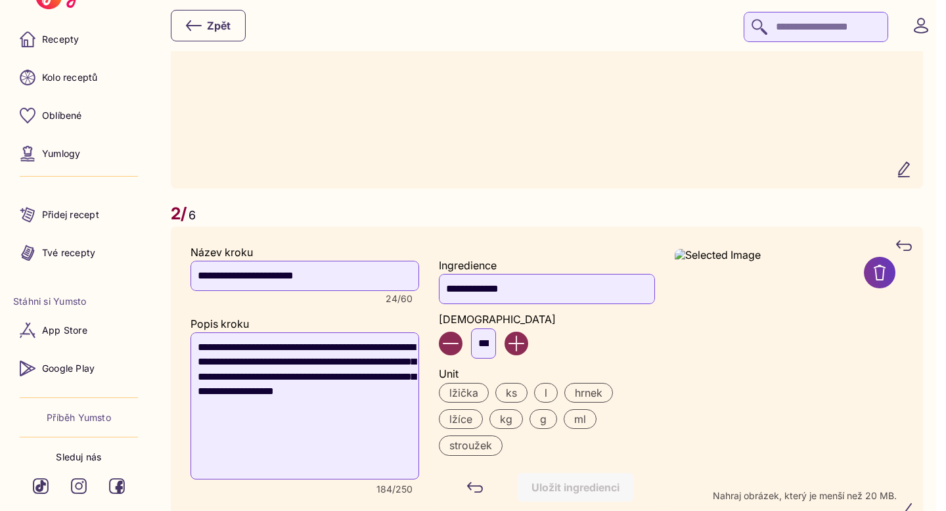
click at [490, 334] on input "***" at bounding box center [483, 344] width 25 height 30
type input "*"
click at [520, 383] on label "ks" at bounding box center [511, 393] width 32 height 20
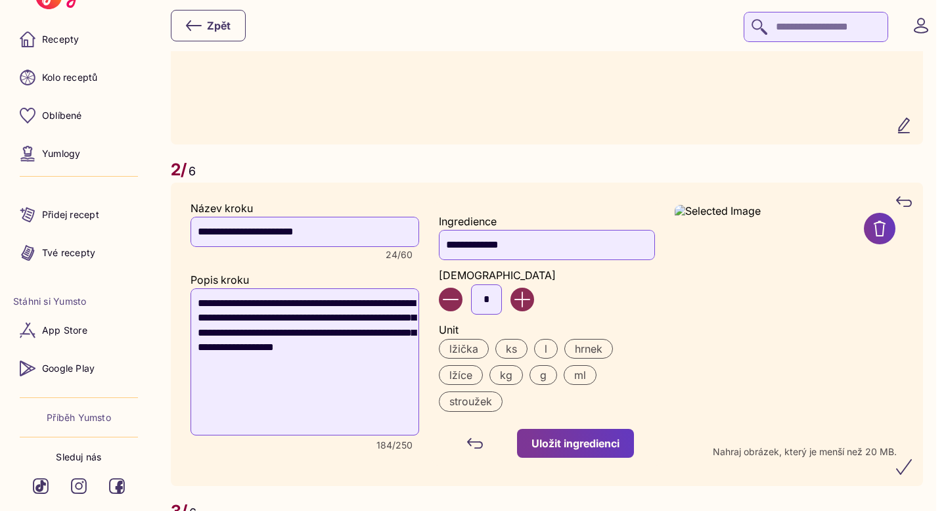
scroll to position [1204, 0]
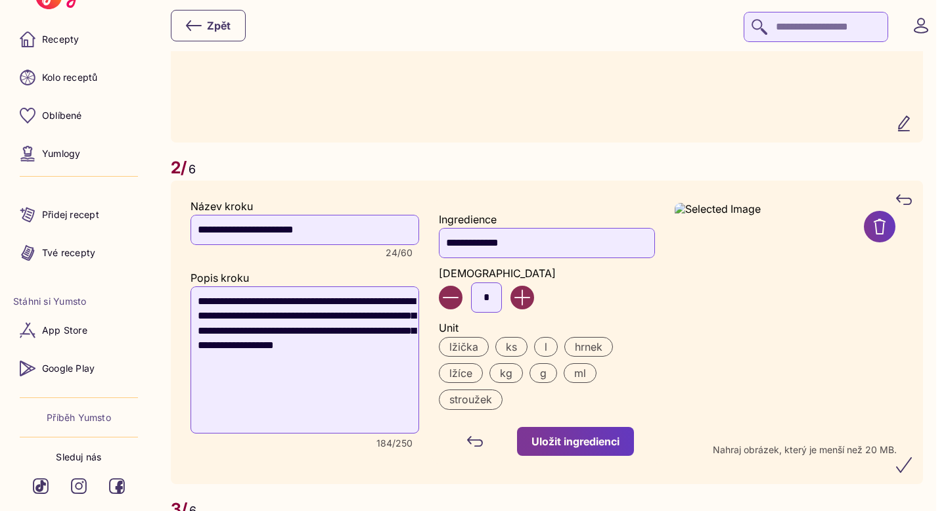
click at [563, 434] on div "Uložit ingredienci" at bounding box center [576, 441] width 88 height 14
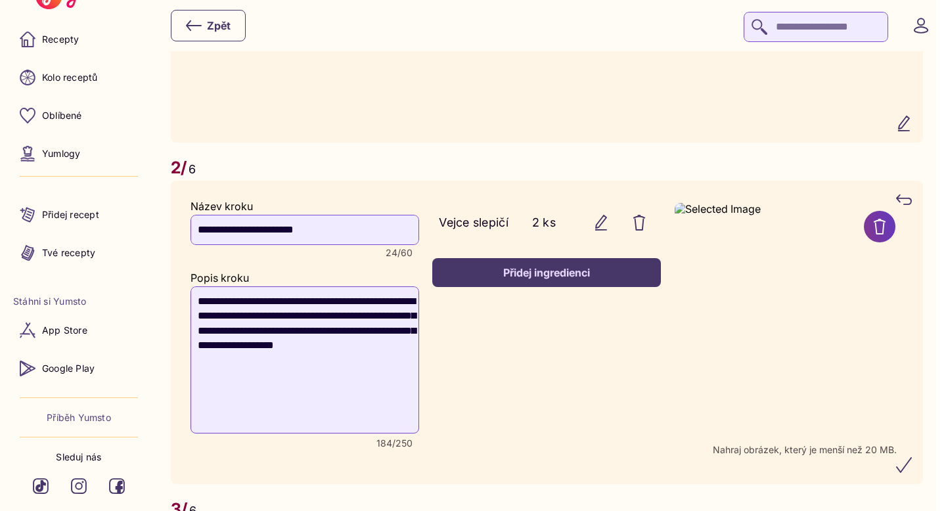
click at [553, 265] on div "Přidej ingredienci" at bounding box center [547, 272] width 200 height 14
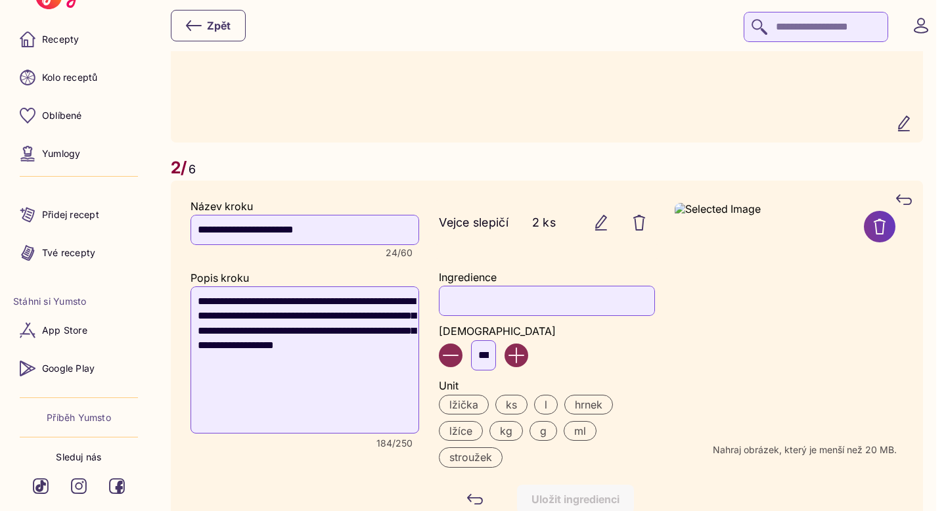
click at [505, 304] on input "Ingredience" at bounding box center [547, 301] width 216 height 30
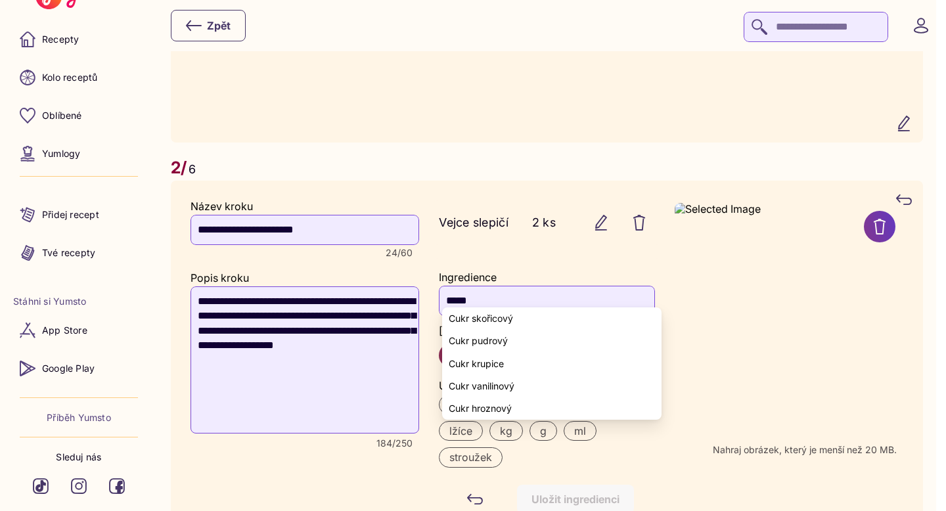
click at [492, 362] on span "Cukr krupice" at bounding box center [476, 364] width 55 height 11
type input "**********"
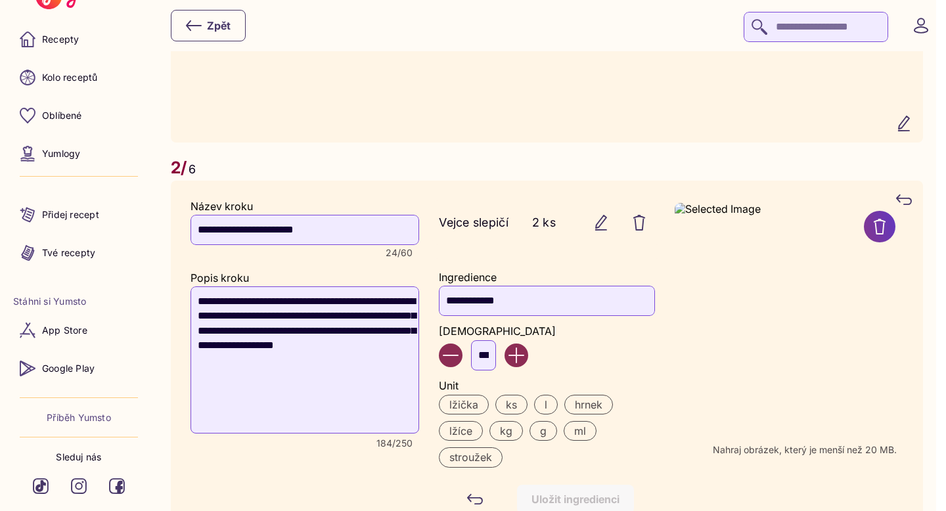
click at [496, 341] on input "***" at bounding box center [483, 355] width 25 height 30
click at [494, 340] on input "***" at bounding box center [483, 355] width 25 height 30
type input "*"
type input "***"
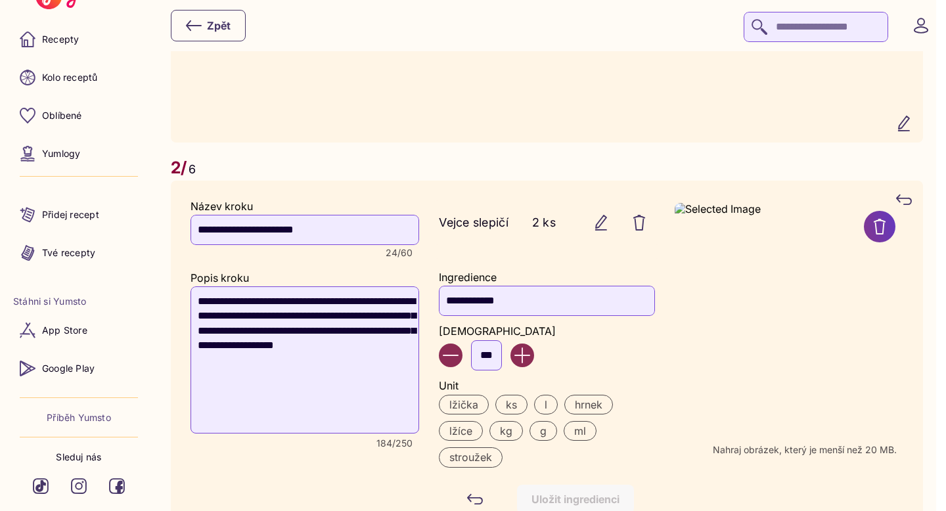
click at [547, 423] on label "g" at bounding box center [544, 431] width 28 height 20
click at [567, 492] on div "Uložit ingredienci" at bounding box center [576, 499] width 88 height 14
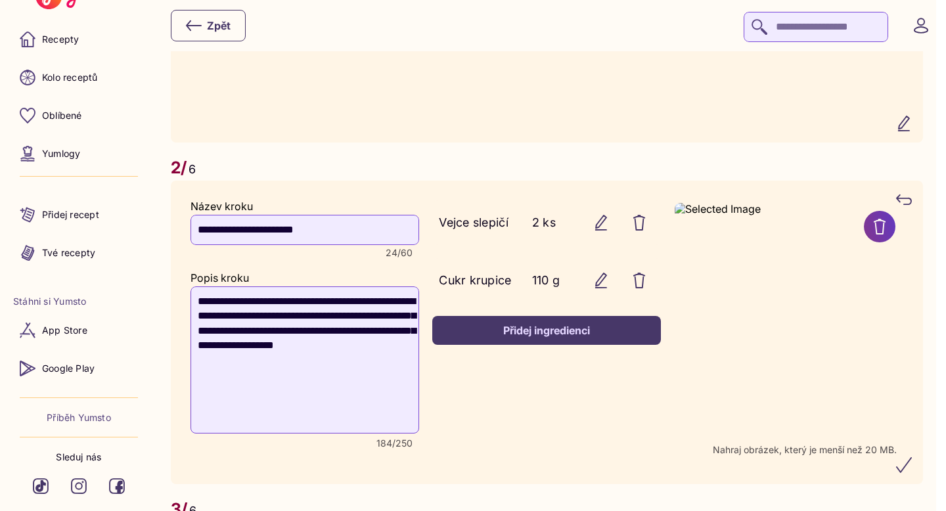
click at [556, 325] on div "Přidej ingredienci" at bounding box center [547, 330] width 200 height 14
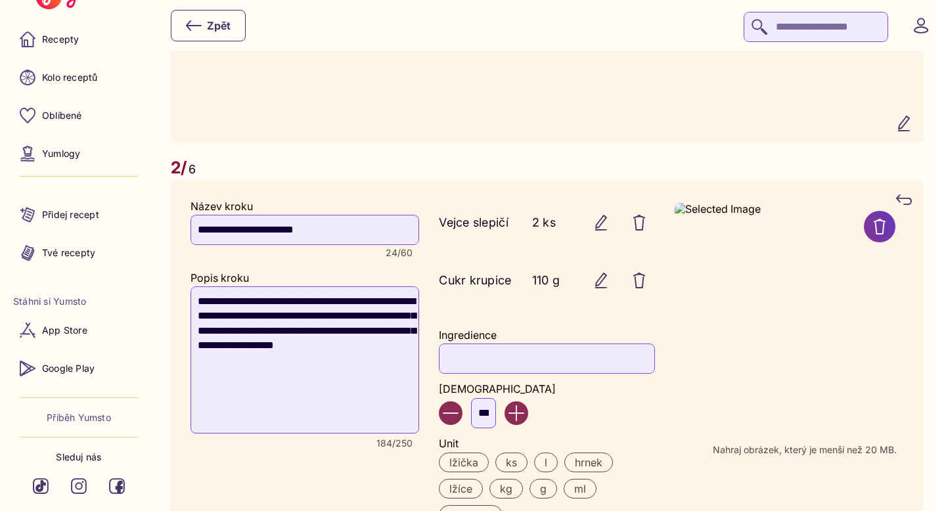
click at [498, 348] on input "Ingredience" at bounding box center [547, 359] width 216 height 30
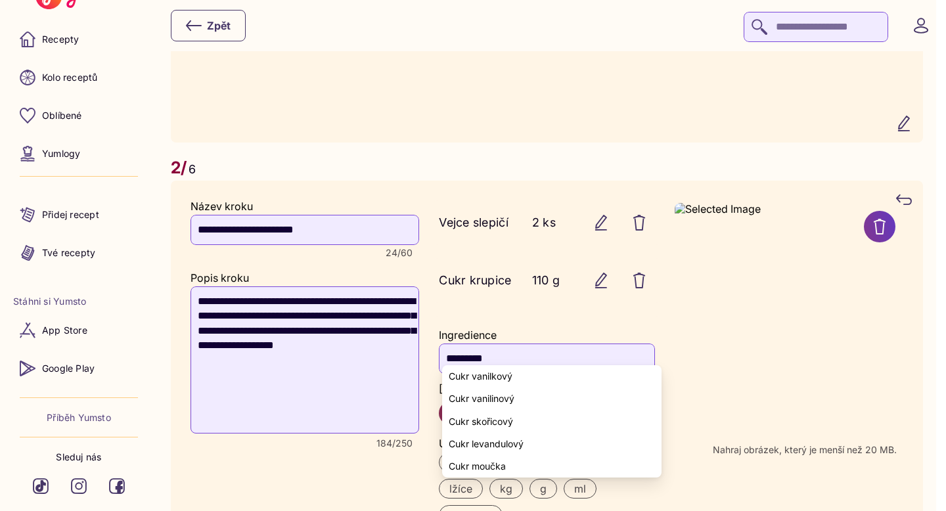
click at [475, 383] on yumsto-option "Cukr vanilkový" at bounding box center [551, 376] width 219 height 22
type input "**********"
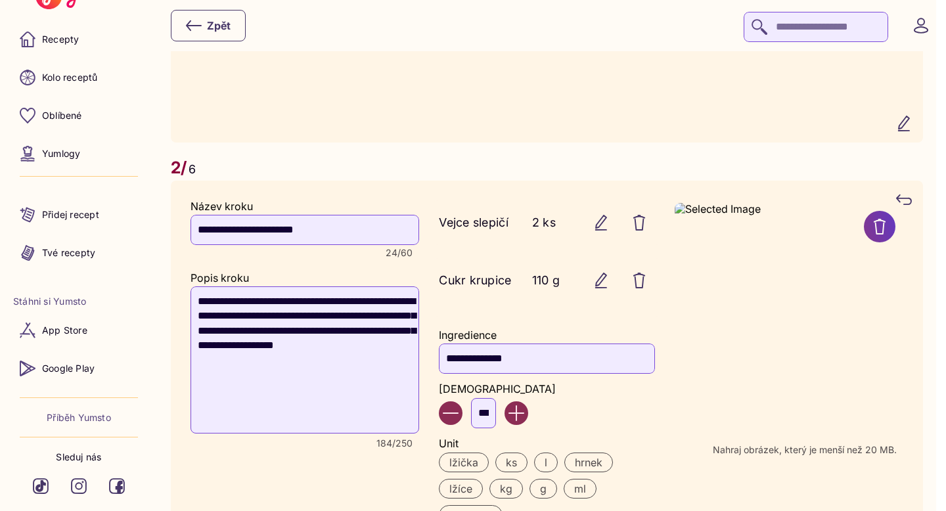
click at [494, 398] on input "***" at bounding box center [483, 413] width 25 height 30
type input "*"
click at [476, 454] on label "lžička" at bounding box center [464, 463] width 50 height 20
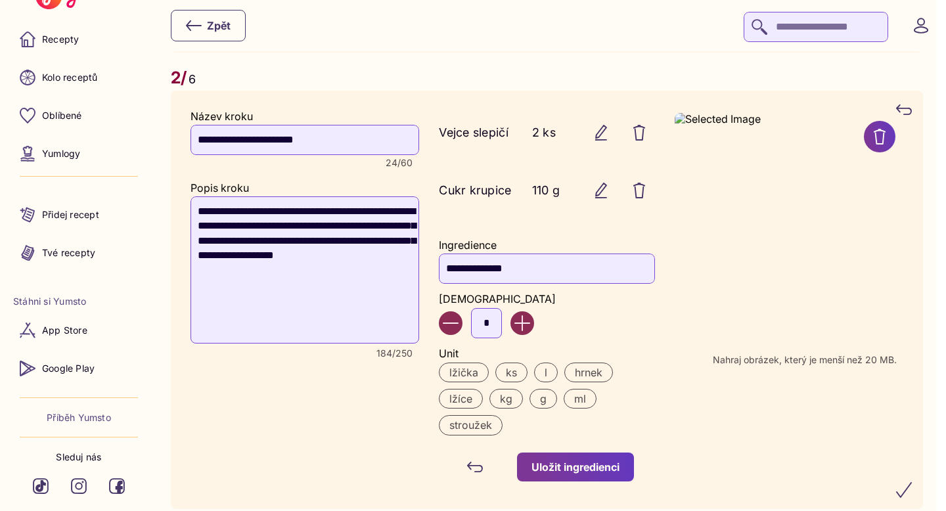
scroll to position [1297, 0]
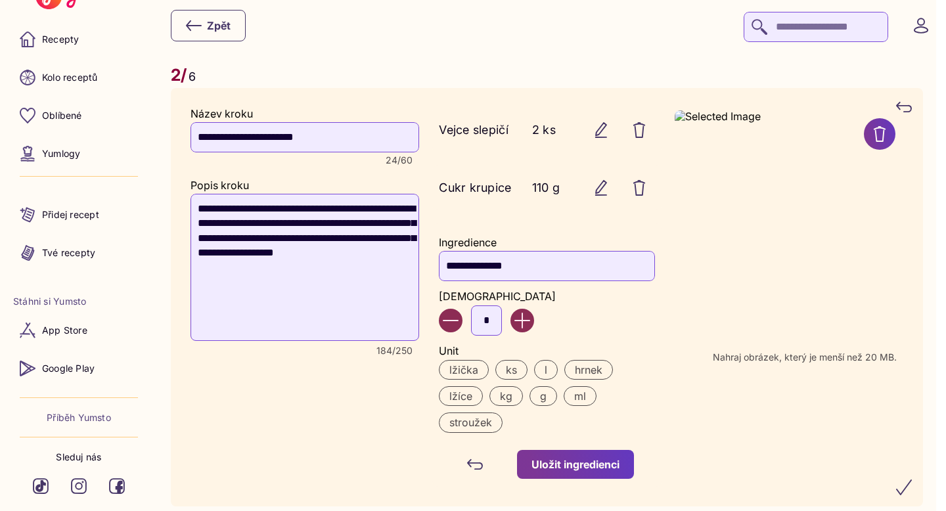
click at [609, 458] on div "Uložit ingredienci" at bounding box center [576, 464] width 88 height 14
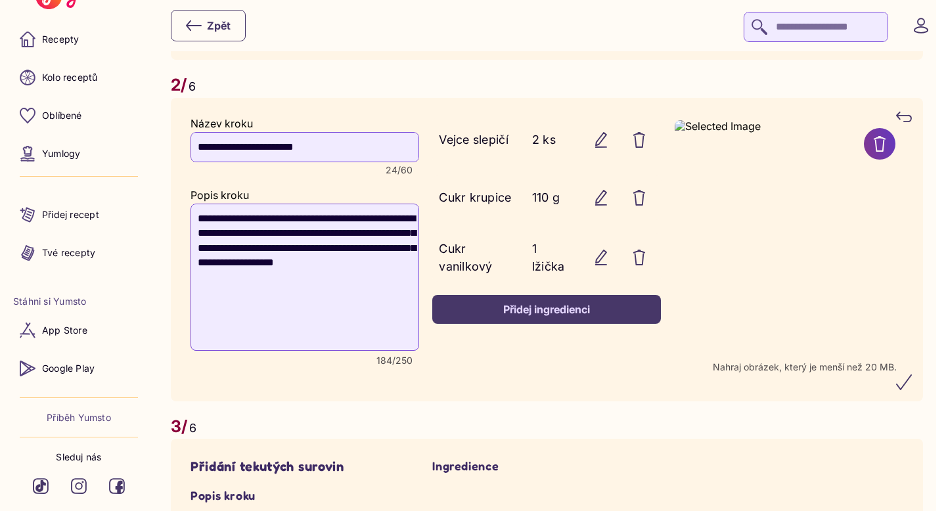
scroll to position [1283, 0]
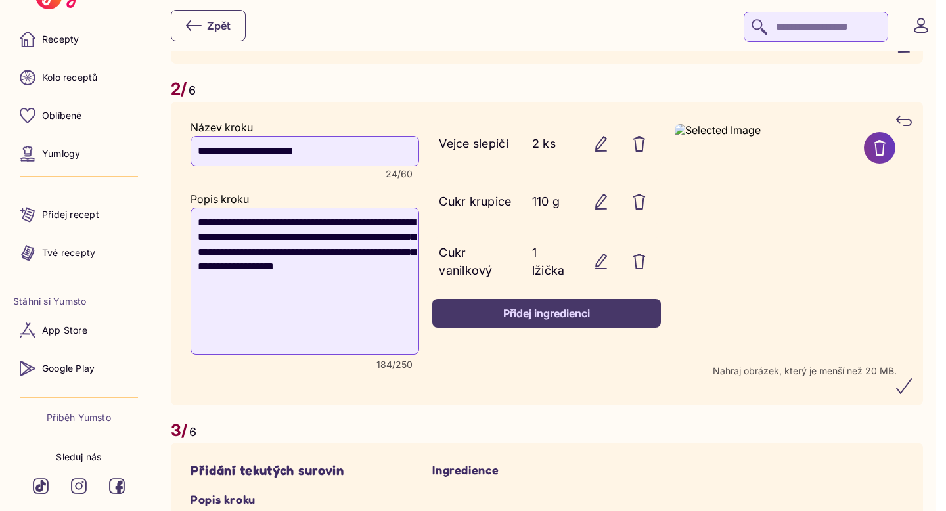
click at [912, 378] on icon "submit" at bounding box center [904, 386] width 16 height 16
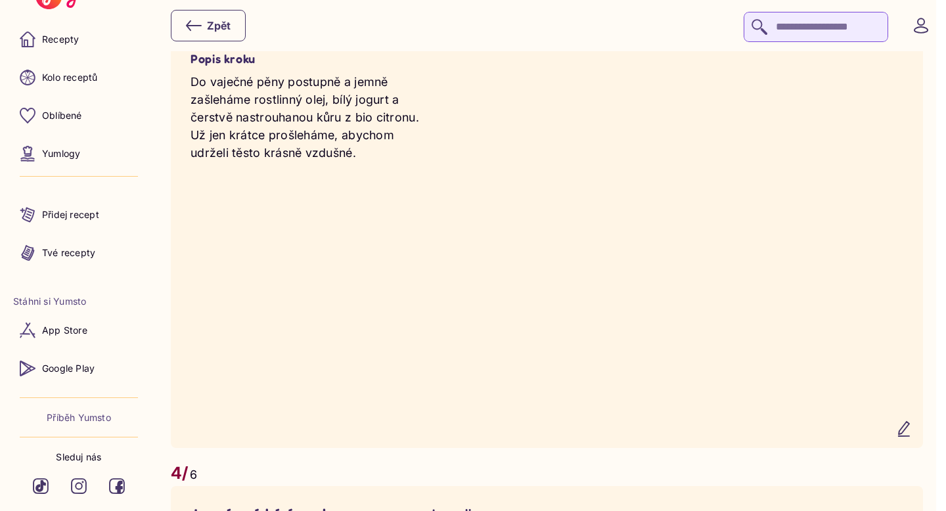
scroll to position [1914, 0]
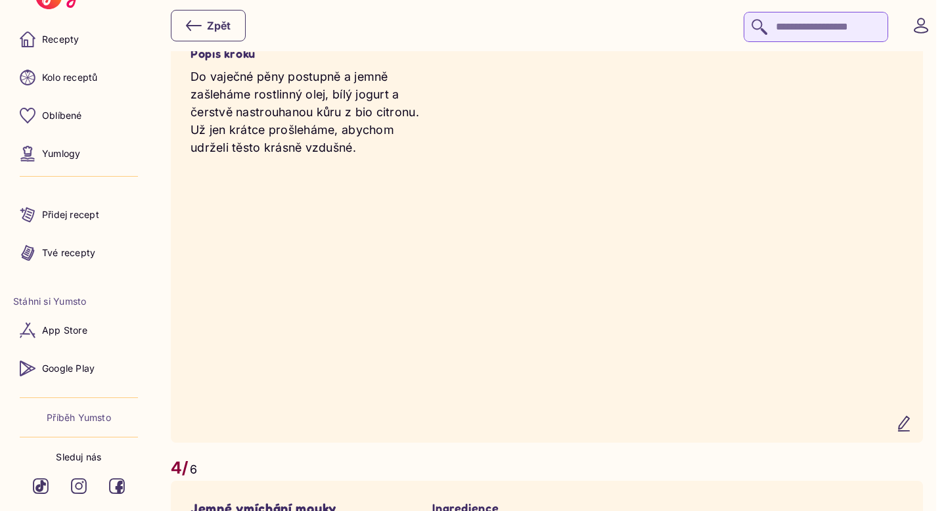
click at [912, 432] on icon "button" at bounding box center [904, 424] width 16 height 16
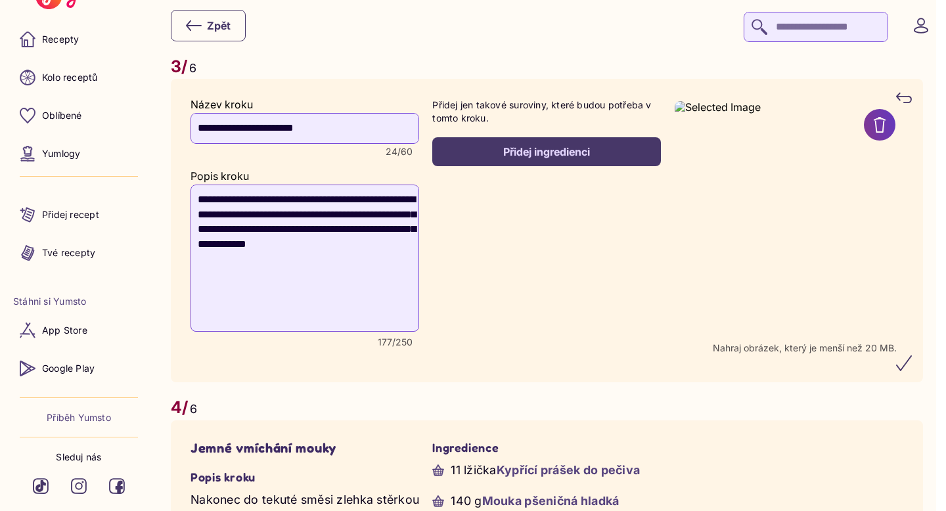
scroll to position [1777, 0]
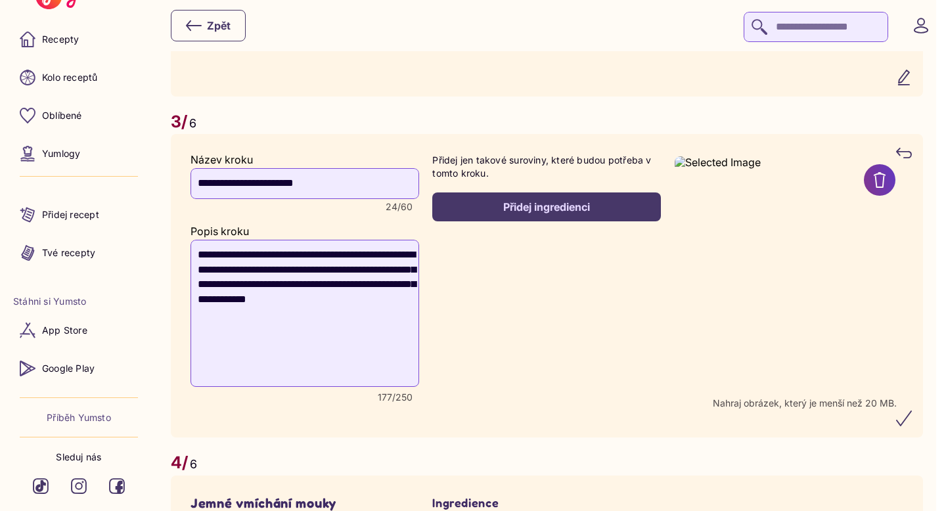
click at [503, 214] on div "Přidej ingredienci" at bounding box center [547, 207] width 200 height 14
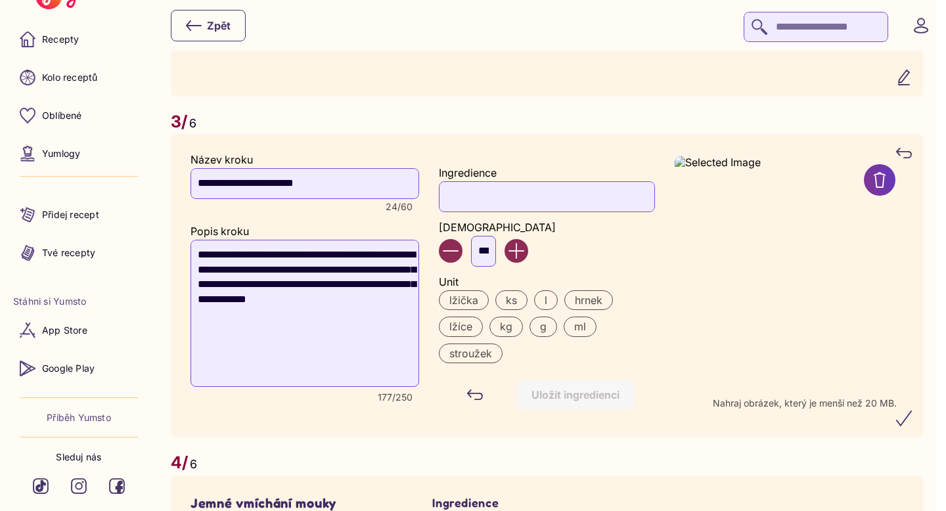
click at [463, 212] on input "Ingredience" at bounding box center [547, 196] width 216 height 30
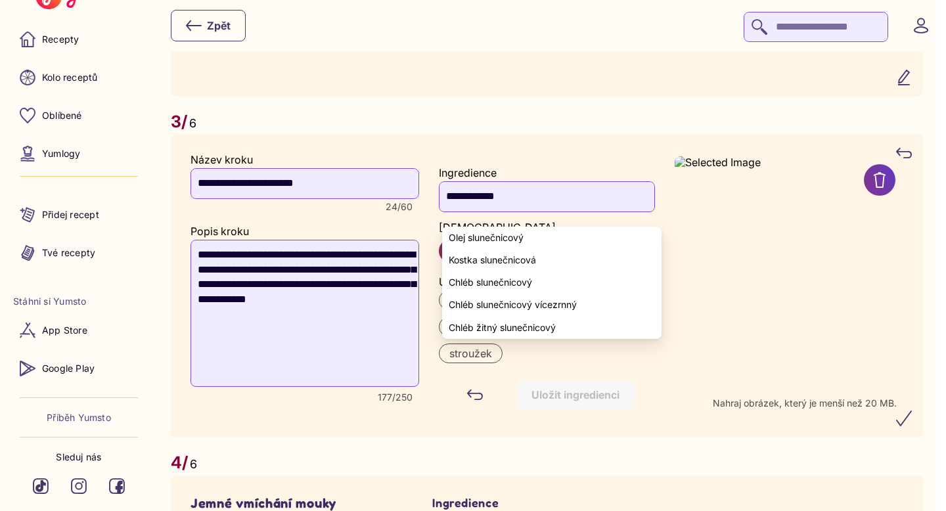
click at [466, 238] on span "Olej slunečnicový" at bounding box center [486, 238] width 75 height 11
click at [554, 179] on div "Ingredience" at bounding box center [547, 173] width 216 height 12
click at [519, 235] on span "Olej slunečnicový" at bounding box center [486, 238] width 75 height 11
click at [650, 363] on yumsto-radio-group "lžička ks l hrnek lžíce kg g ml stroužek" at bounding box center [547, 326] width 216 height 73
click at [539, 204] on input "**********" at bounding box center [547, 196] width 216 height 30
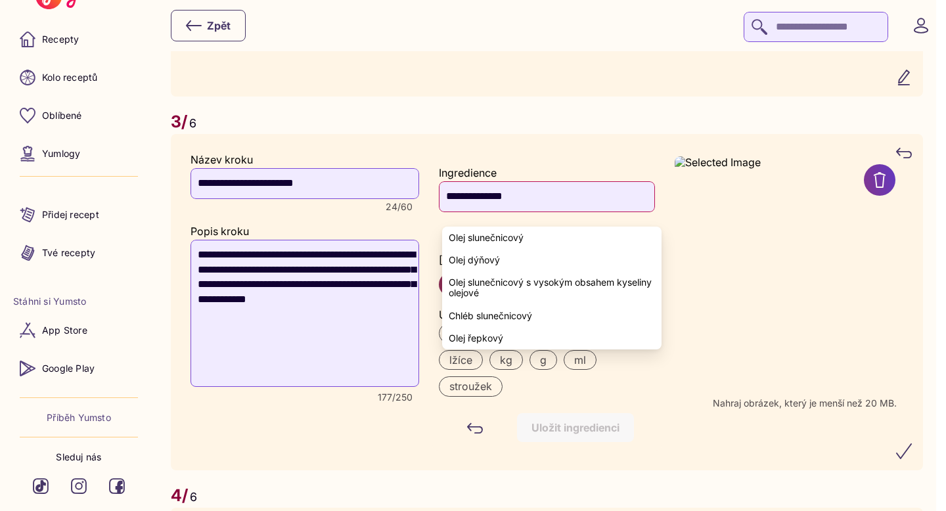
click at [486, 235] on span "Olej slunečnicový" at bounding box center [486, 238] width 75 height 11
type input "**********"
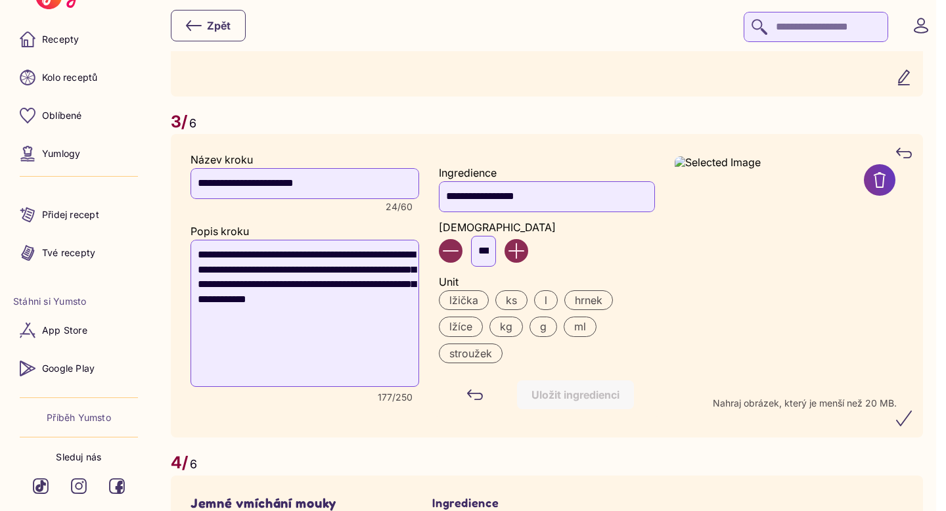
click at [487, 266] on input "***" at bounding box center [483, 251] width 25 height 30
type input "*"
type input "**"
click at [552, 336] on label "g" at bounding box center [544, 327] width 28 height 20
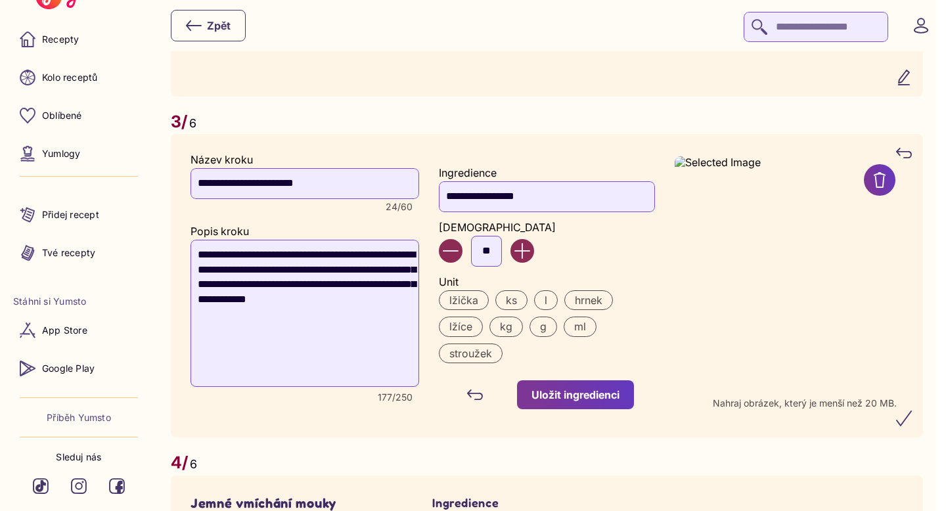
click at [555, 402] on div "Uložit ingredienci" at bounding box center [576, 395] width 88 height 14
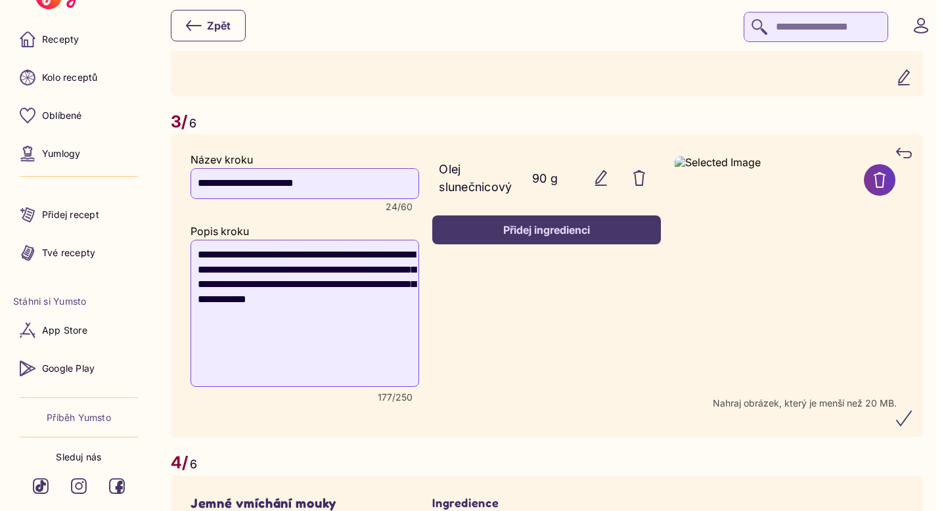
click at [531, 244] on button "Přidej ingredienci" at bounding box center [546, 230] width 229 height 29
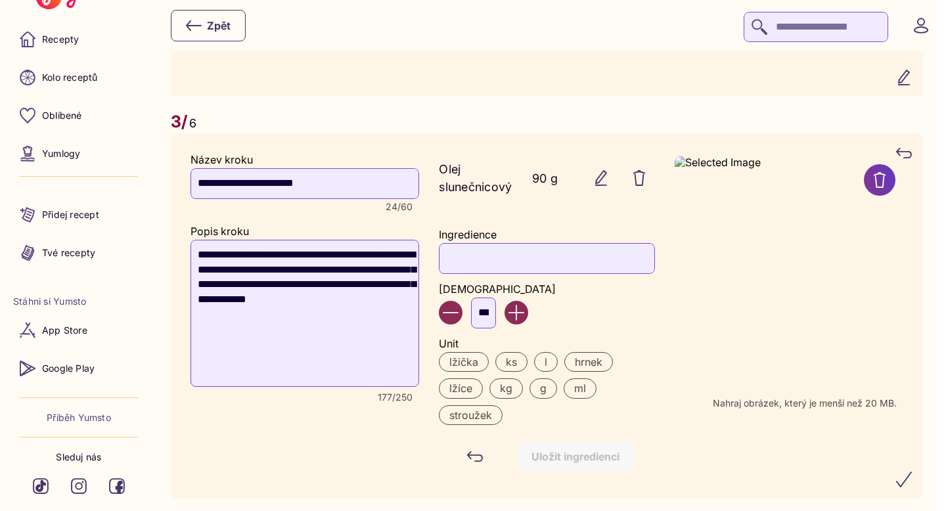
click at [505, 263] on input "Ingredience" at bounding box center [547, 258] width 216 height 30
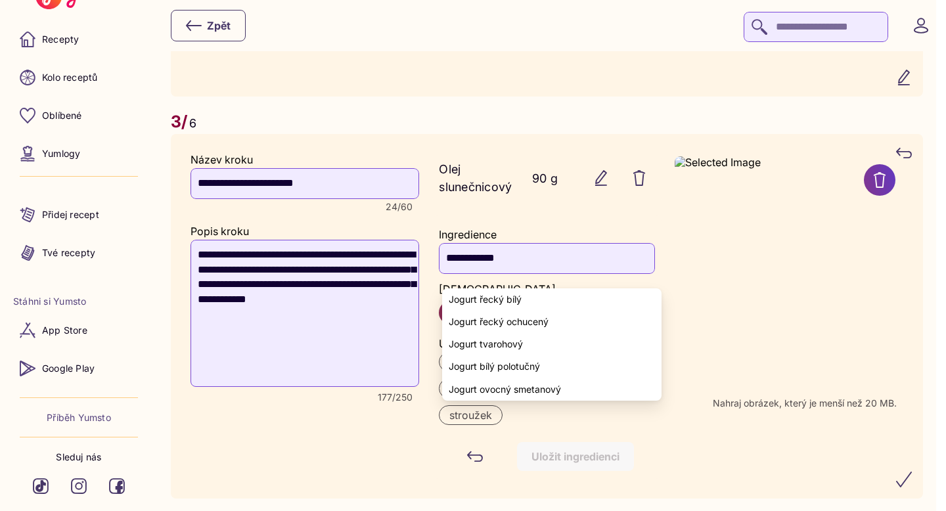
click at [512, 295] on span "Jogurt řecký bílý" at bounding box center [485, 299] width 73 height 11
click at [530, 299] on yumsto-option "Jogurt řecký bílý" at bounding box center [551, 299] width 219 height 22
click at [549, 267] on input "**********" at bounding box center [547, 258] width 216 height 30
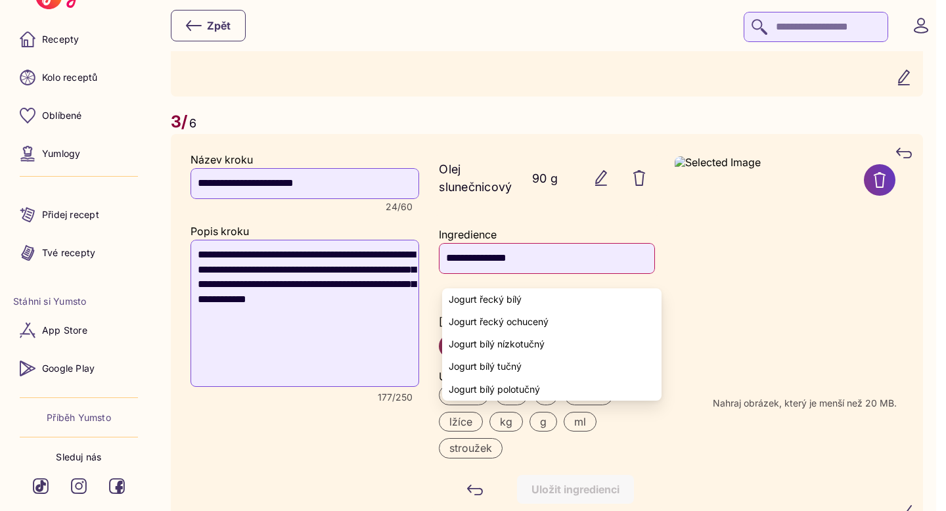
click at [483, 295] on span "Jogurt řecký bílý" at bounding box center [485, 299] width 73 height 11
type input "**********"
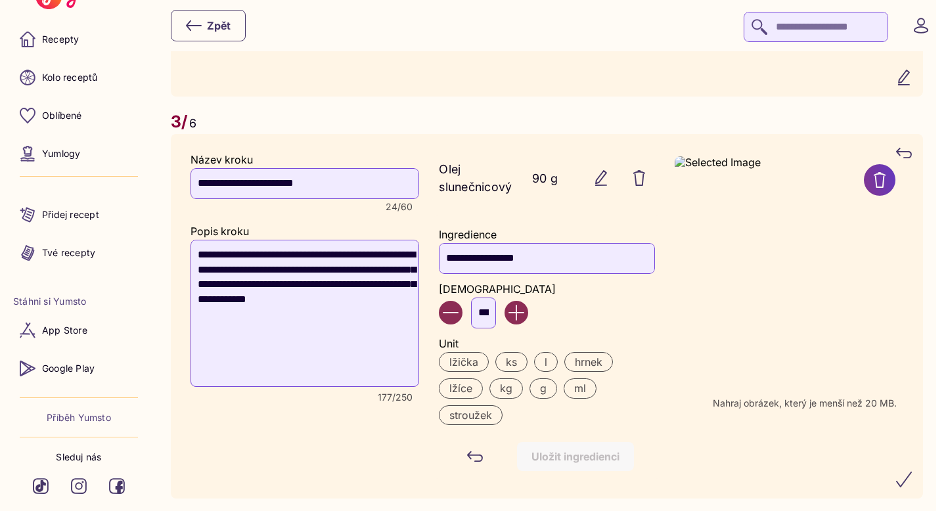
click at [489, 325] on input "***" at bounding box center [483, 313] width 25 height 30
type input "*"
type input "***"
click at [544, 398] on label "g" at bounding box center [544, 388] width 28 height 20
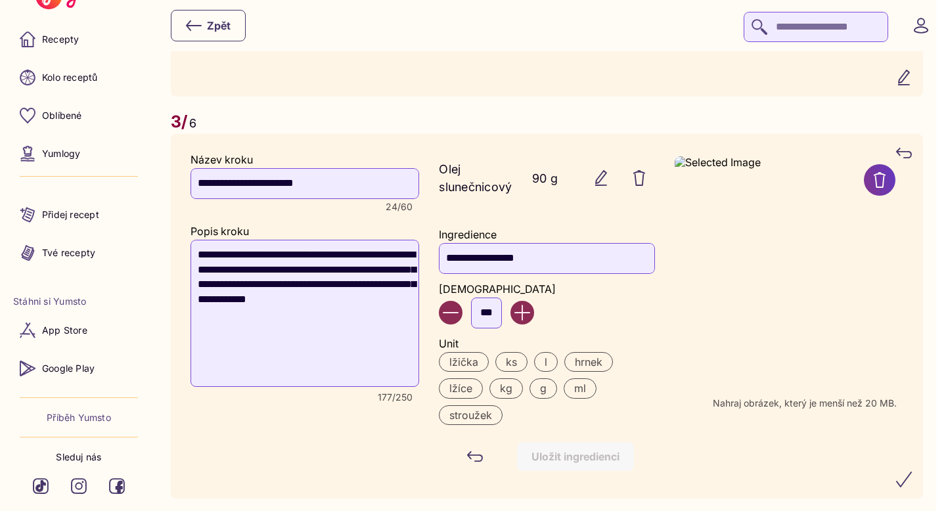
scroll to position [0, 0]
click at [551, 464] on div "Uložit ingredienci" at bounding box center [576, 456] width 88 height 14
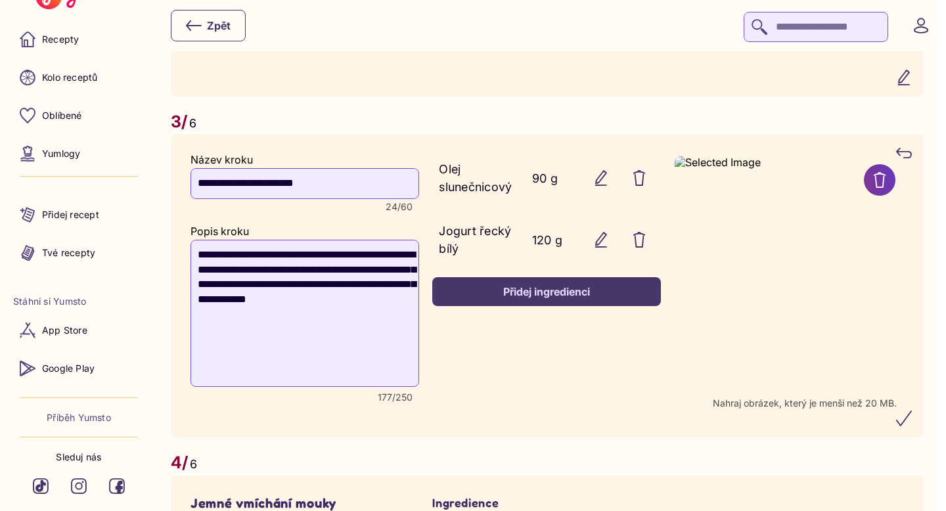
click at [543, 299] on div "Přidej ingredienci" at bounding box center [547, 291] width 200 height 14
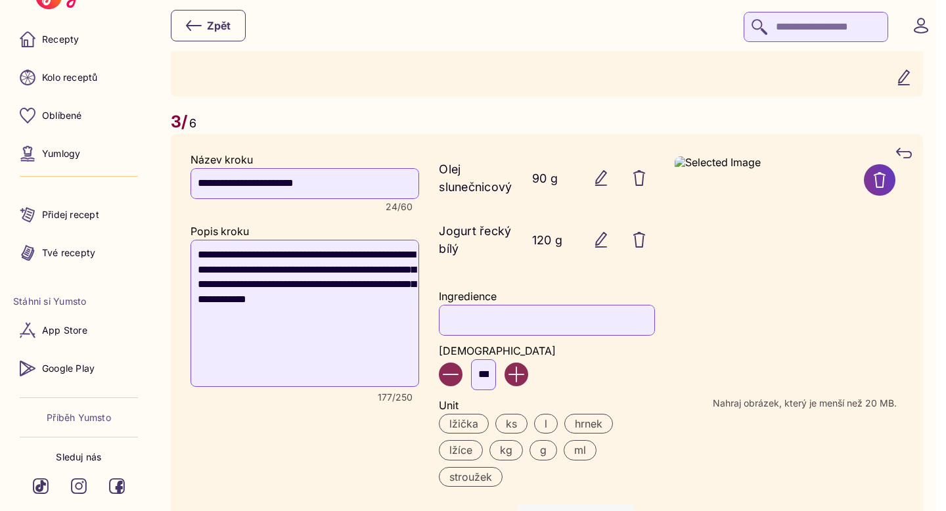
click at [503, 335] on input "Ingredience" at bounding box center [547, 320] width 216 height 30
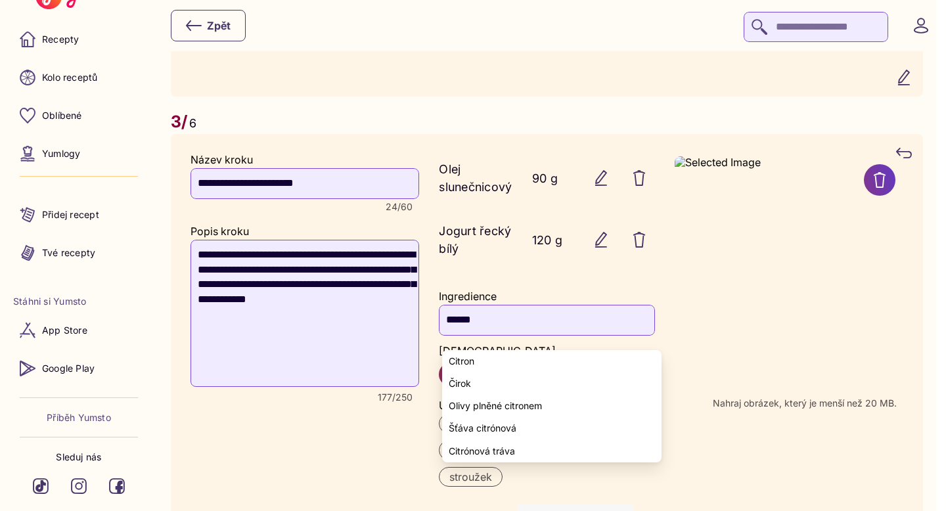
click at [491, 360] on yumsto-option "Citron" at bounding box center [551, 361] width 219 height 22
type input "******"
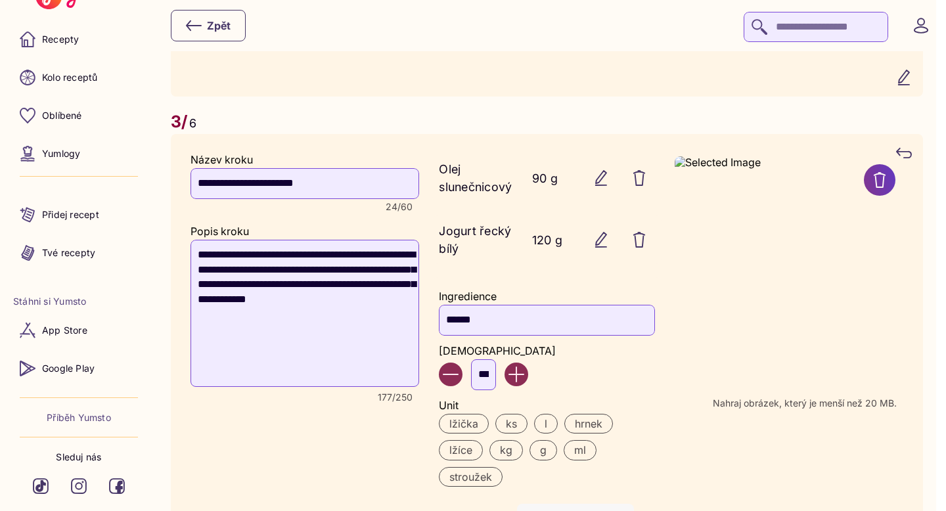
click at [496, 384] on input "***" at bounding box center [483, 374] width 25 height 30
type input "*"
click at [514, 434] on label "ks" at bounding box center [511, 424] width 32 height 20
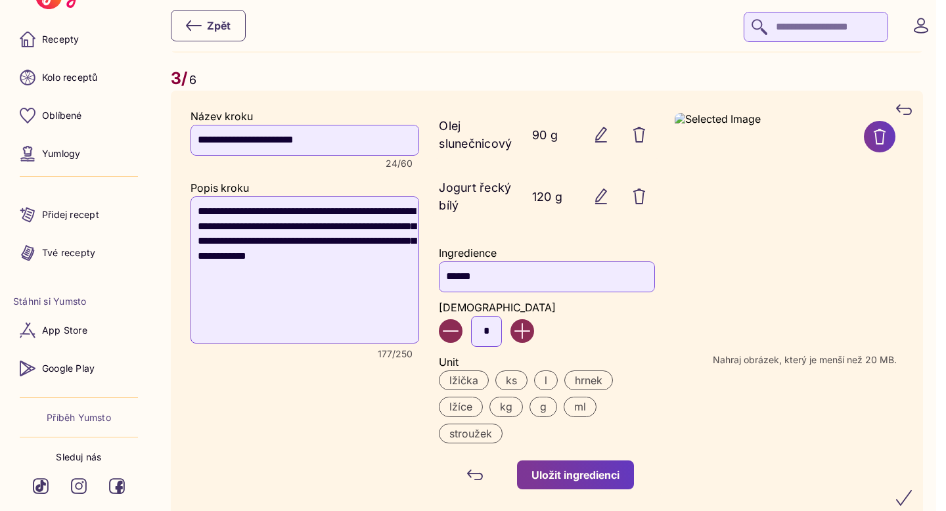
scroll to position [1844, 0]
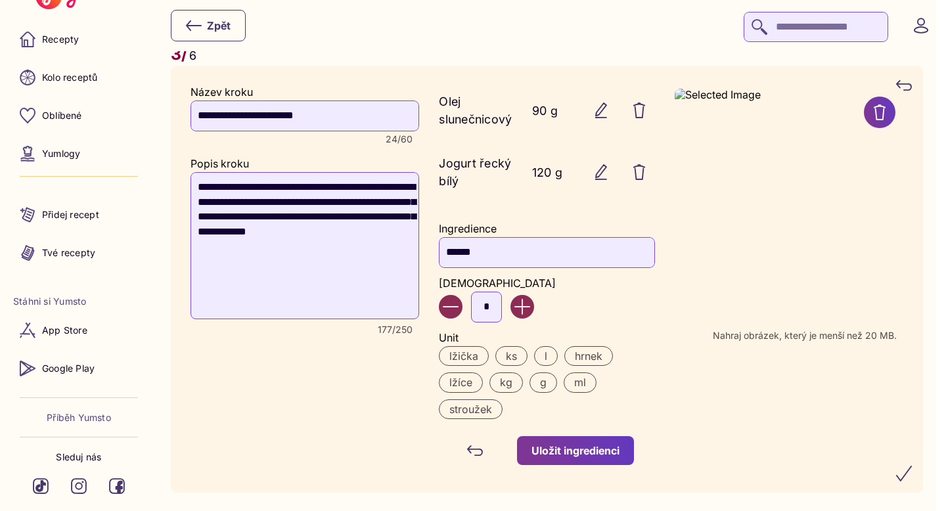
click at [603, 449] on button "Uložit ingredienci" at bounding box center [575, 450] width 117 height 29
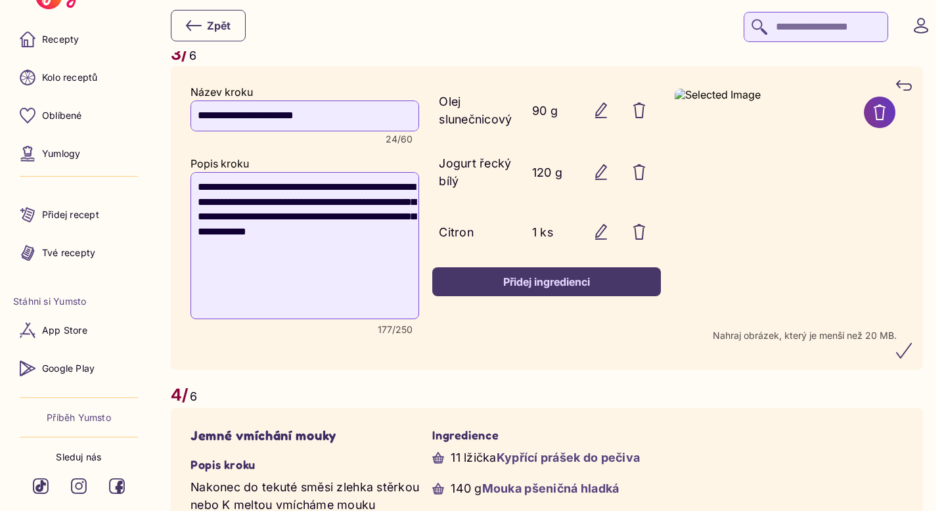
click at [912, 359] on icon "submit" at bounding box center [904, 351] width 16 height 16
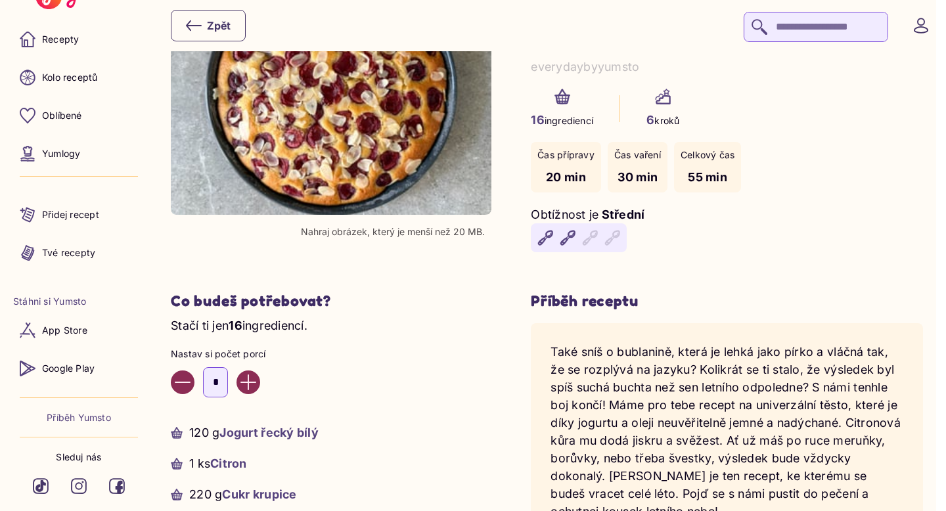
scroll to position [233, 0]
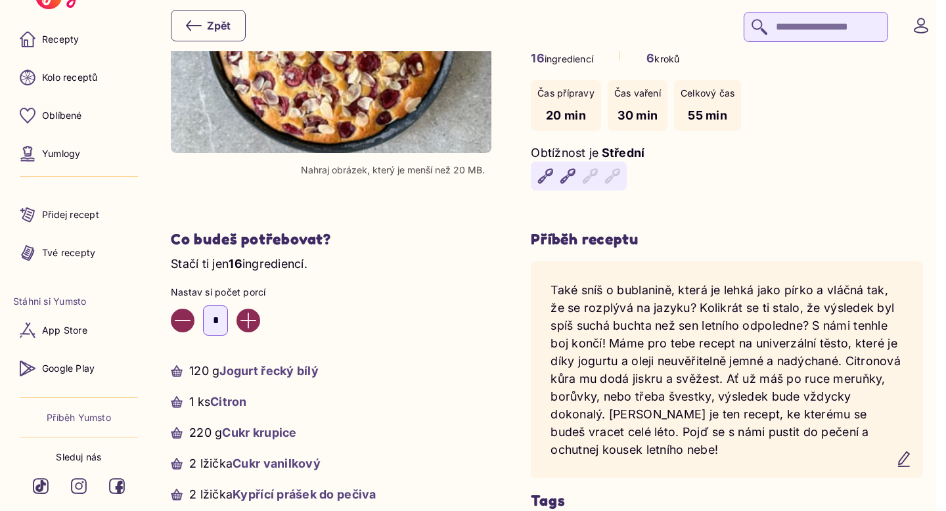
click at [255, 319] on icon "Increase value" at bounding box center [248, 321] width 16 height 16
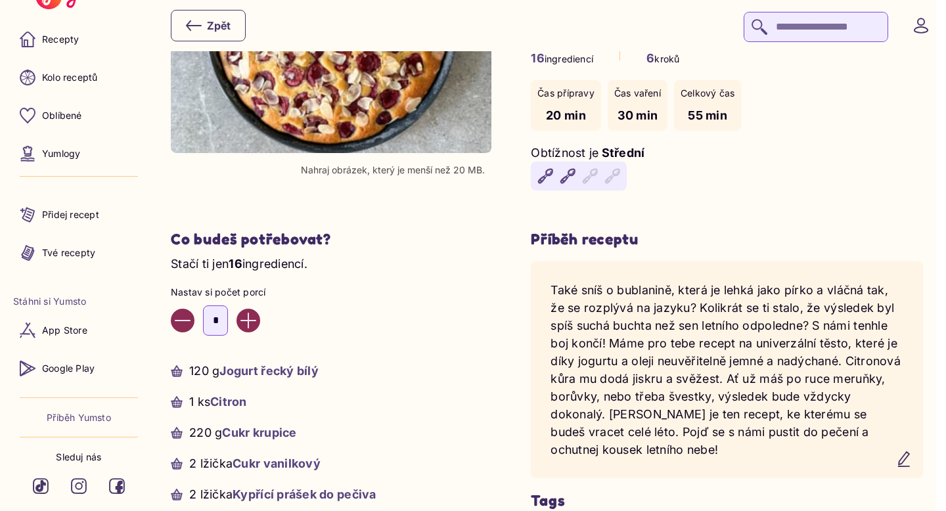
click at [255, 319] on icon "Increase value" at bounding box center [248, 321] width 16 height 16
type input "*"
click at [382, 311] on yumsto-input-number "*" at bounding box center [331, 321] width 321 height 30
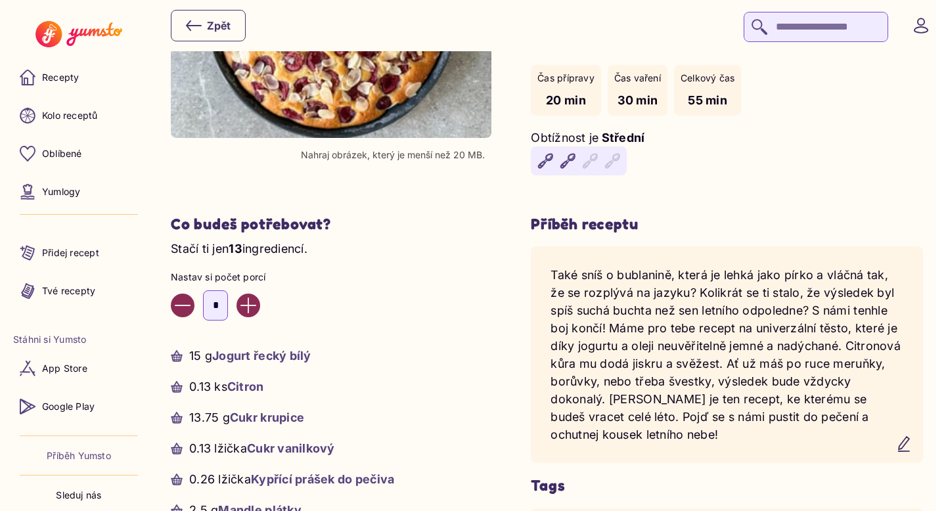
scroll to position [148, 0]
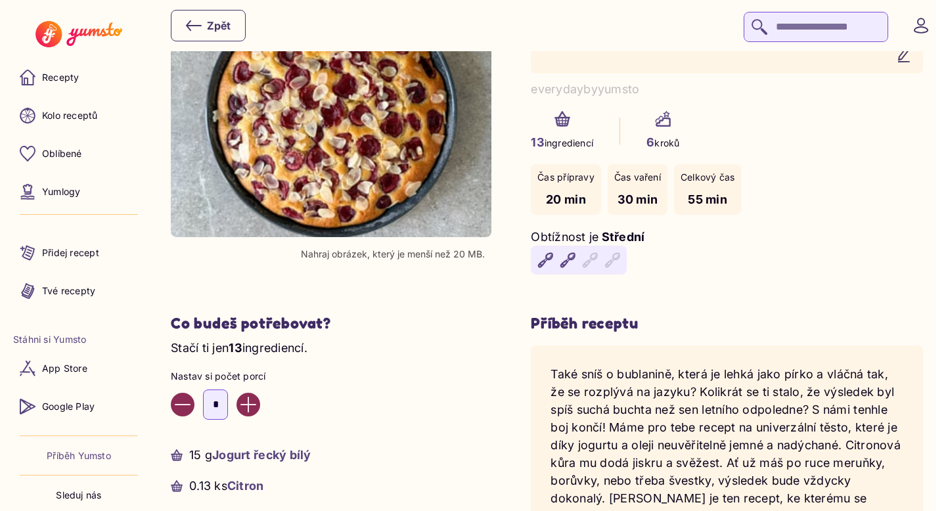
click at [264, 411] on yumsto-input-number "*" at bounding box center [331, 405] width 321 height 30
click at [254, 407] on icon "Increase value" at bounding box center [248, 405] width 16 height 16
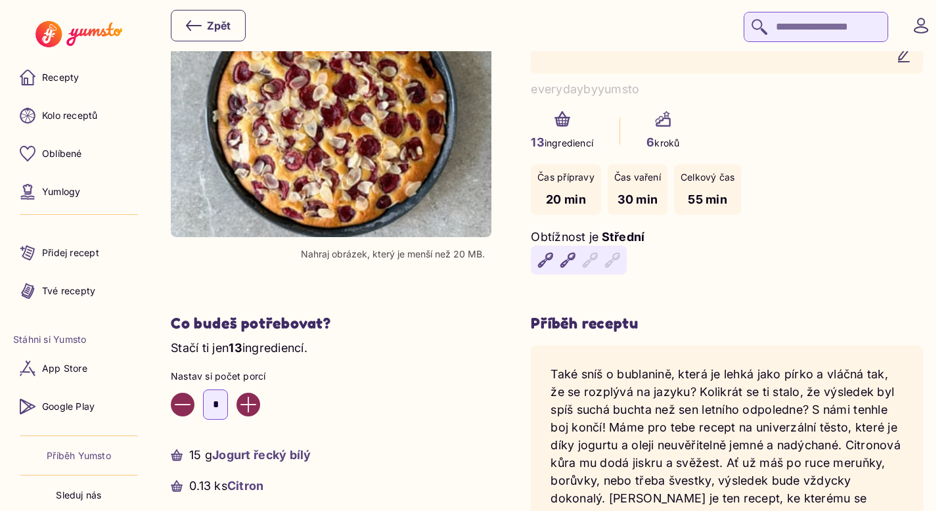
click at [254, 407] on icon "Increase value" at bounding box center [248, 405] width 16 height 16
click at [399, 409] on yumsto-input-number "*" at bounding box center [331, 405] width 321 height 30
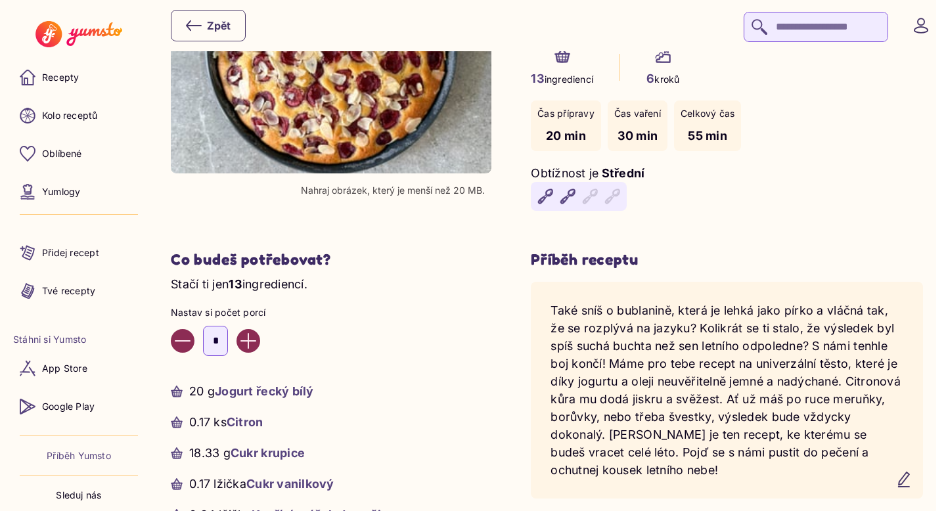
scroll to position [213, 0]
click at [659, 200] on recipe-detail-difficulty "Obtížnost je Střední" at bounding box center [727, 187] width 392 height 47
click at [246, 353] on yumsto-input-number "*" at bounding box center [331, 340] width 321 height 30
click at [255, 334] on icon "Increase value" at bounding box center [248, 340] width 16 height 16
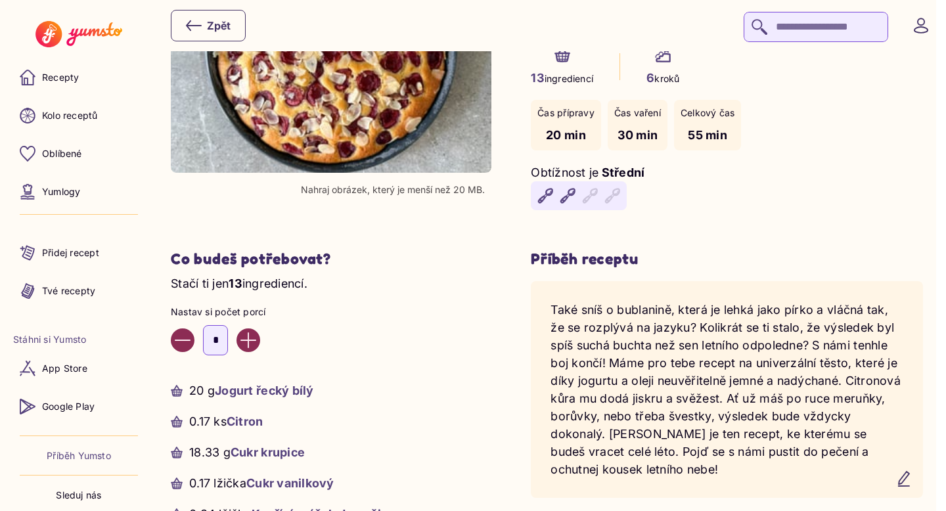
type input "*"
click at [365, 377] on section "Co budeš potřebovat? Stačí ti jen 13 ingrediencí. Nastav si počet porcí * 20 g …" at bounding box center [331, 495] width 321 height 490
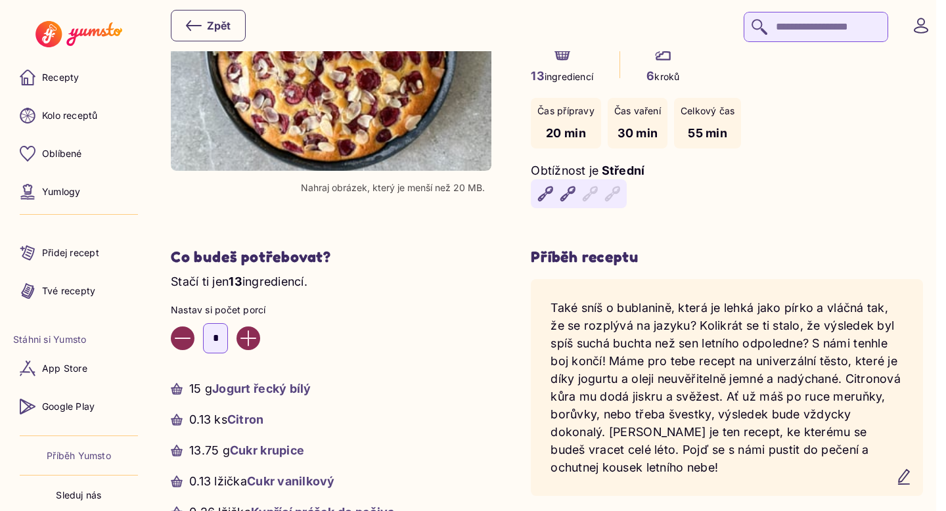
click at [365, 377] on section "Co budeš potřebovat? Stačí ti jen 13 ingrediencí. Nastav si počet porcí * 15 g …" at bounding box center [331, 493] width 321 height 490
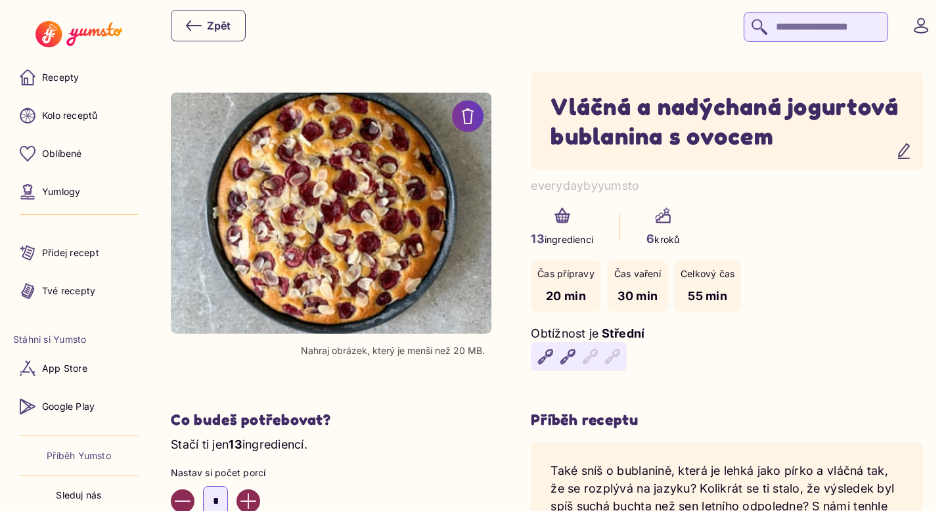
scroll to position [0, 0]
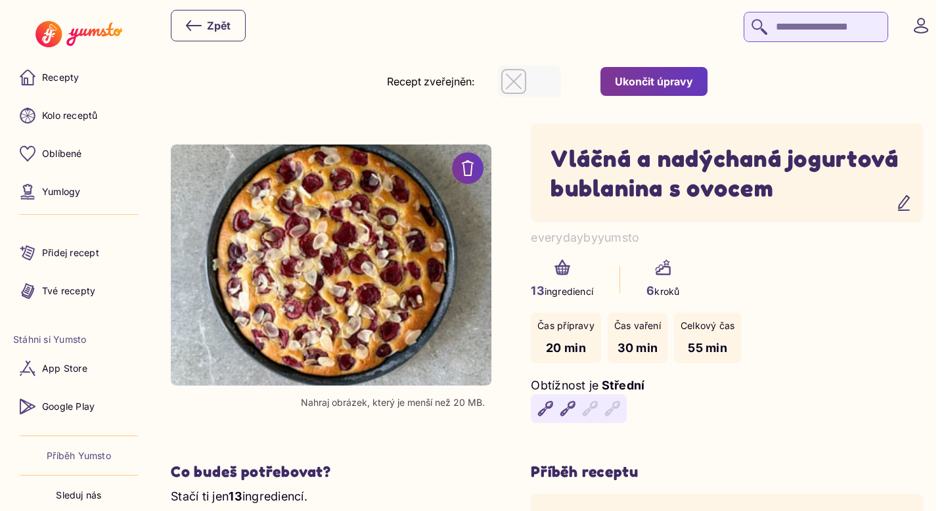
click at [656, 85] on div "Ukončit úpravy" at bounding box center [654, 81] width 78 height 14
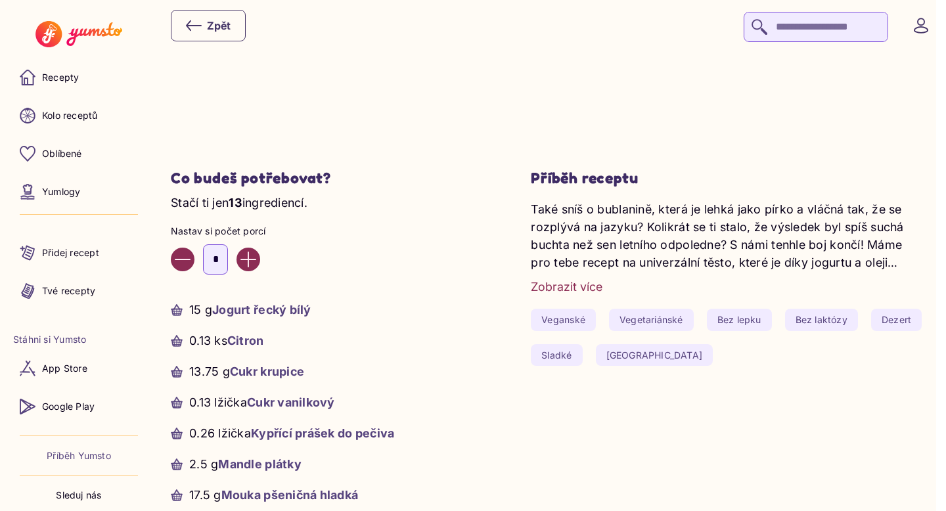
click at [500, 418] on div "Co budeš potřebovat? Stačí ti jen 13 ingrediencí. Nastav si počet porcí * 15 g …" at bounding box center [547, 414] width 752 height 490
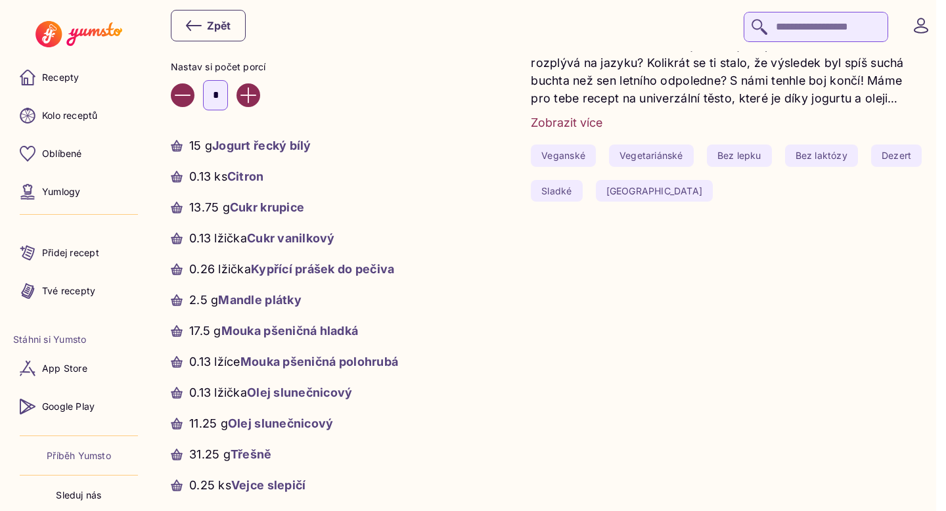
scroll to position [572, 0]
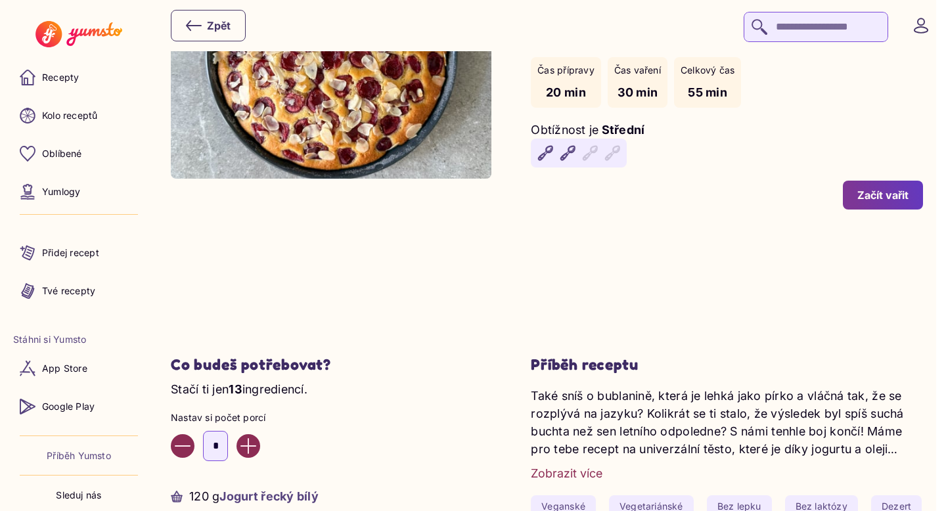
scroll to position [81, 0]
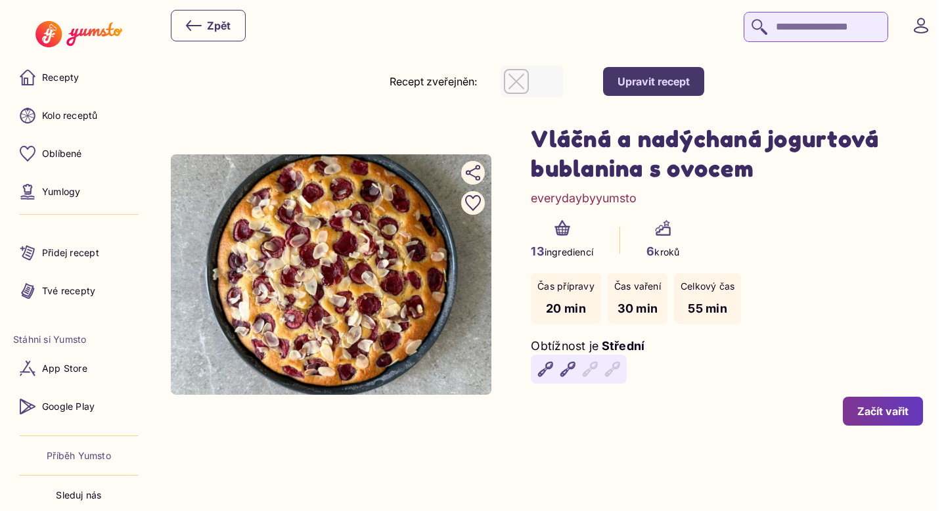
click at [522, 89] on div "button" at bounding box center [516, 81] width 25 height 25
click at [605, 167] on h1 "Vláčná a nadýchaná jogurtová bublanina s ovocem" at bounding box center [727, 153] width 392 height 59
click at [76, 87] on link "Recepty" at bounding box center [78, 78] width 131 height 32
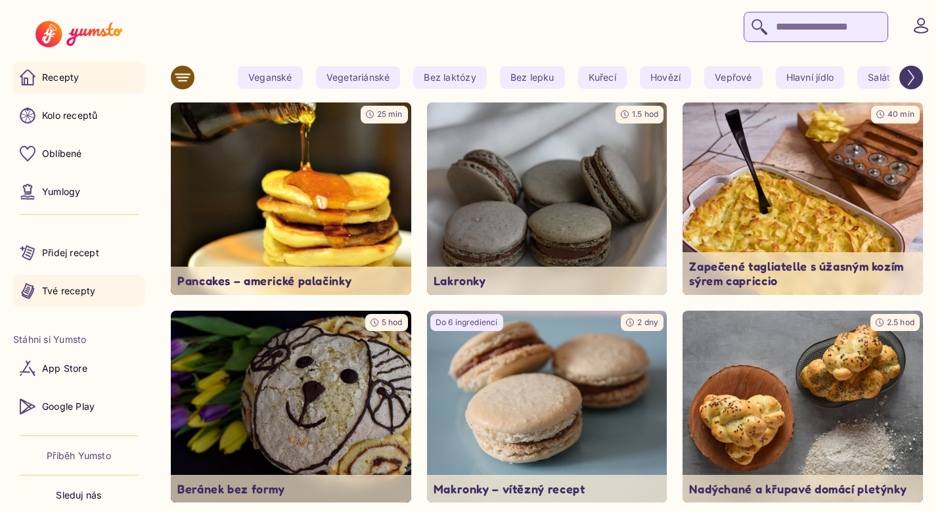
click at [100, 287] on link "Tvé recepty" at bounding box center [78, 291] width 131 height 32
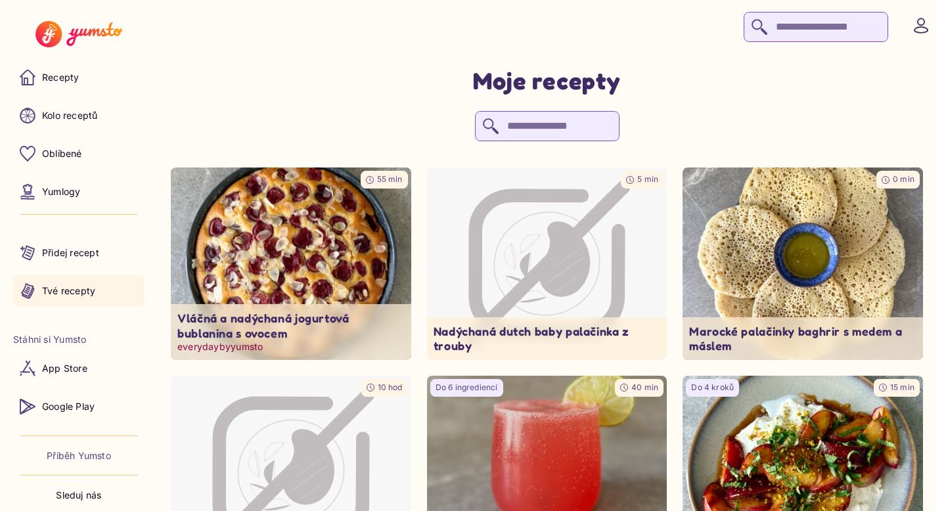
click at [327, 277] on img at bounding box center [291, 264] width 252 height 202
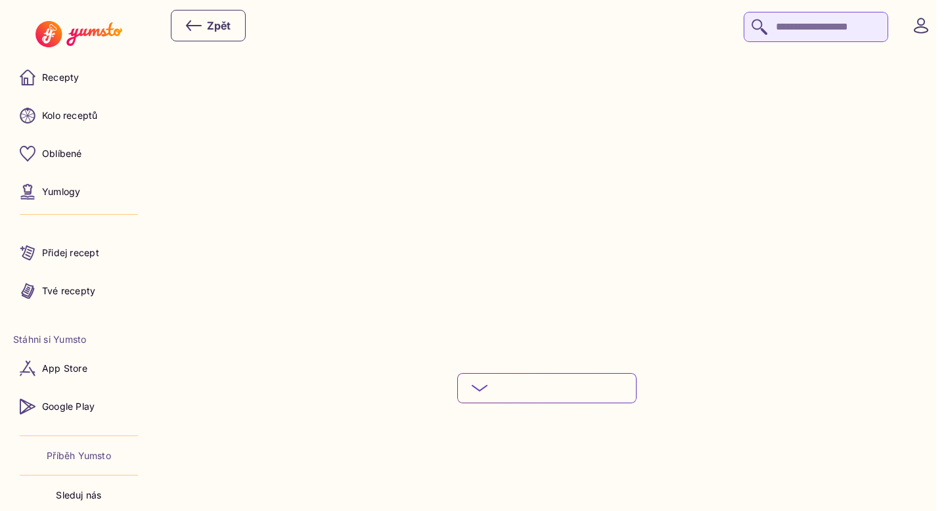
scroll to position [1795, 0]
click at [541, 368] on button "Podívej se na celý postup" at bounding box center [546, 383] width 179 height 30
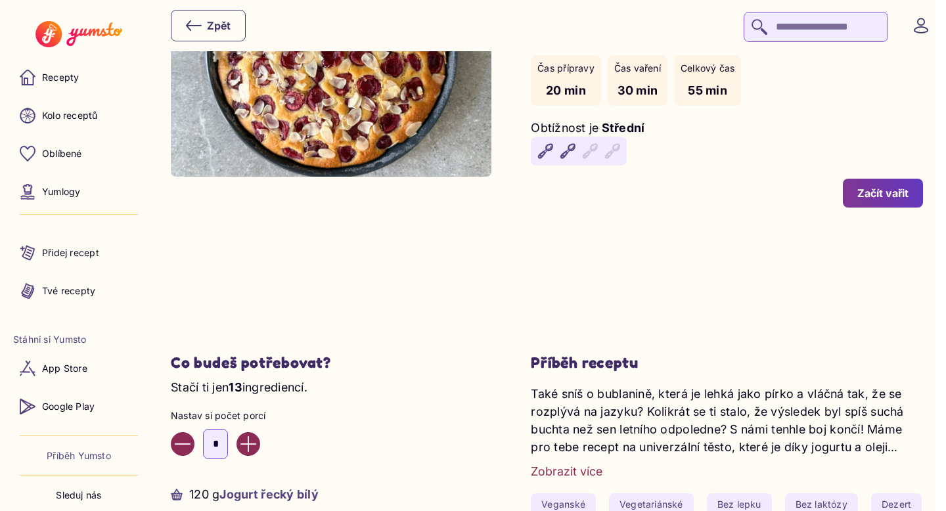
scroll to position [0, 0]
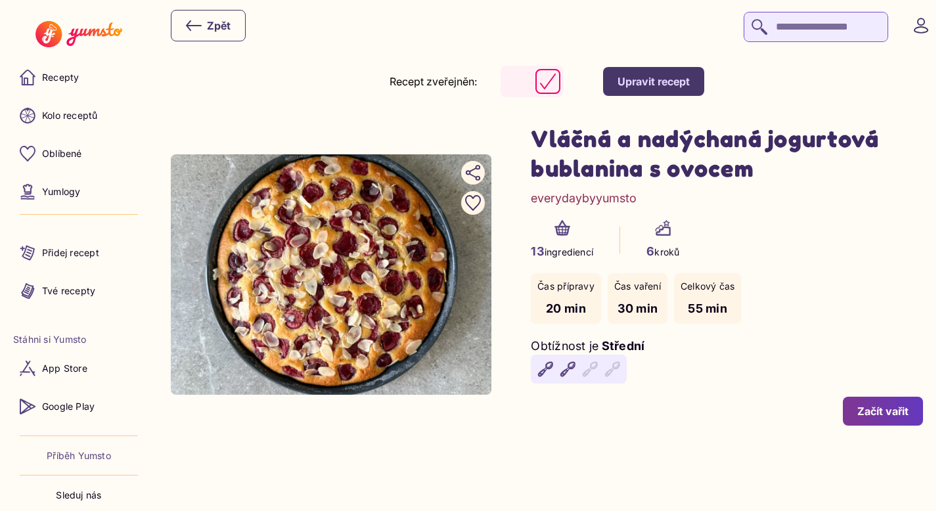
click at [888, 409] on div "Začít vařit" at bounding box center [882, 411] width 51 height 14
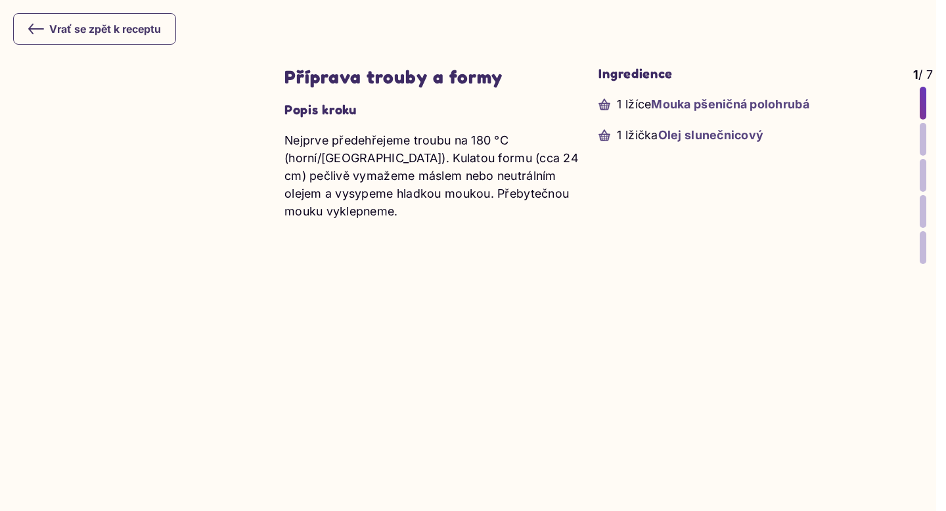
click at [924, 130] on div at bounding box center [923, 139] width 7 height 33
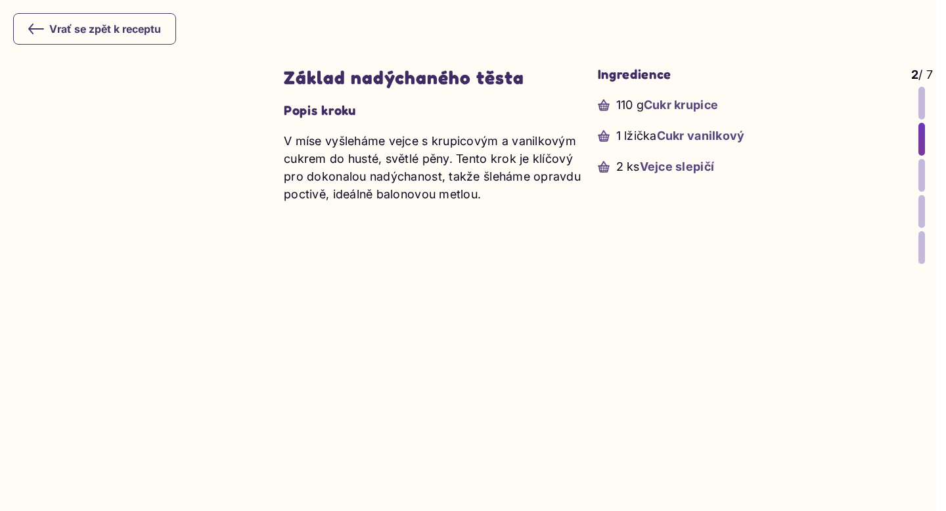
click at [921, 177] on div at bounding box center [922, 175] width 7 height 33
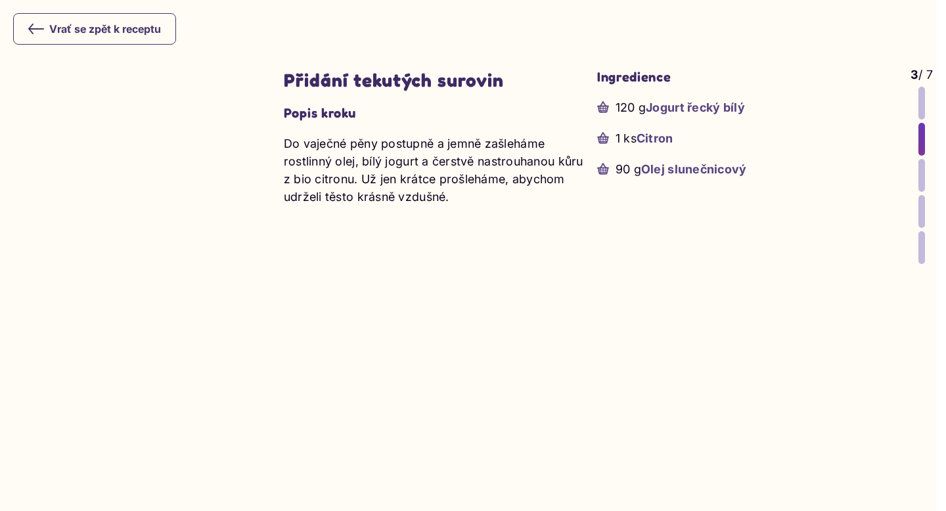
click at [921, 183] on div at bounding box center [922, 175] width 7 height 33
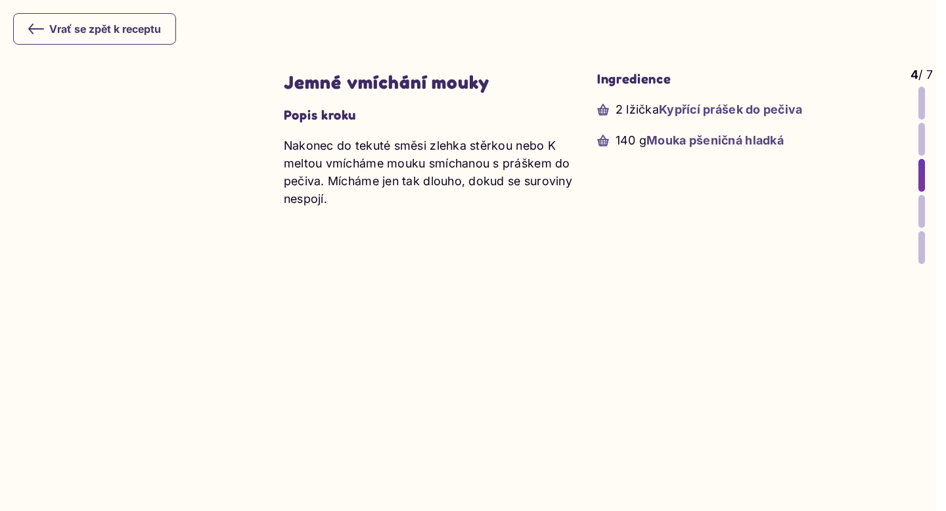
click at [921, 206] on div at bounding box center [922, 211] width 7 height 33
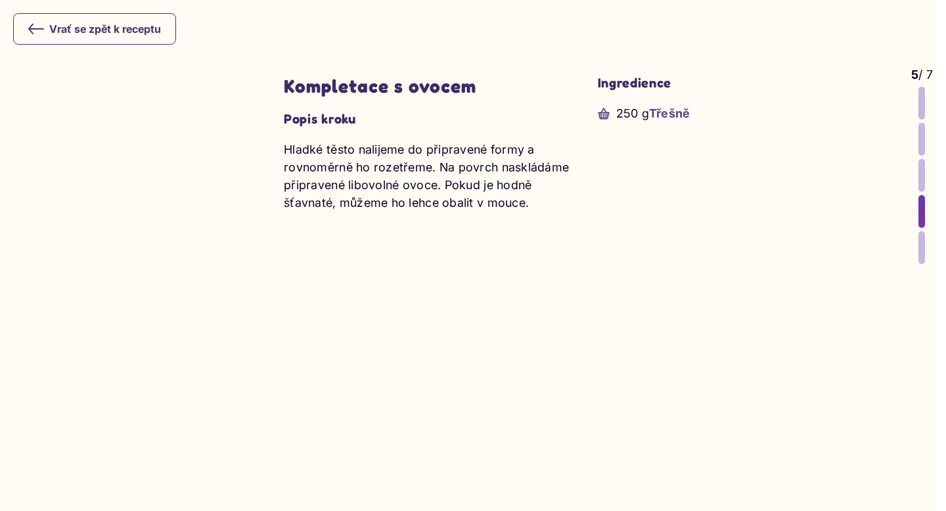
click at [922, 235] on div at bounding box center [922, 247] width 7 height 33
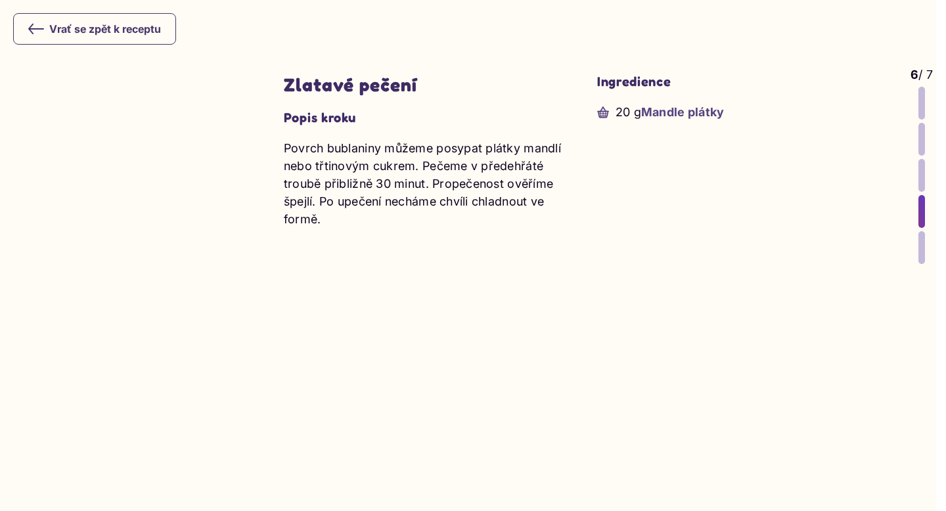
click at [920, 251] on div at bounding box center [922, 247] width 7 height 33
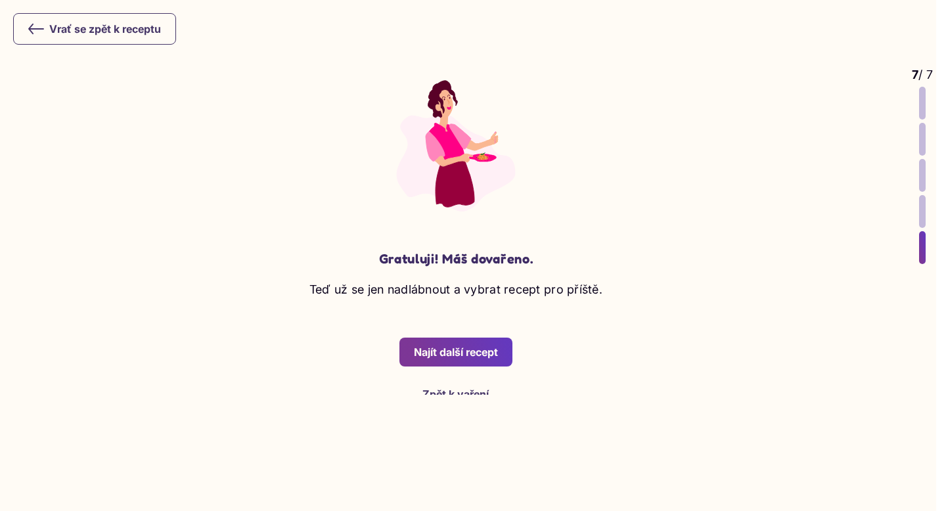
click at [32, 24] on icon at bounding box center [36, 29] width 16 height 16
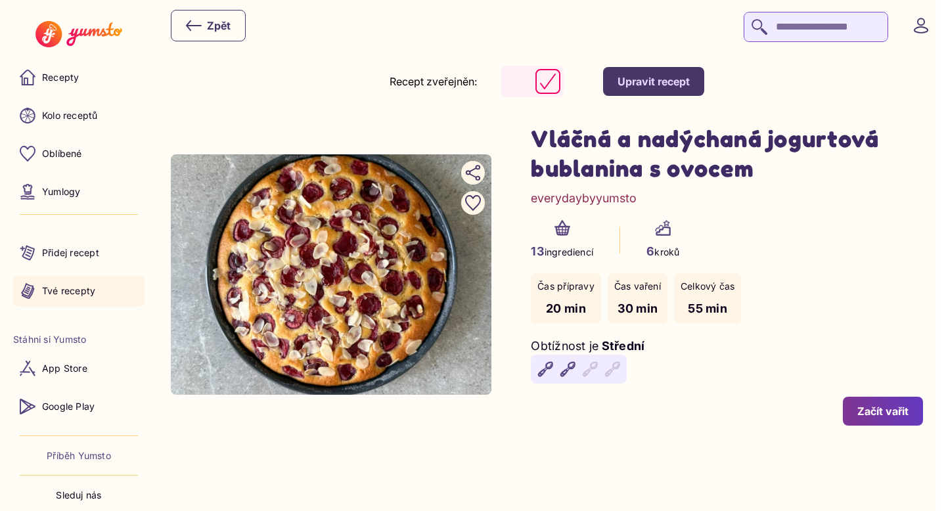
click at [92, 290] on p "Tvé recepty" at bounding box center [68, 290] width 53 height 13
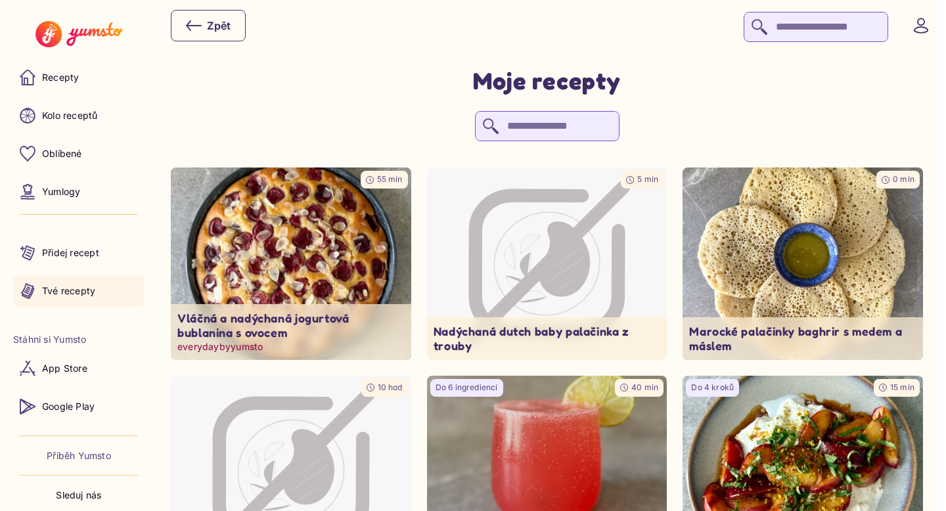
click at [300, 226] on img at bounding box center [291, 264] width 252 height 202
